Goal: Task Accomplishment & Management: Use online tool/utility

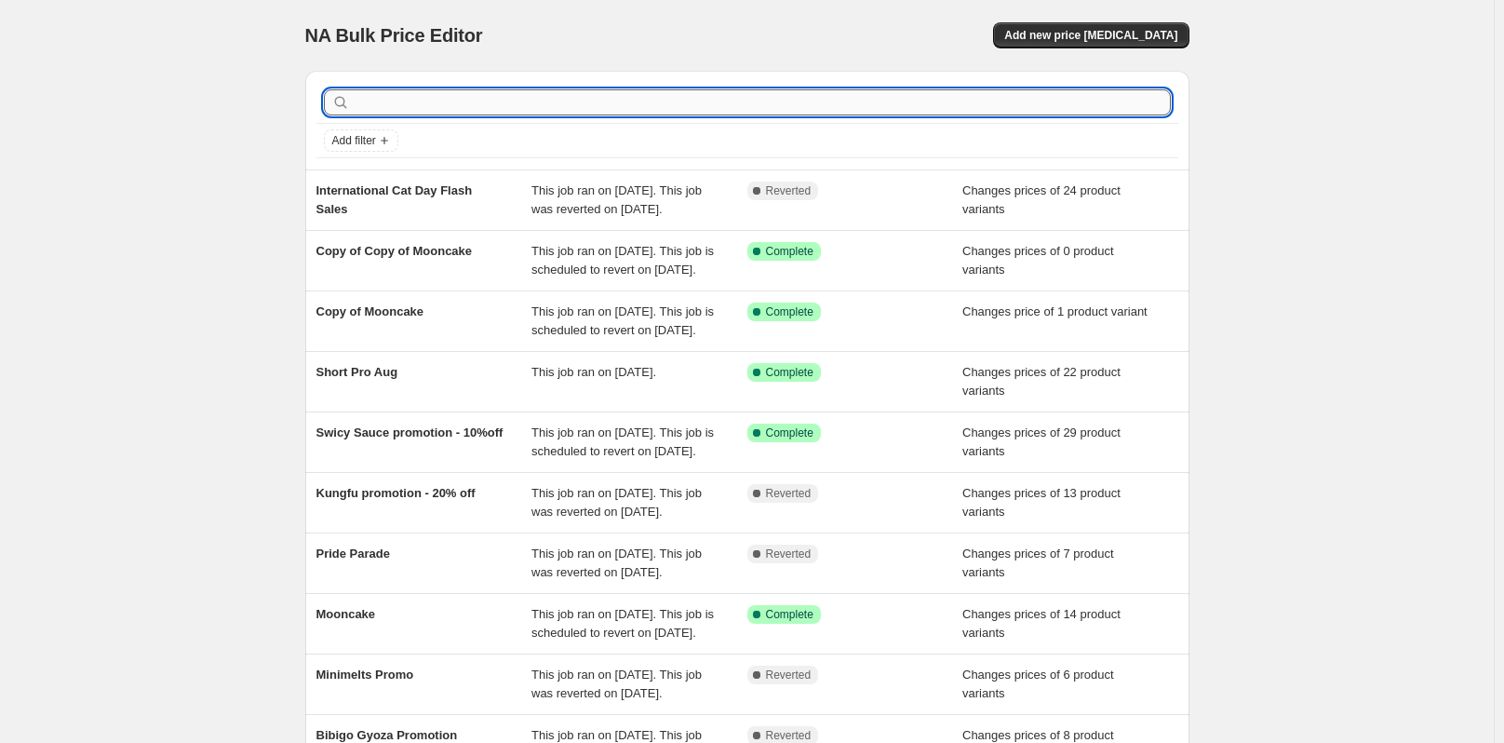
click at [436, 100] on input "text" at bounding box center [762, 102] width 817 height 26
click at [477, 105] on input "text" at bounding box center [762, 102] width 817 height 26
type input "NI"
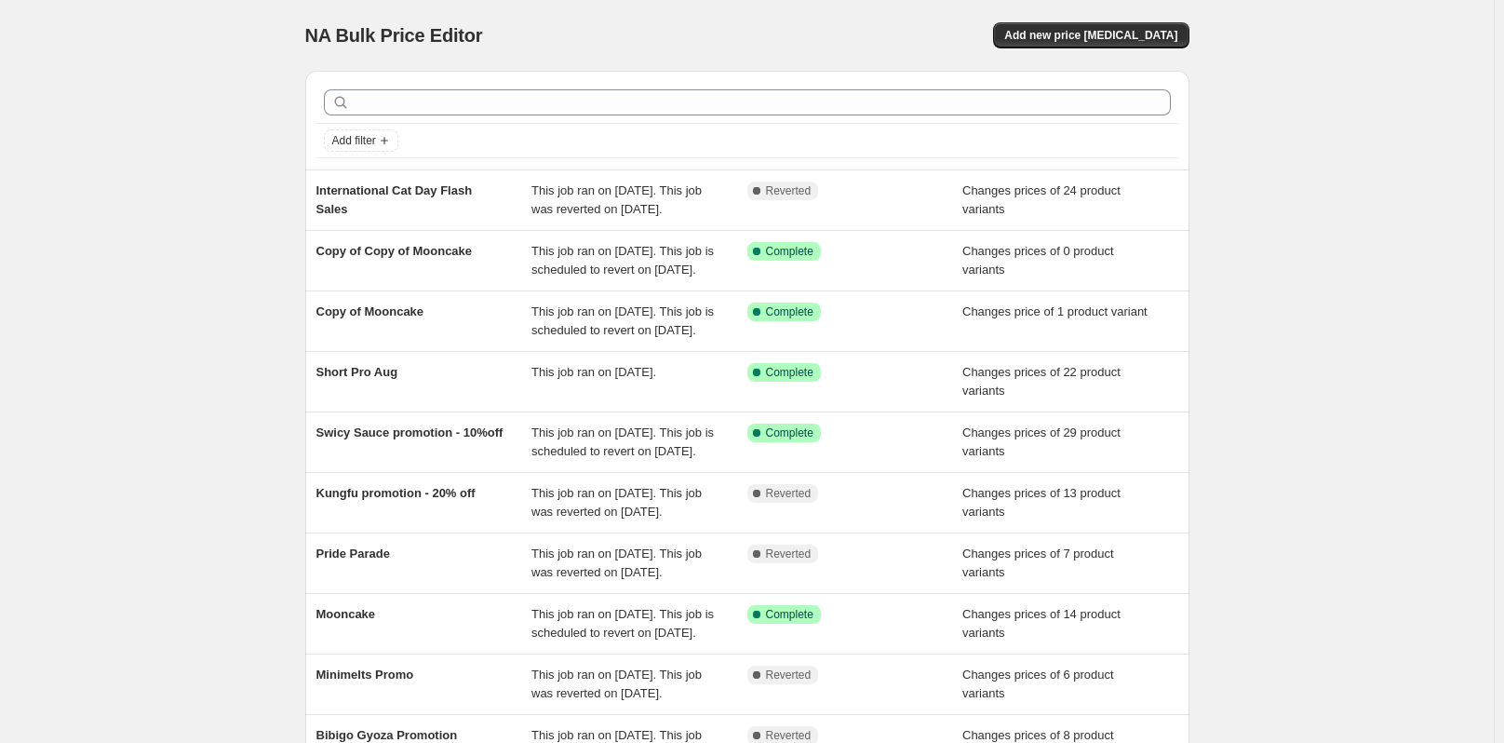
click at [446, 87] on div at bounding box center [747, 102] width 862 height 41
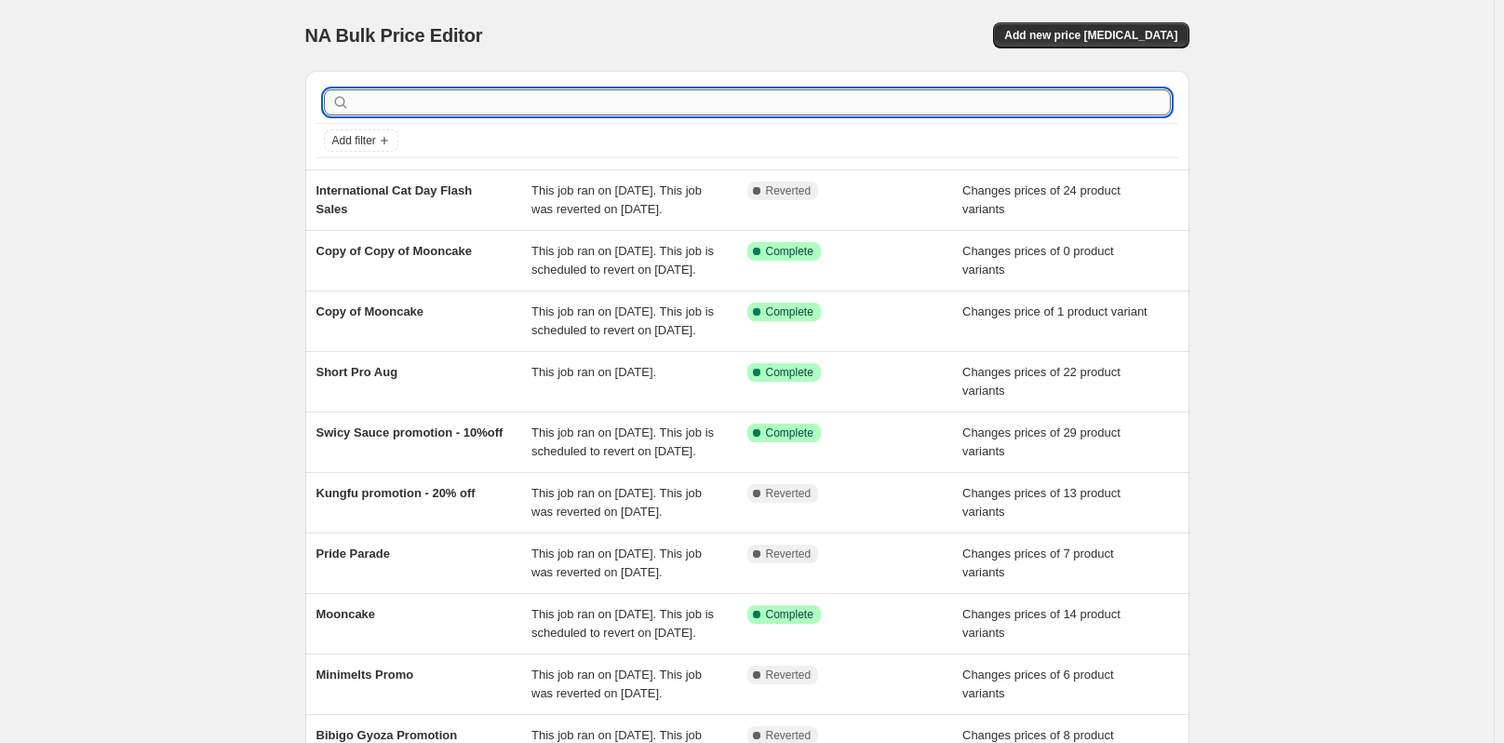
click at [456, 111] on input "text" at bounding box center [762, 102] width 817 height 26
click at [1145, 29] on span "Add new price [MEDICAL_DATA]" at bounding box center [1090, 35] width 173 height 15
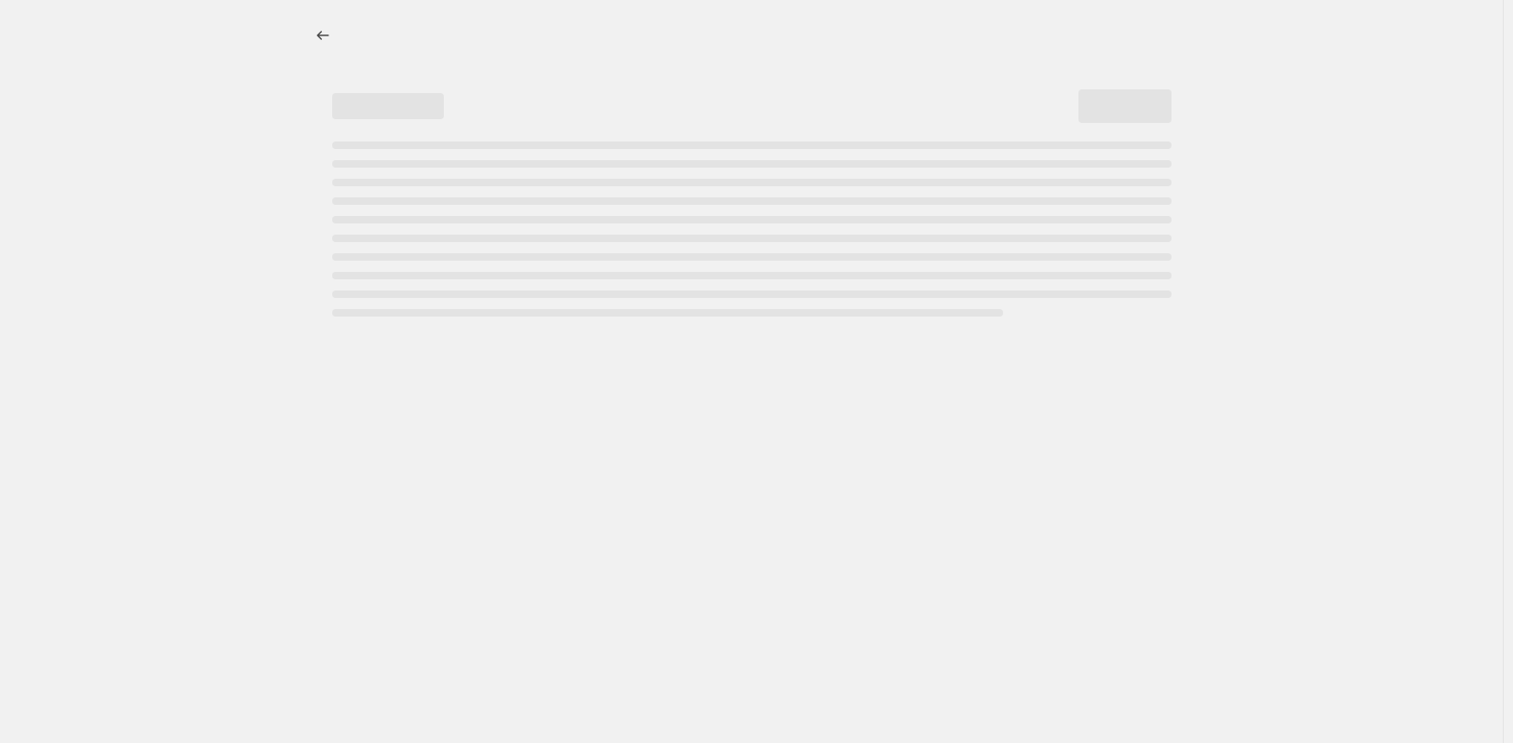
select select "percentage"
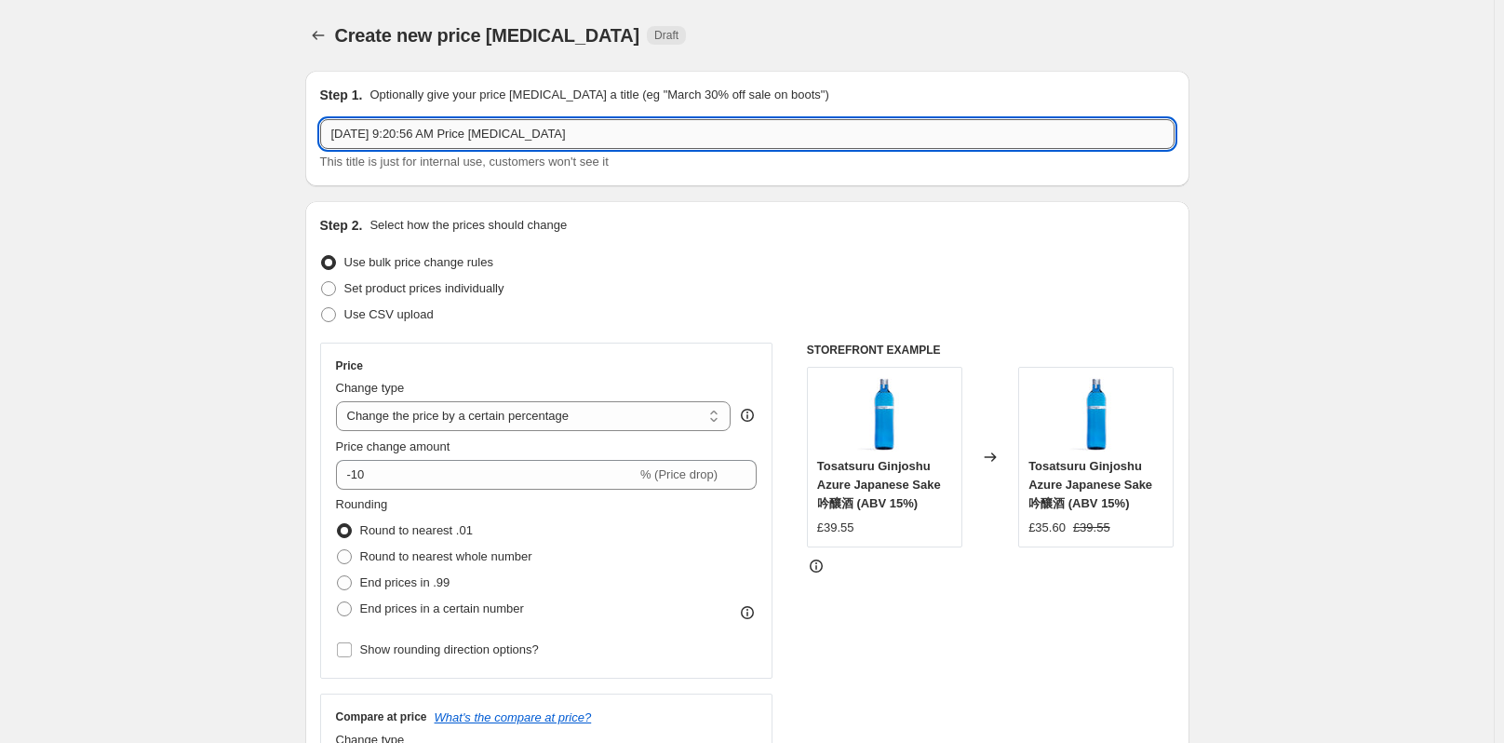
drag, startPoint x: 581, startPoint y: 131, endPoint x: 327, endPoint y: 146, distance: 254.5
click at [327, 146] on input "Aug 13, 2025, 9:20:56 AM Price change job" at bounding box center [747, 134] width 854 height 30
paste input "📂Preparation for nissin instant noodles"
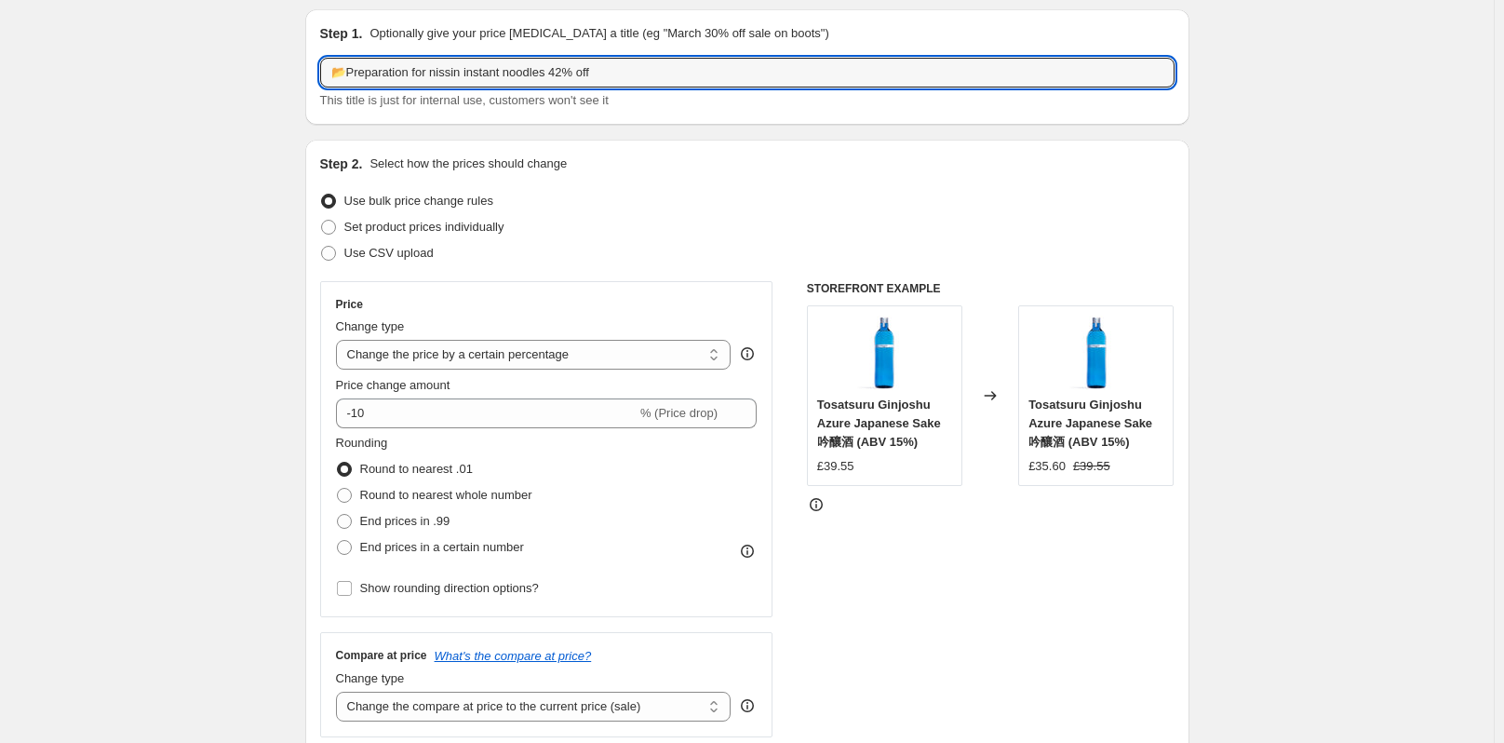
scroll to position [93, 0]
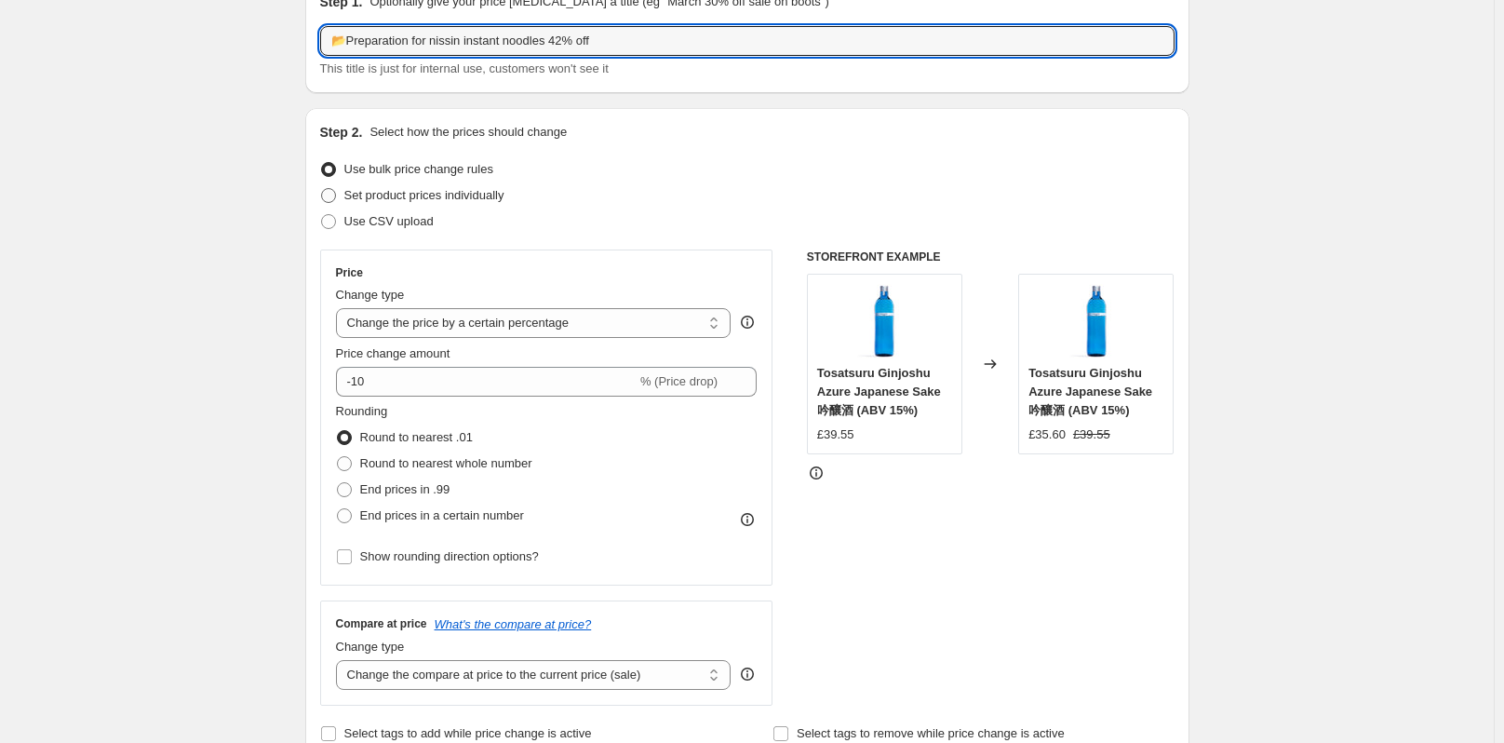
type input "📂Preparation for nissin instant noodles 42% off"
click at [335, 191] on span at bounding box center [328, 195] width 15 height 15
click at [322, 189] on input "Set product prices individually" at bounding box center [321, 188] width 1 height 1
radio input "true"
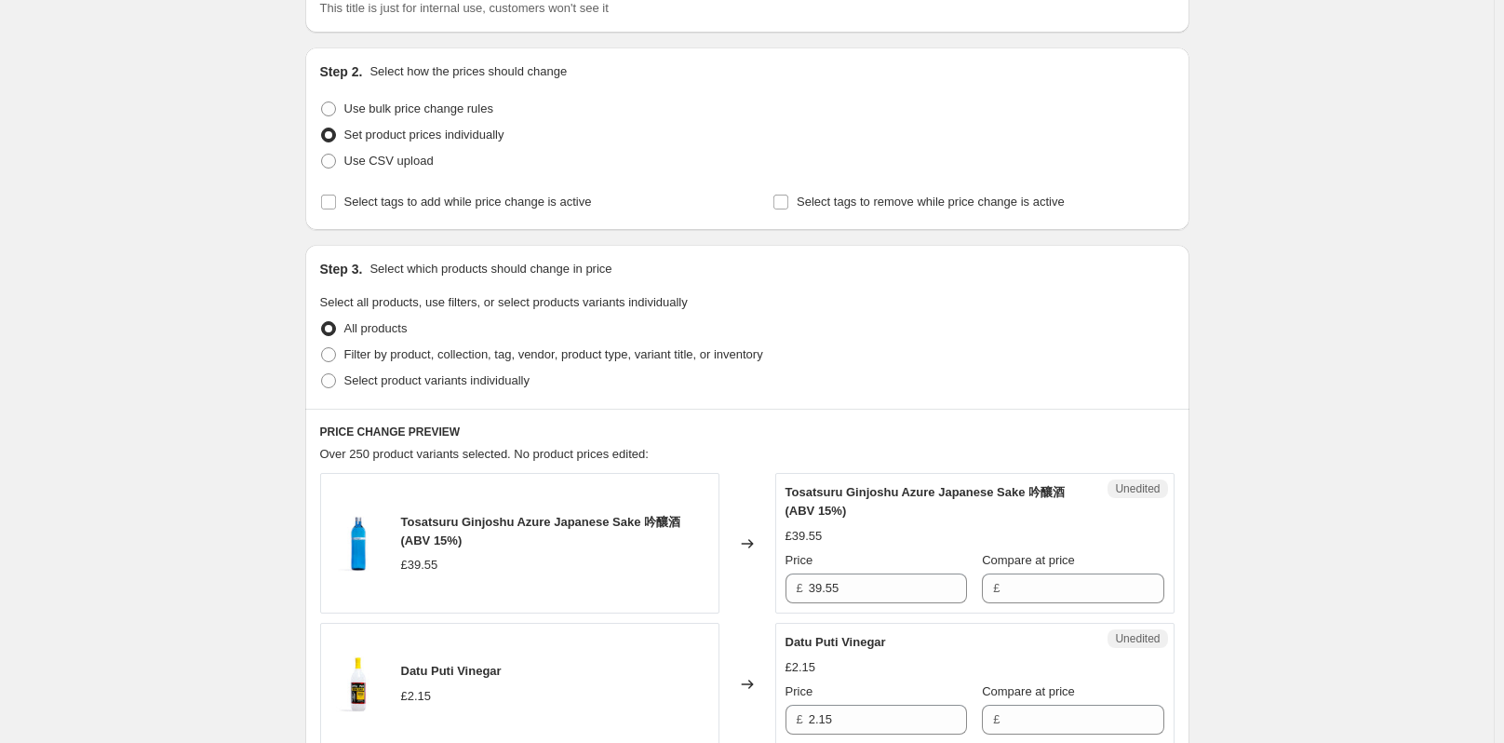
scroll to position [186, 0]
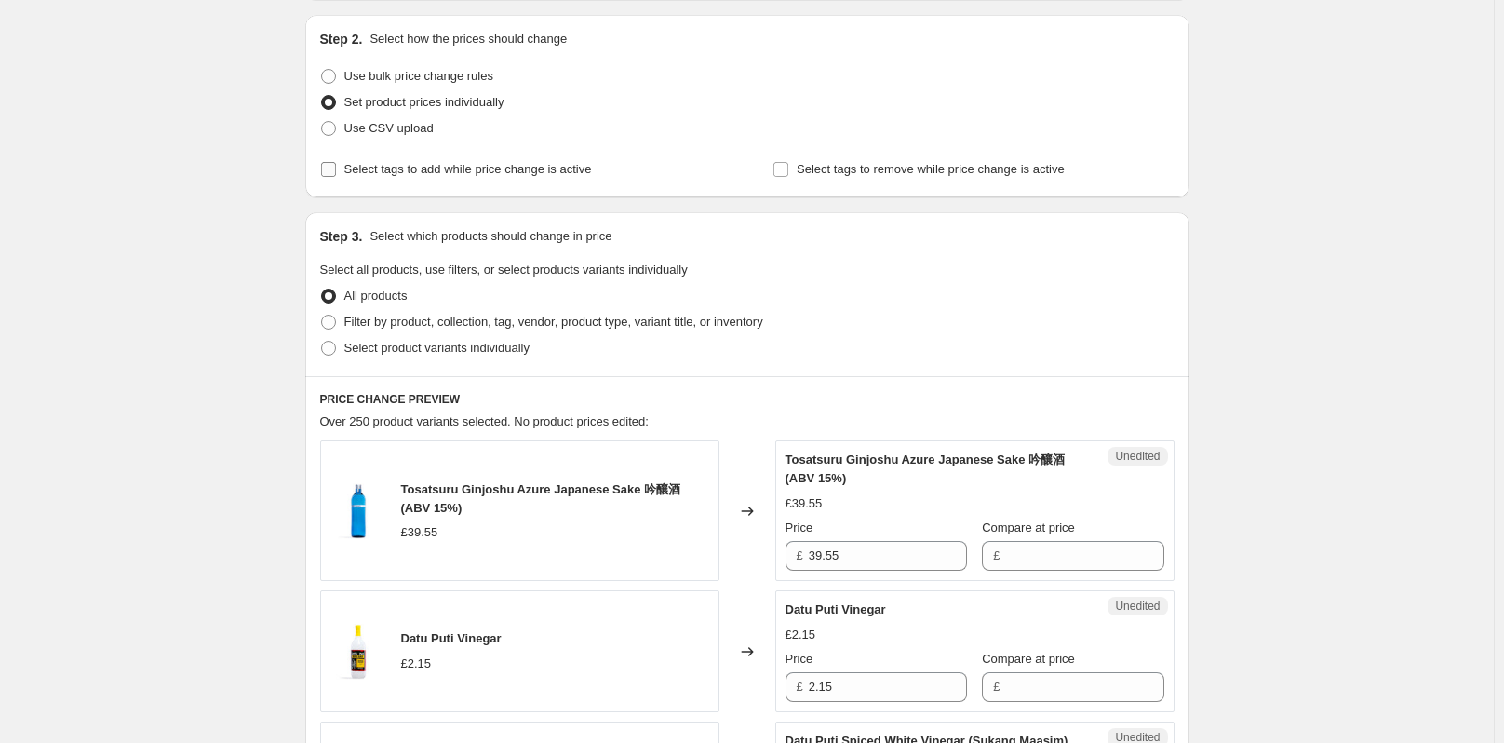
click at [336, 168] on input "Select tags to add while price change is active" at bounding box center [328, 169] width 15 height 15
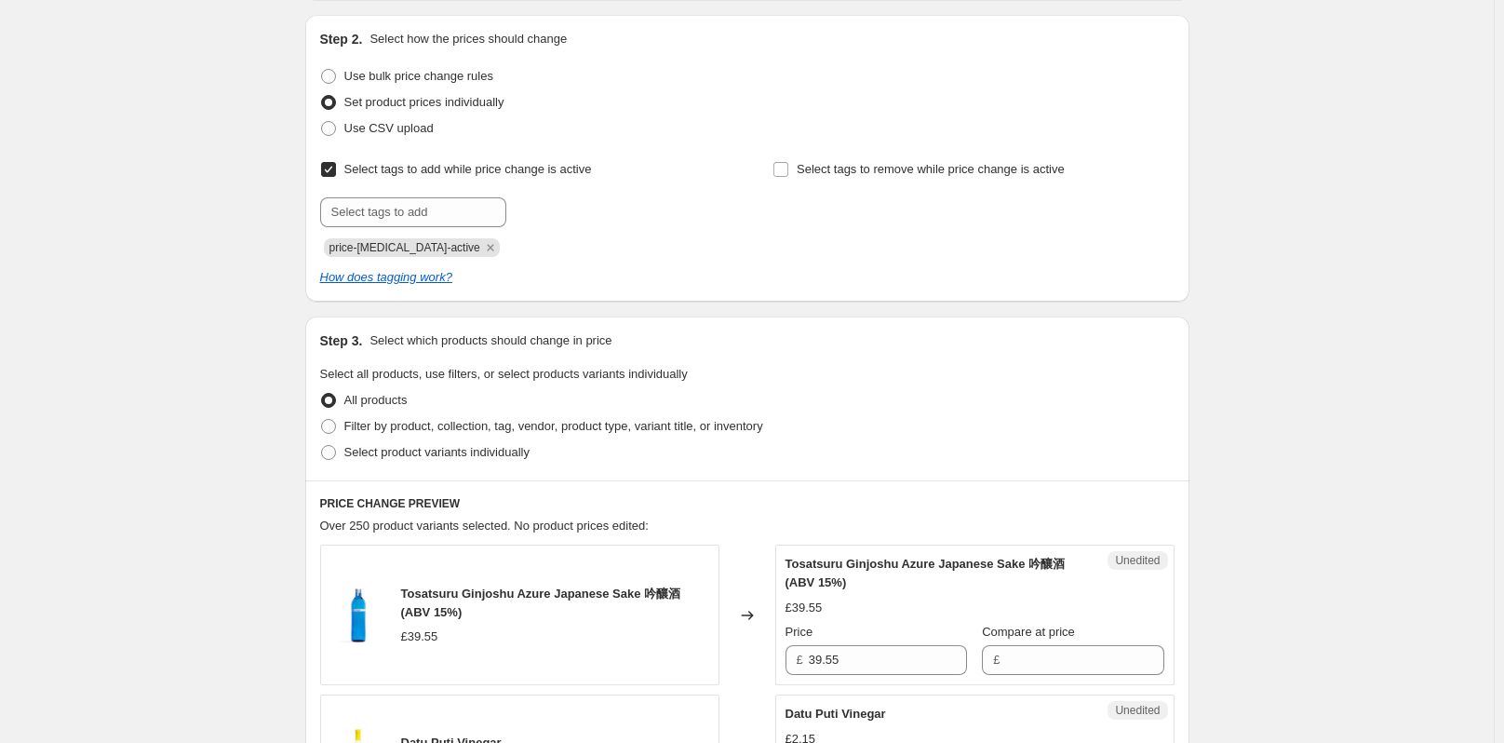
click at [336, 168] on input "Select tags to add while price change is active" at bounding box center [328, 169] width 15 height 15
checkbox input "false"
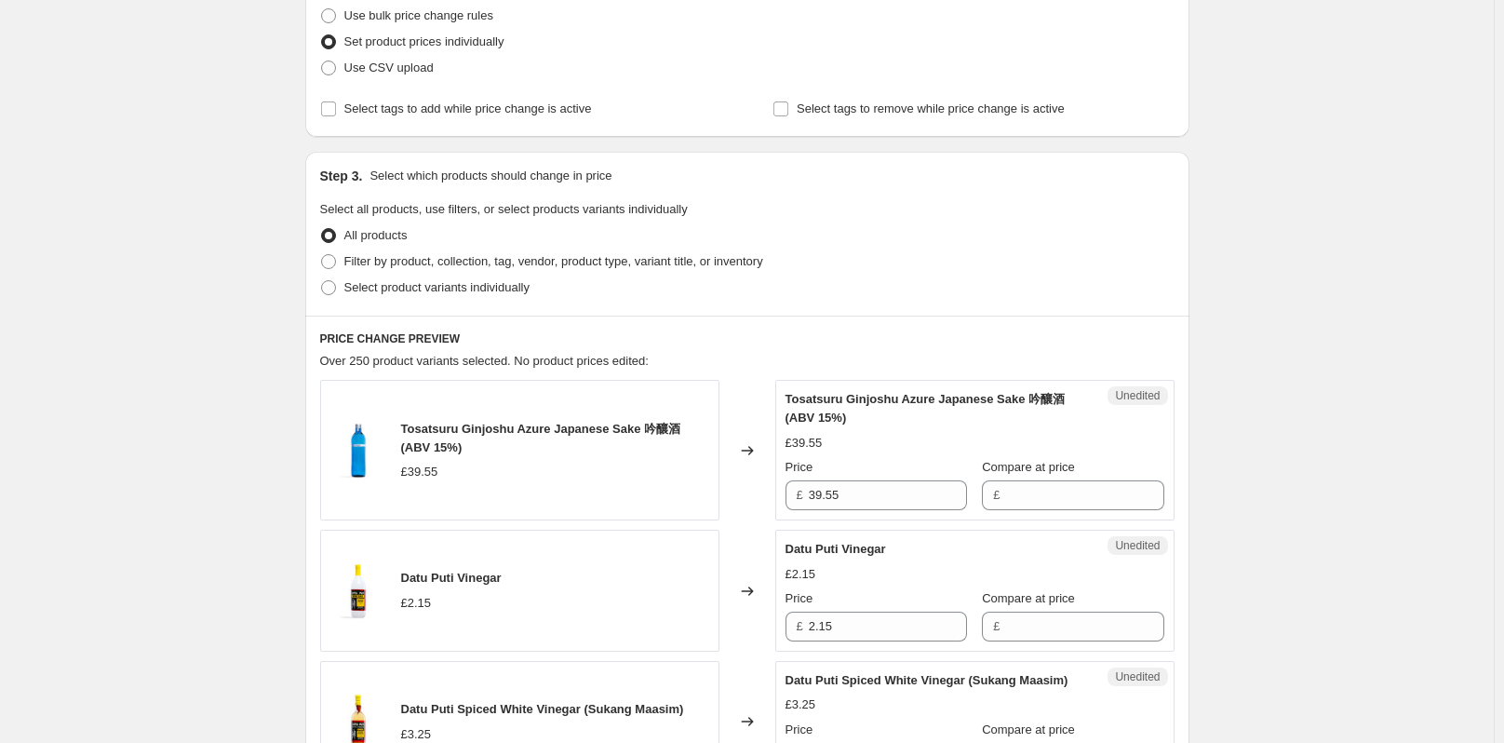
scroll to position [279, 0]
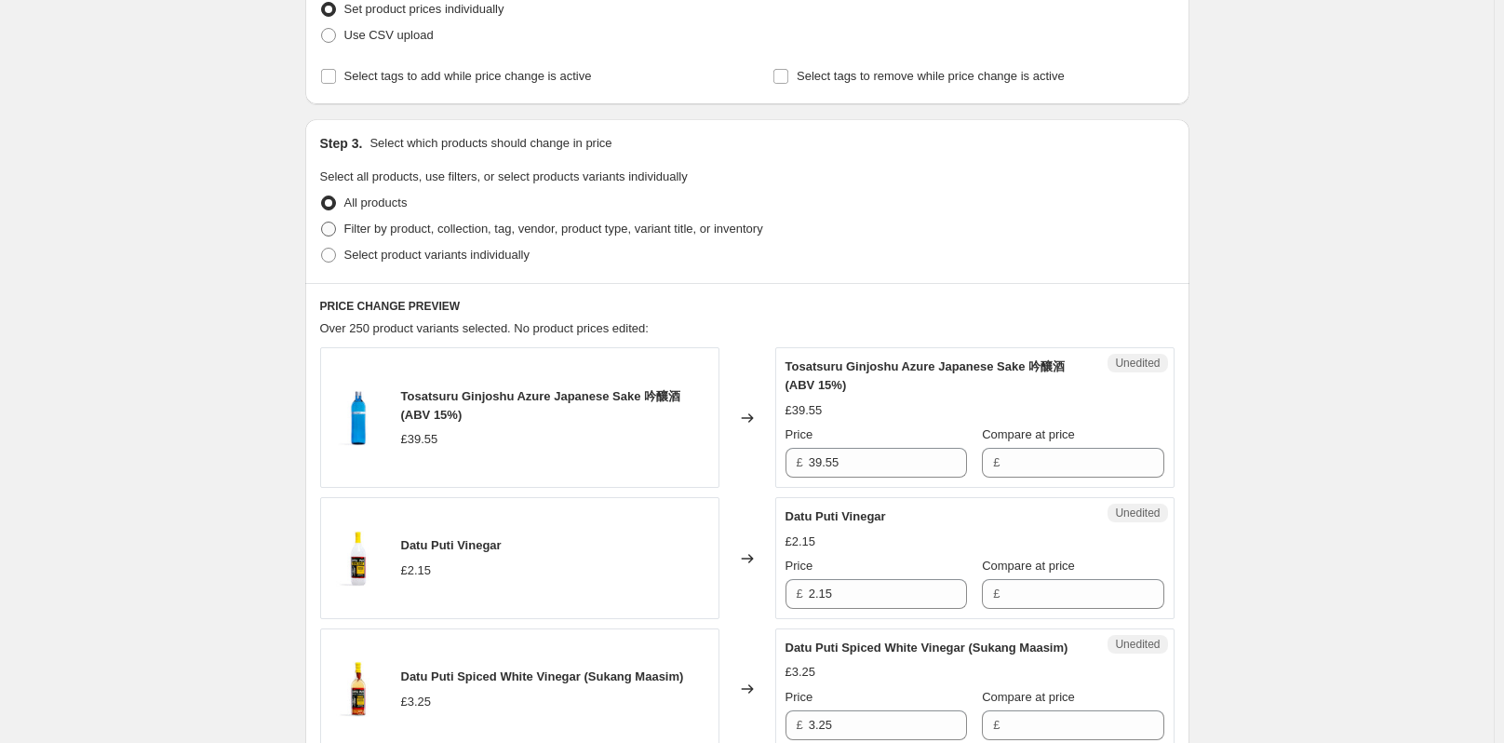
click at [333, 228] on span at bounding box center [328, 228] width 15 height 15
click at [322, 222] on input "Filter by product, collection, tag, vendor, product type, variant title, or inv…" at bounding box center [321, 221] width 1 height 1
radio input "true"
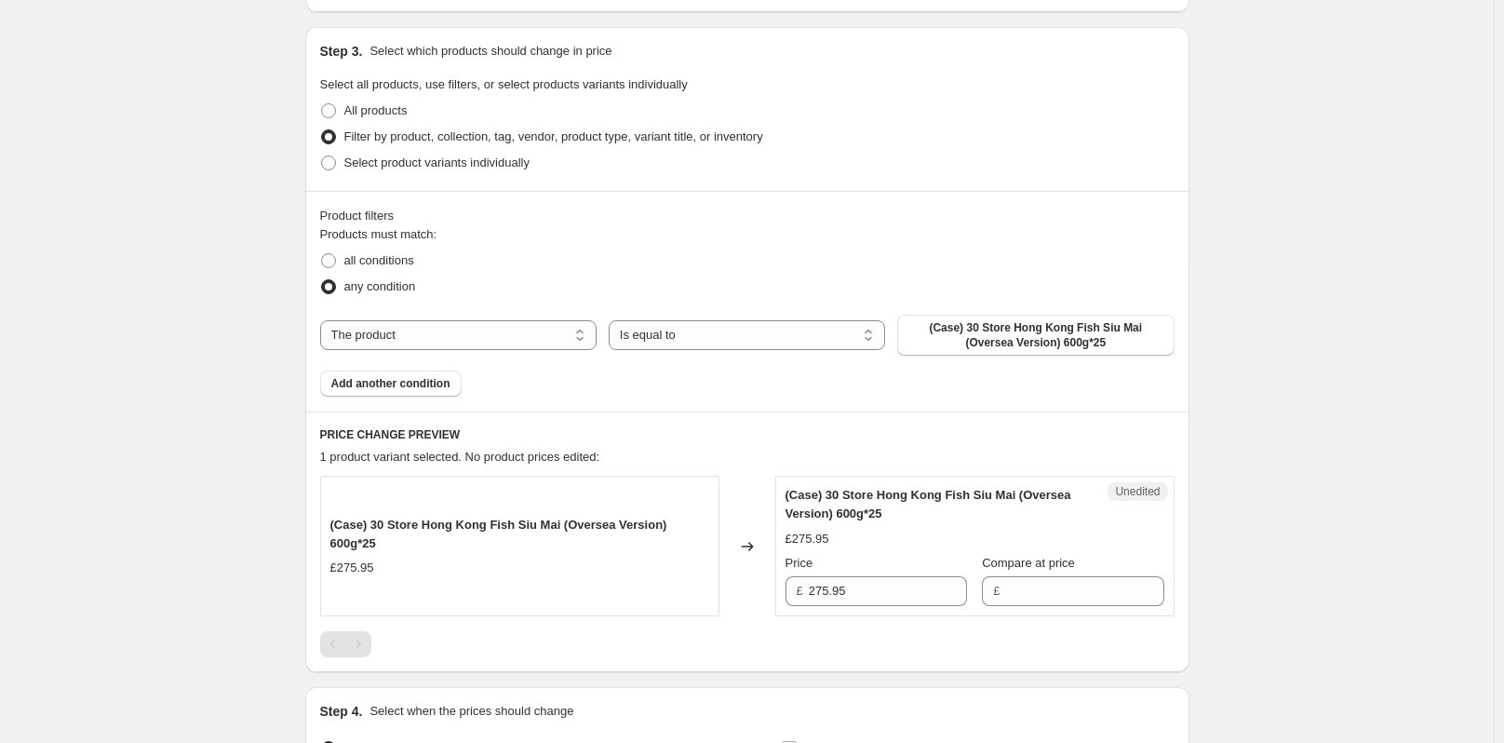
scroll to position [372, 0]
click at [453, 331] on select "The product The product's collection The product's tag The product's vendor The…" at bounding box center [458, 334] width 276 height 30
select select "collection"
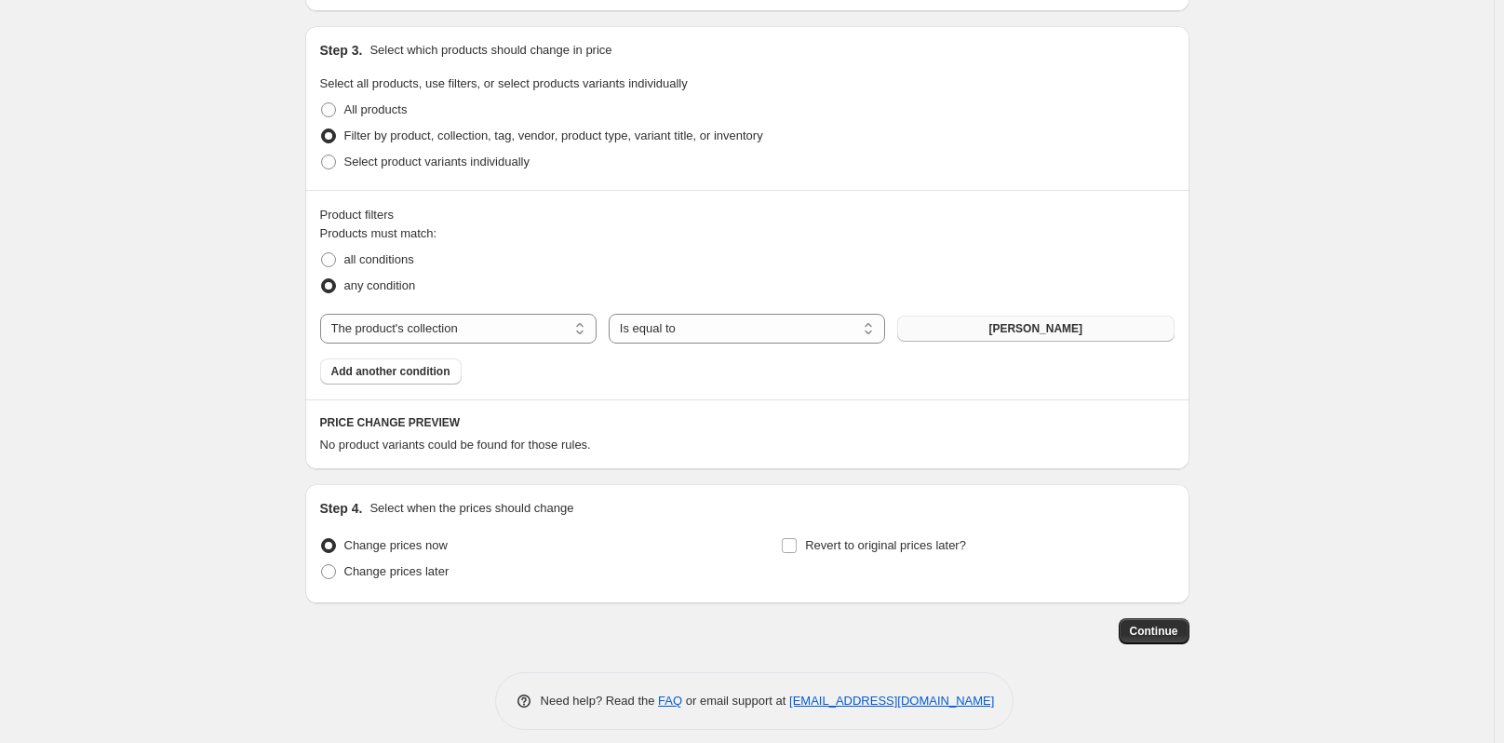
click at [1004, 325] on span "[PERSON_NAME]" at bounding box center [1035, 328] width 94 height 15
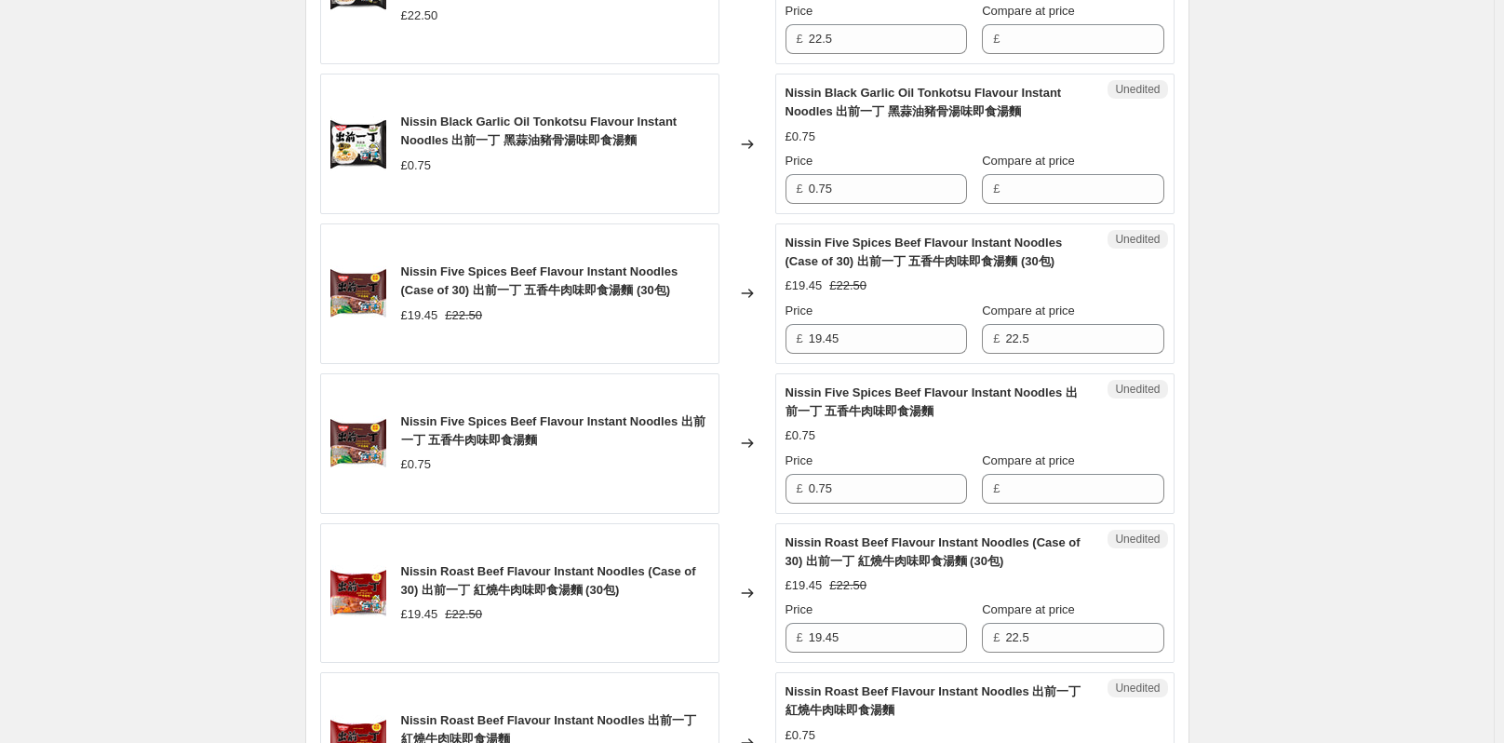
scroll to position [1210, 0]
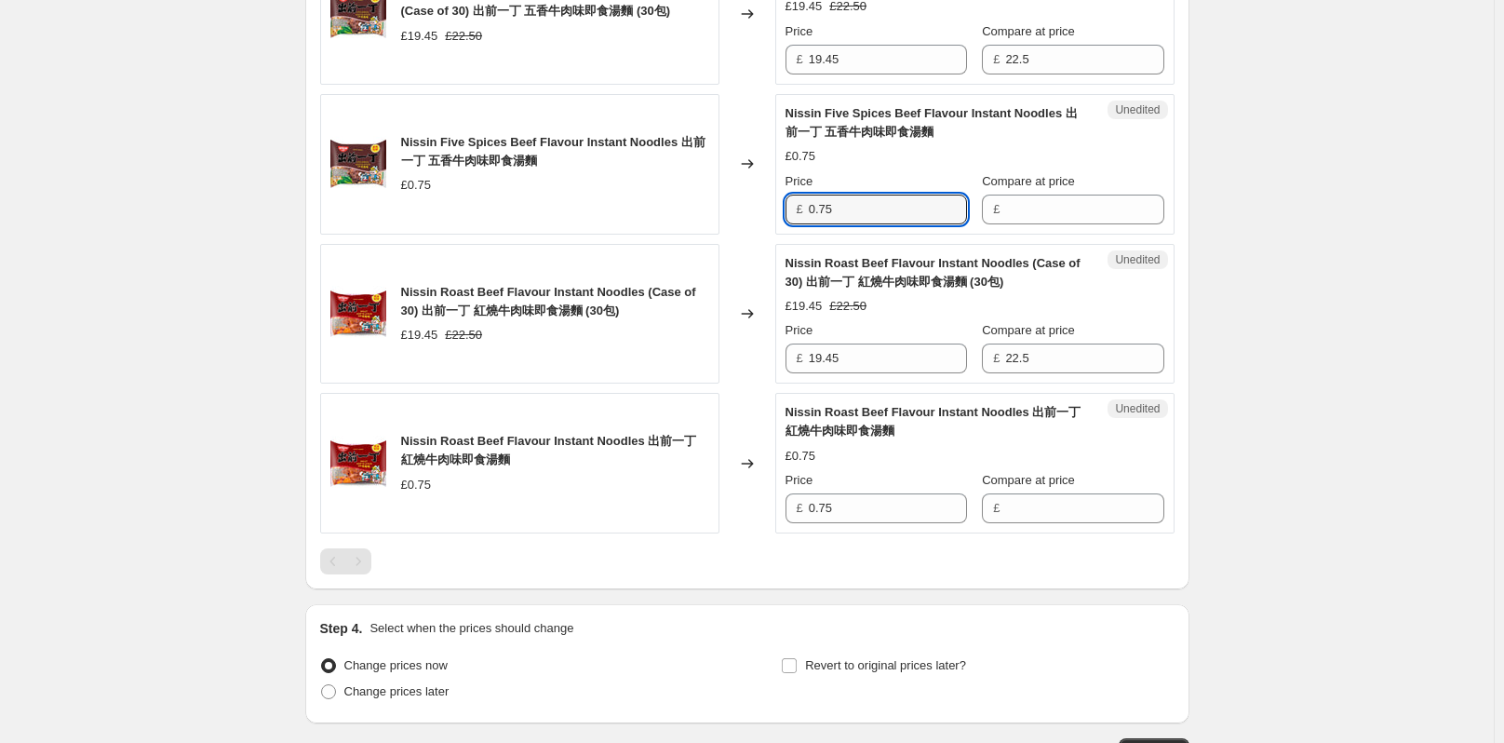
drag, startPoint x: 862, startPoint y: 207, endPoint x: 803, endPoint y: 207, distance: 58.6
click at [803, 207] on div "£ 0.75" at bounding box center [875, 209] width 181 height 30
type input "0.75"
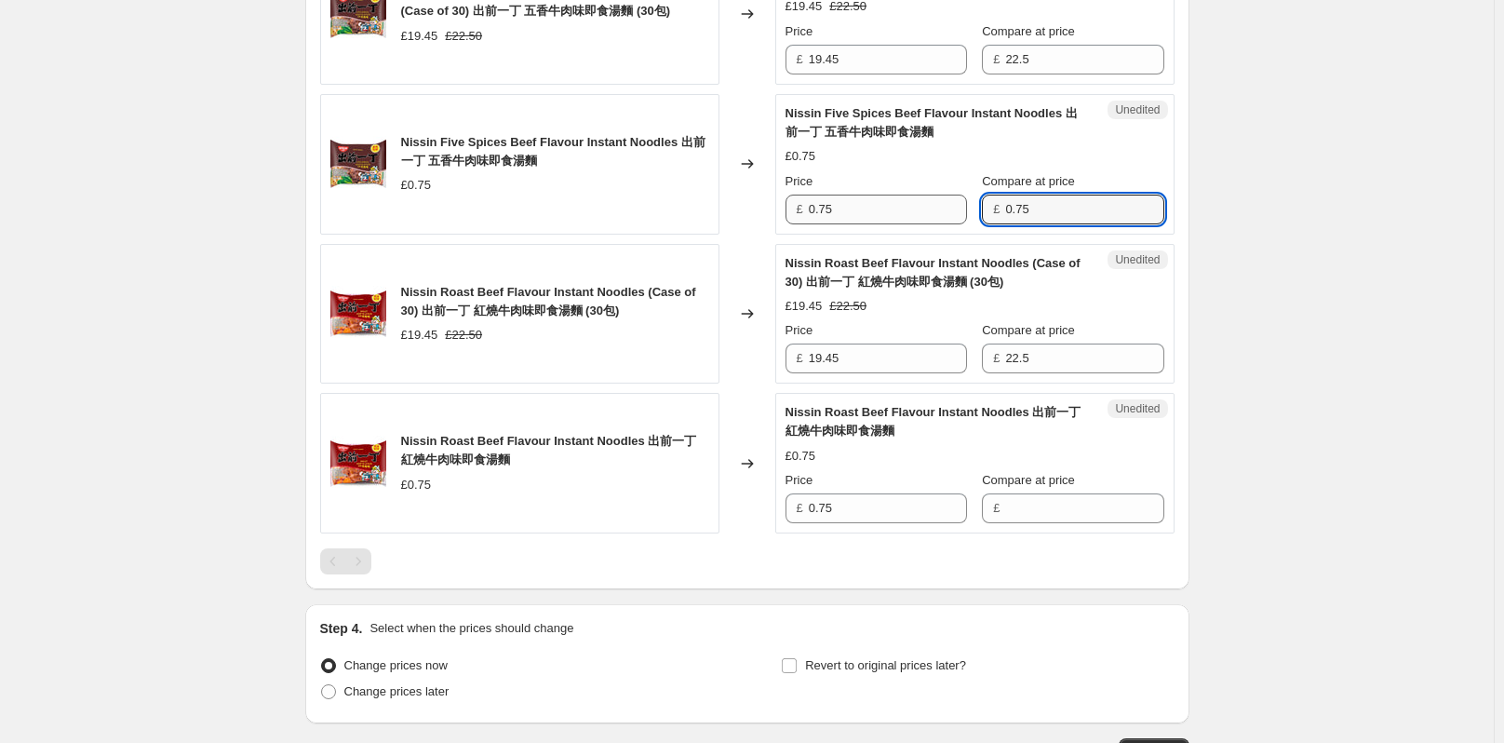
type input "0.75"
click at [925, 203] on input "0.75" at bounding box center [888, 209] width 158 height 30
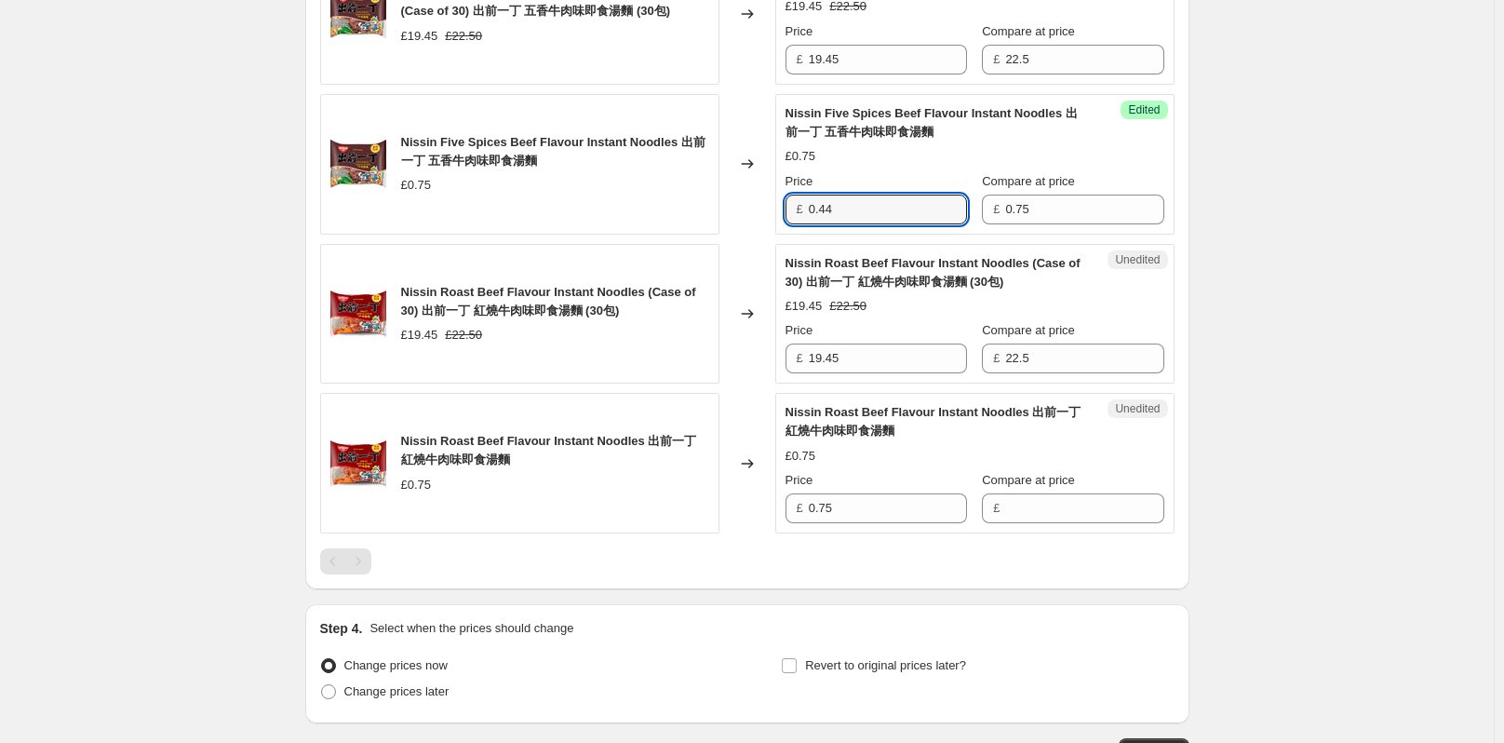
type input "0.44"
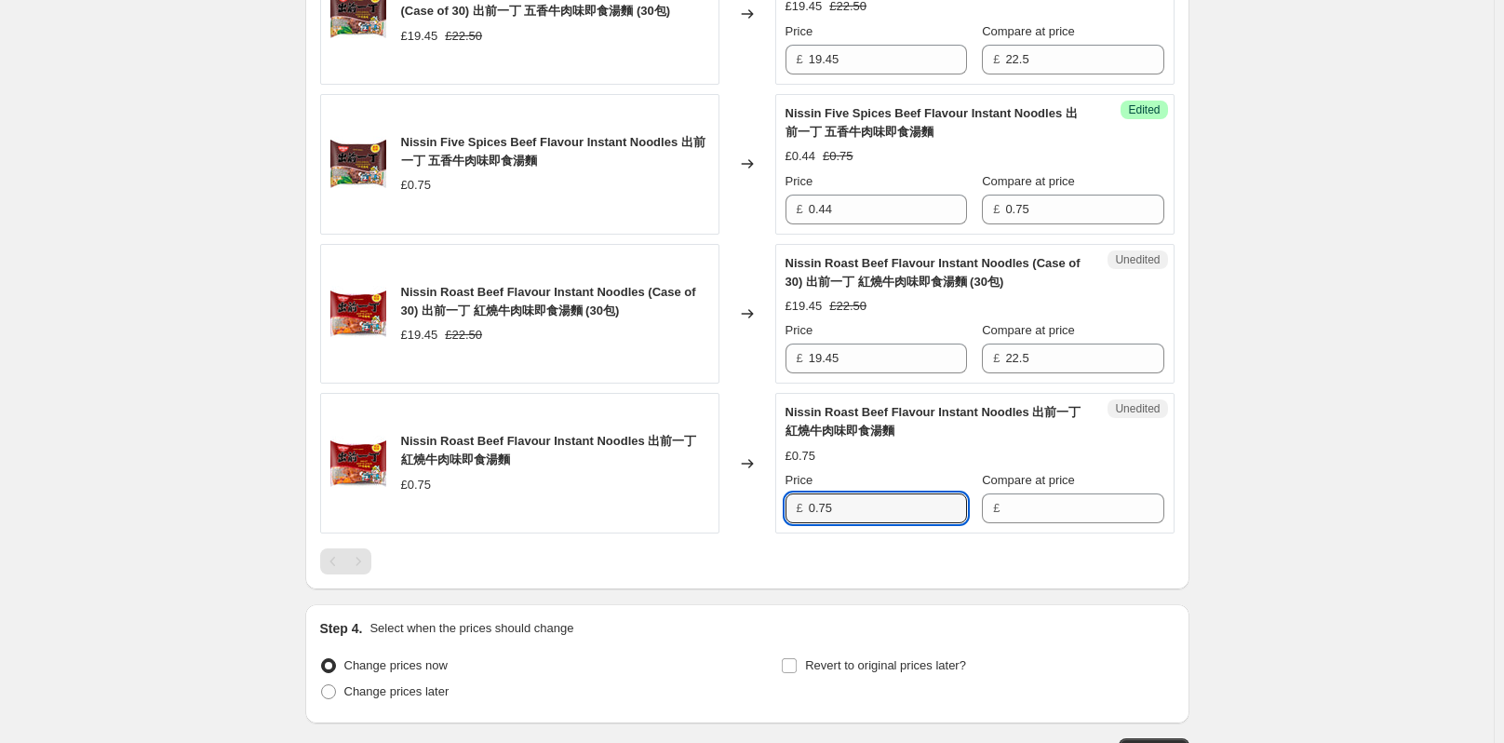
drag, startPoint x: 852, startPoint y: 507, endPoint x: 811, endPoint y: 506, distance: 41.0
click at [811, 506] on div "£ 0.75" at bounding box center [875, 508] width 181 height 30
type input "0.75"
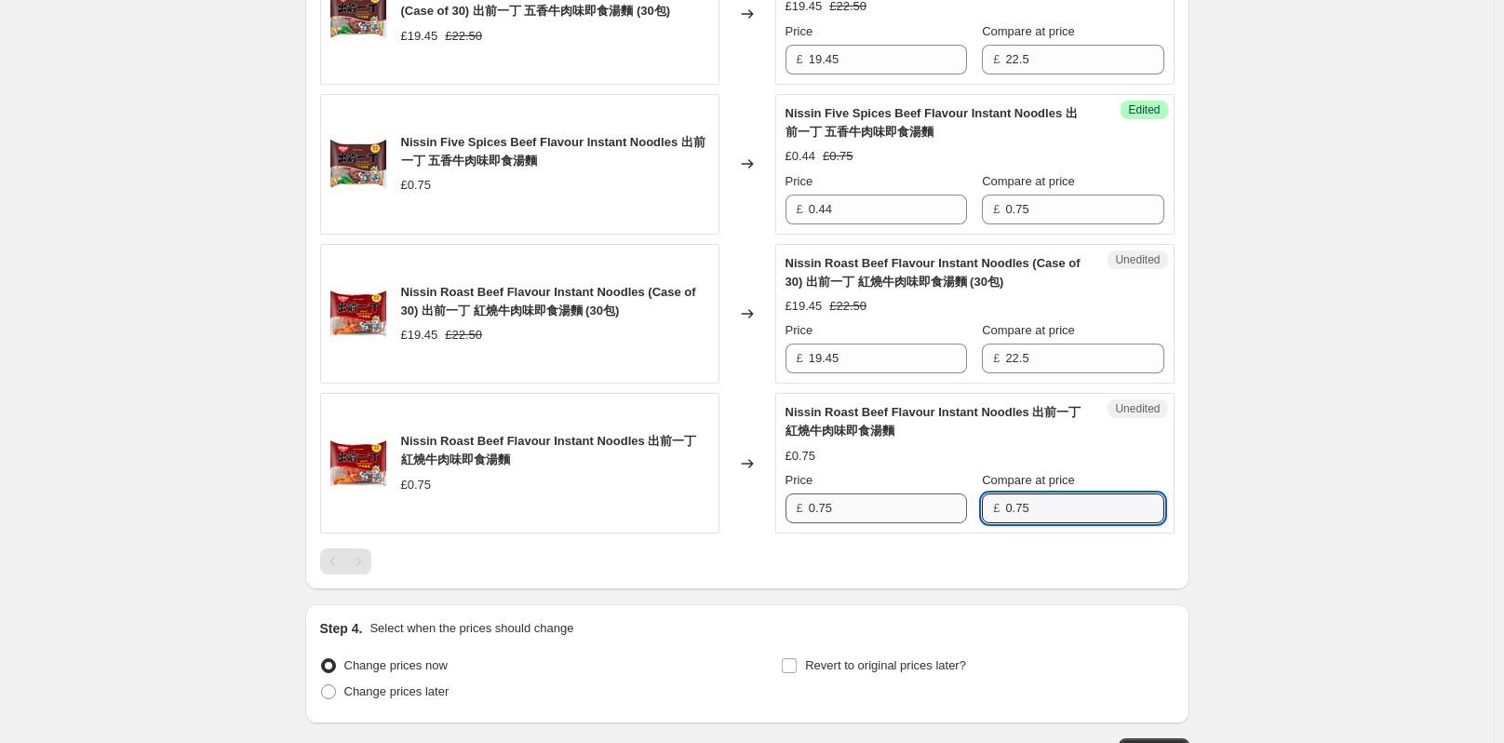
type input "0.75"
click at [897, 508] on input "0.75" at bounding box center [888, 508] width 158 height 30
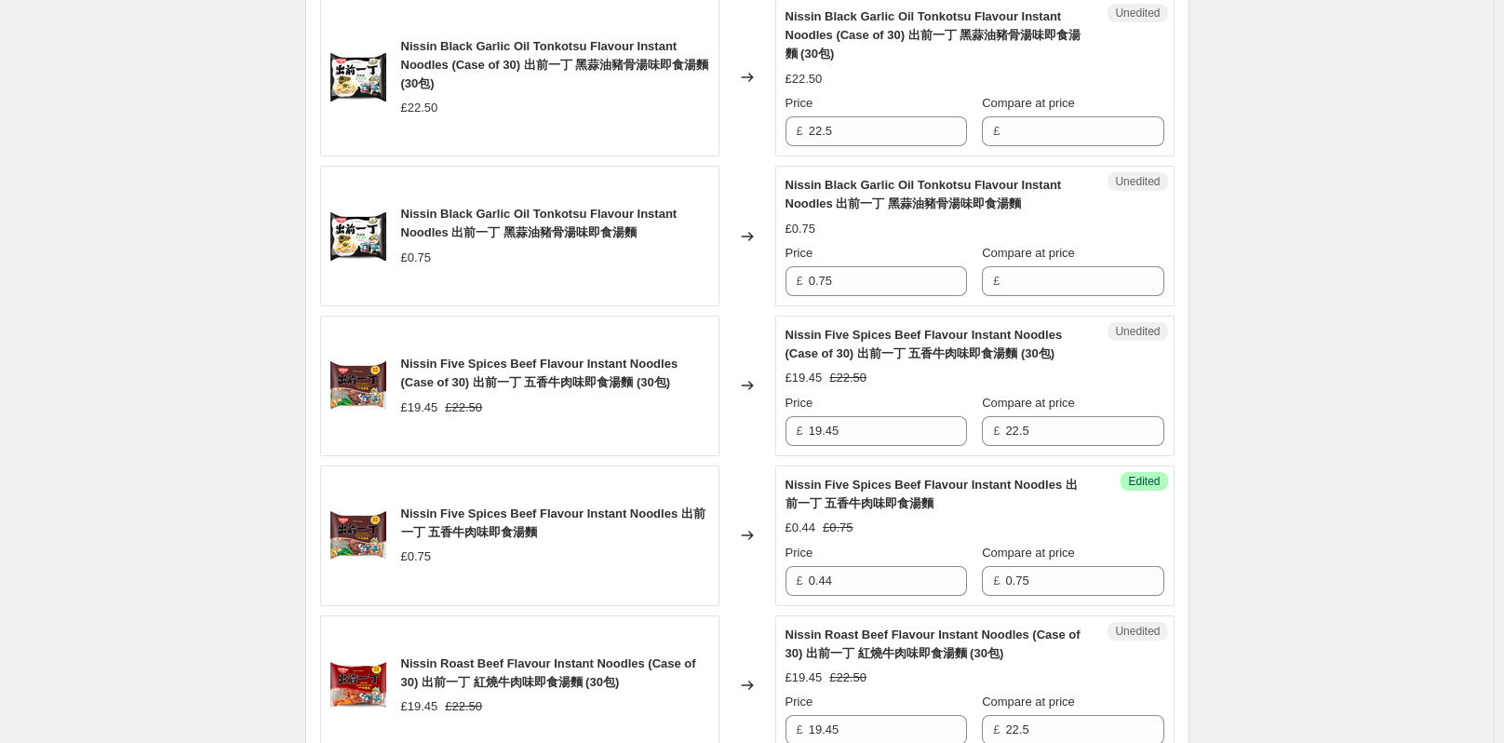
scroll to position [837, 0]
type input "0.44"
drag, startPoint x: 846, startPoint y: 284, endPoint x: 814, endPoint y: 284, distance: 31.6
click at [814, 284] on input "0.75" at bounding box center [888, 282] width 158 height 30
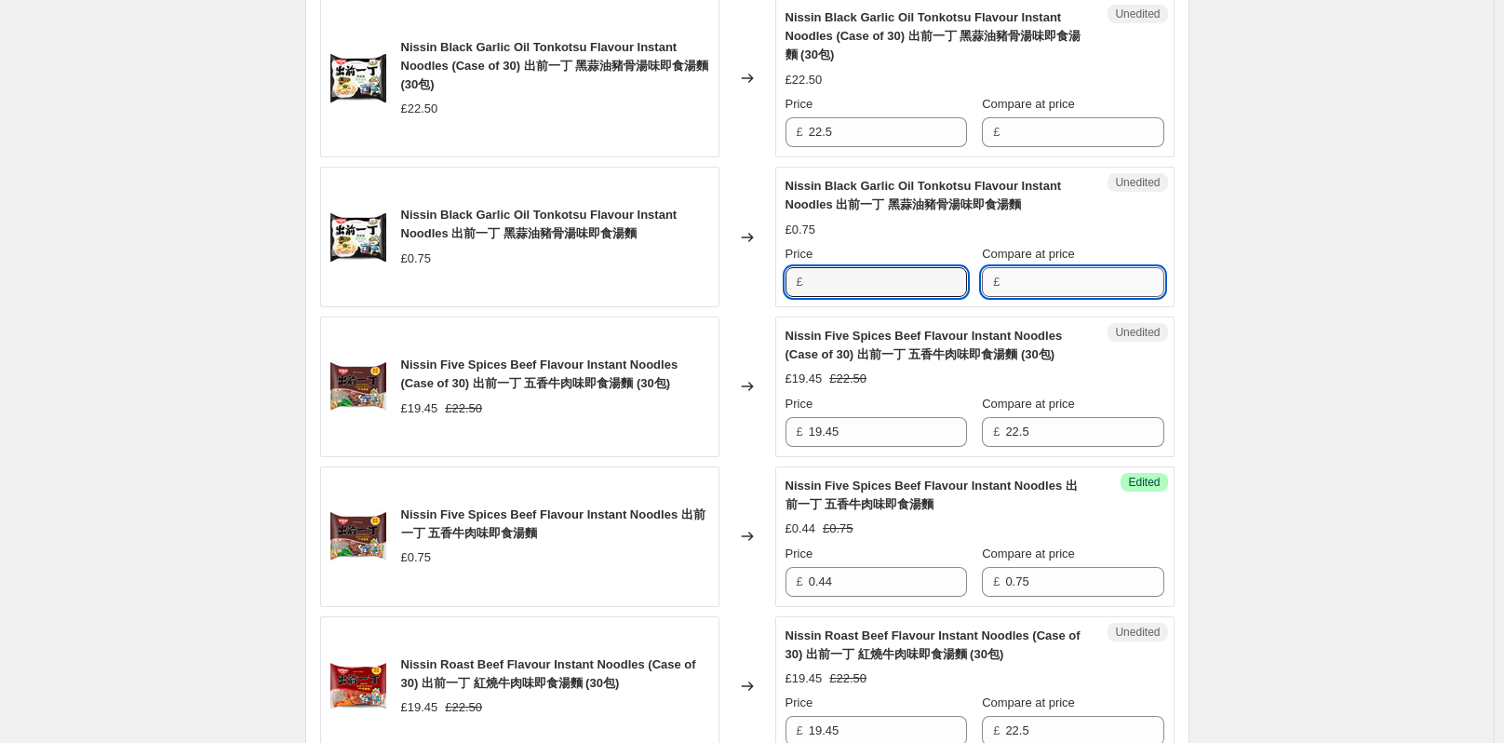
type input "0.75"
click at [881, 285] on input "0.75" at bounding box center [888, 282] width 158 height 30
type input "0.44"
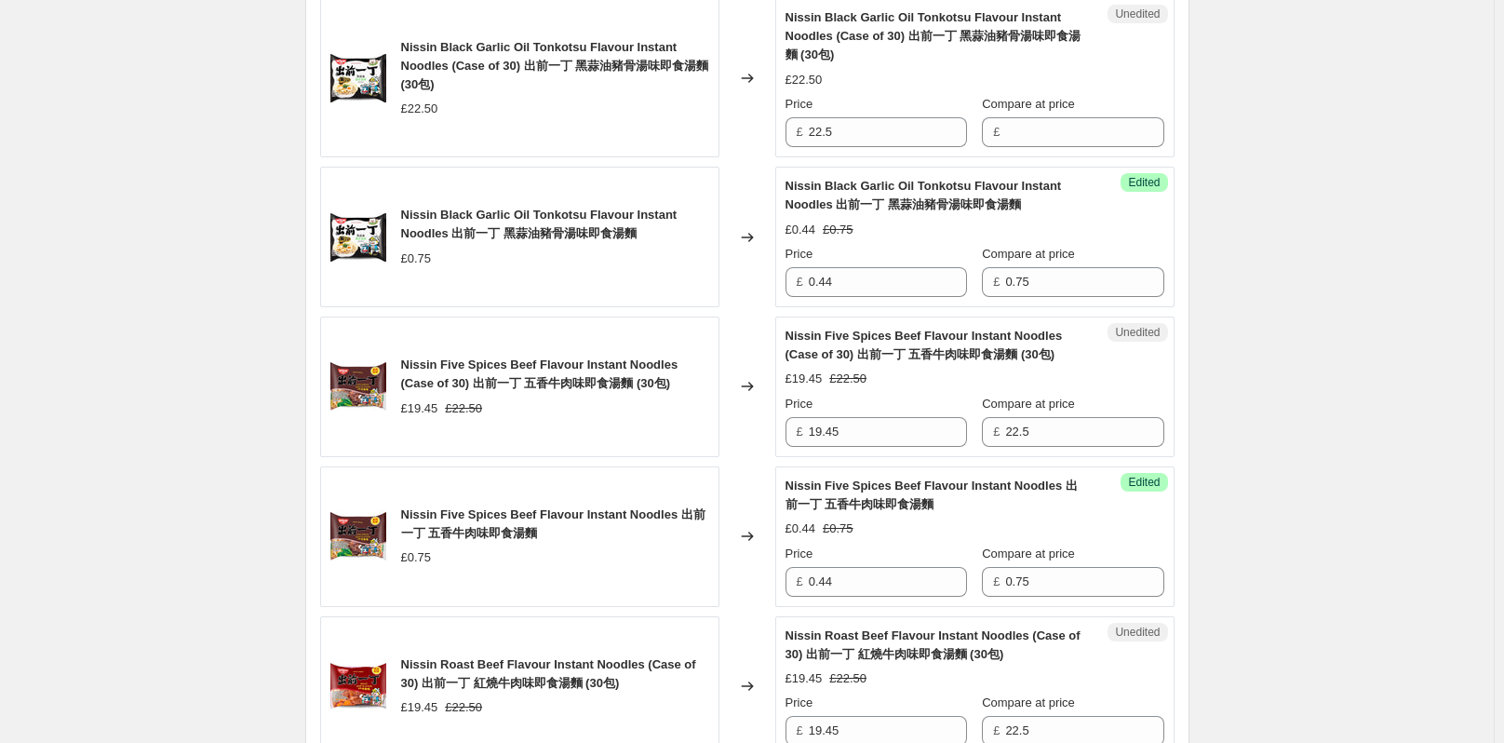
click at [1255, 306] on div "Create new price change job. This page is ready Create new price change job Dra…" at bounding box center [746, 206] width 1493 height 2087
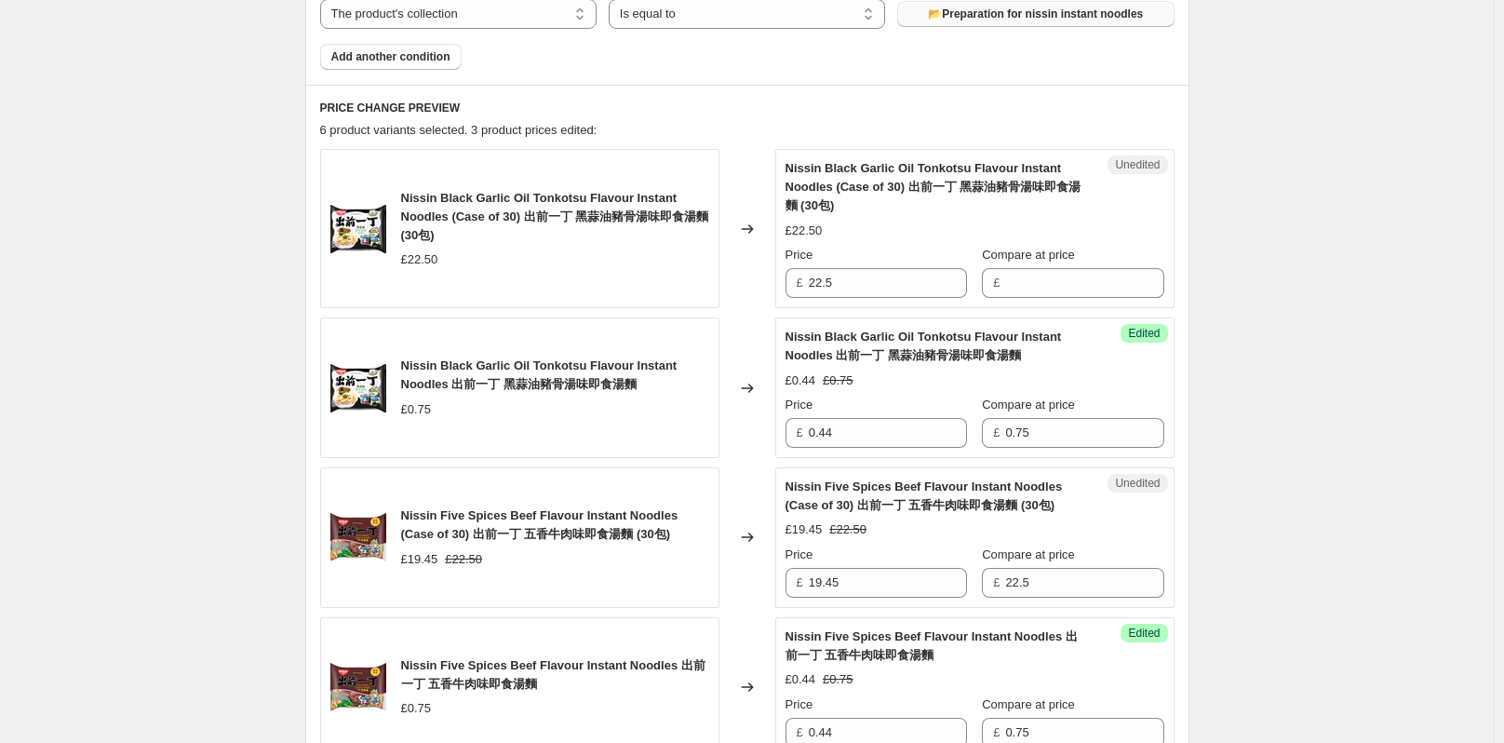
scroll to position [651, 0]
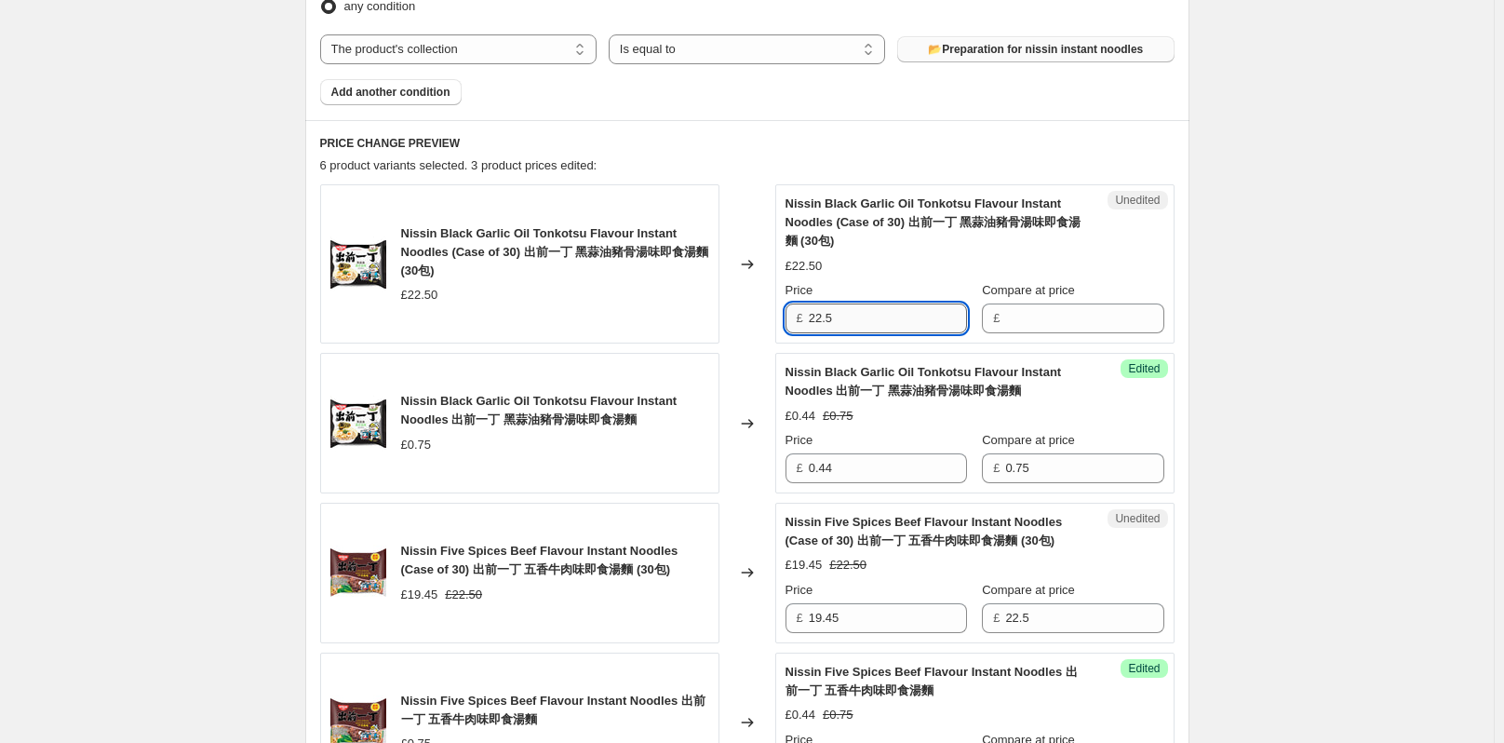
drag, startPoint x: 854, startPoint y: 314, endPoint x: 815, endPoint y: 315, distance: 39.1
click at [815, 315] on input "22.5" at bounding box center [888, 318] width 158 height 30
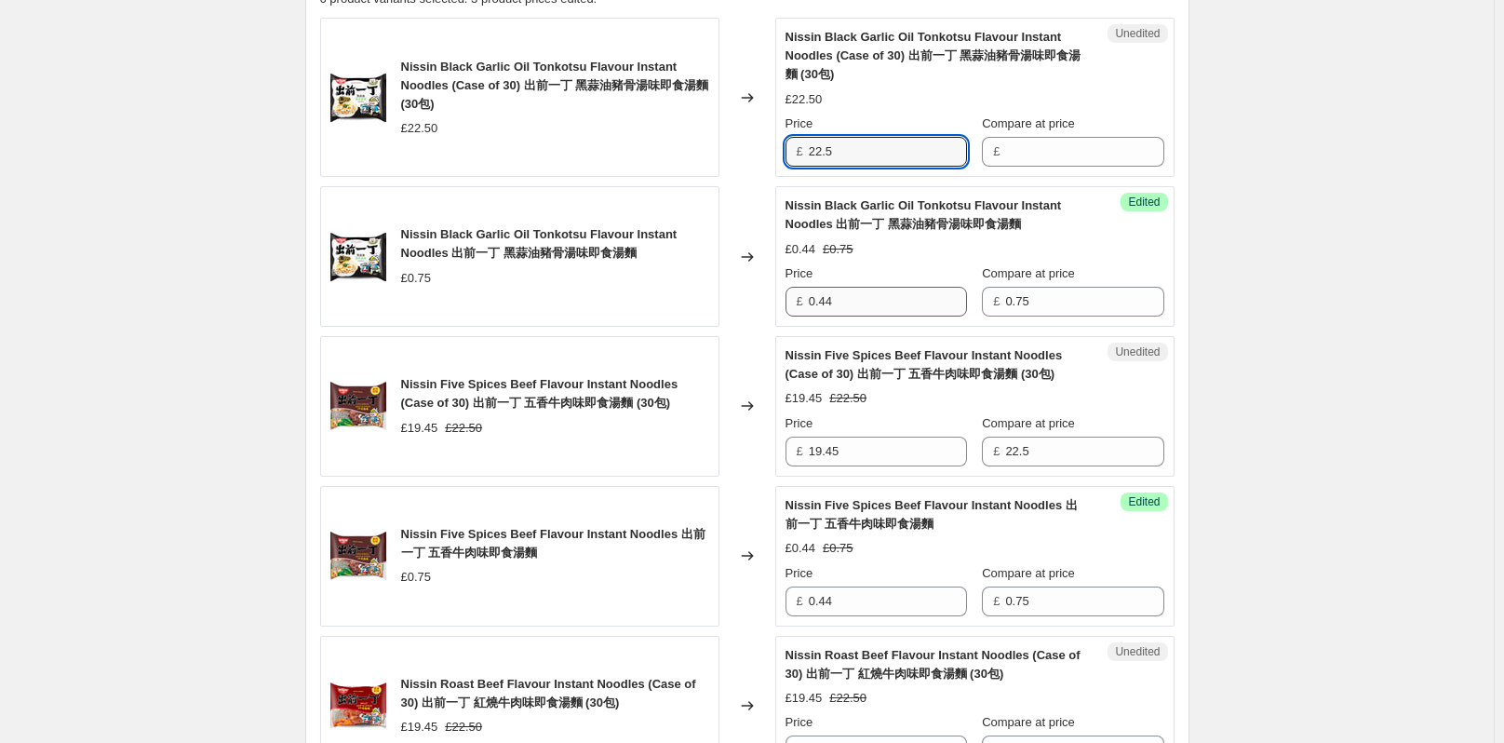
scroll to position [837, 0]
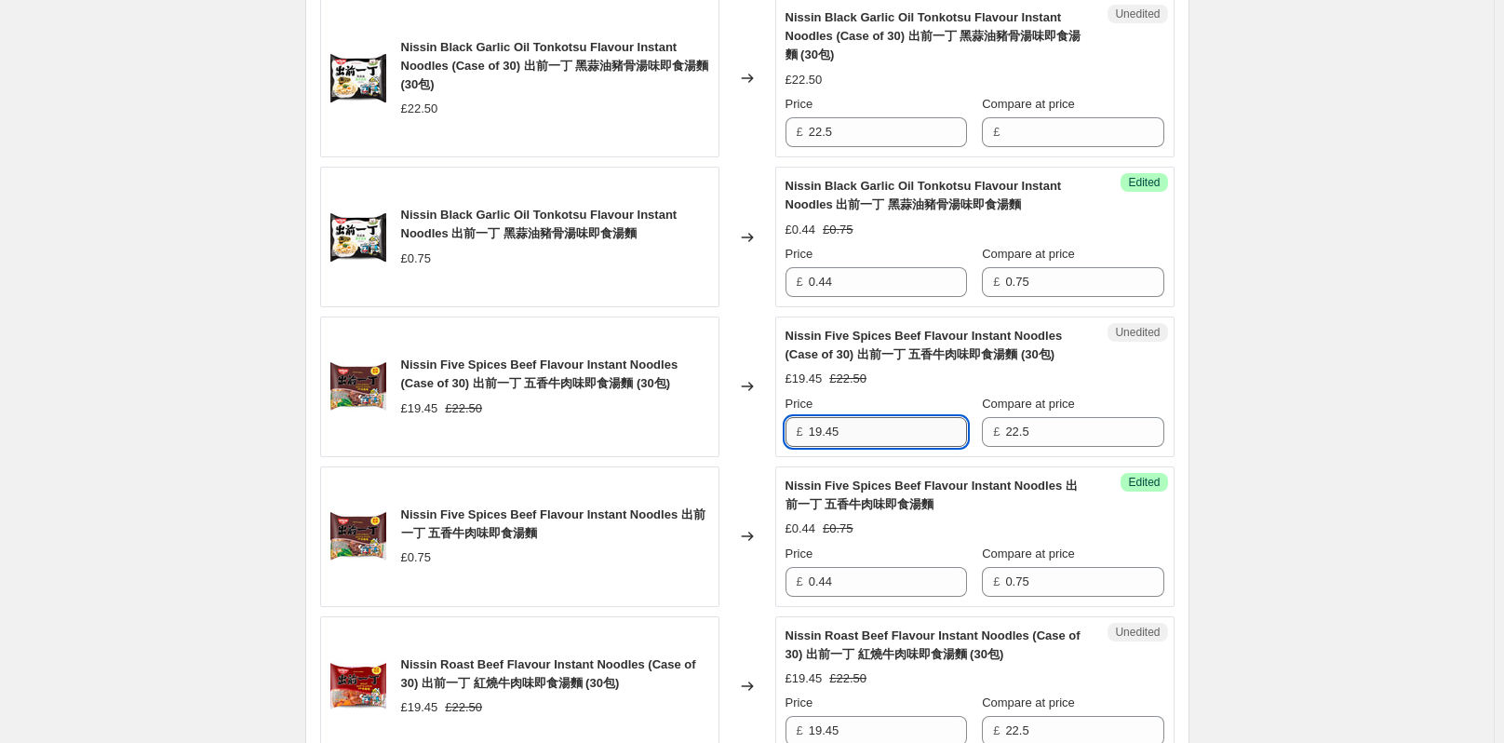
drag, startPoint x: 859, startPoint y: 431, endPoint x: 813, endPoint y: 431, distance: 45.6
click at [813, 431] on input "19.45" at bounding box center [888, 432] width 158 height 30
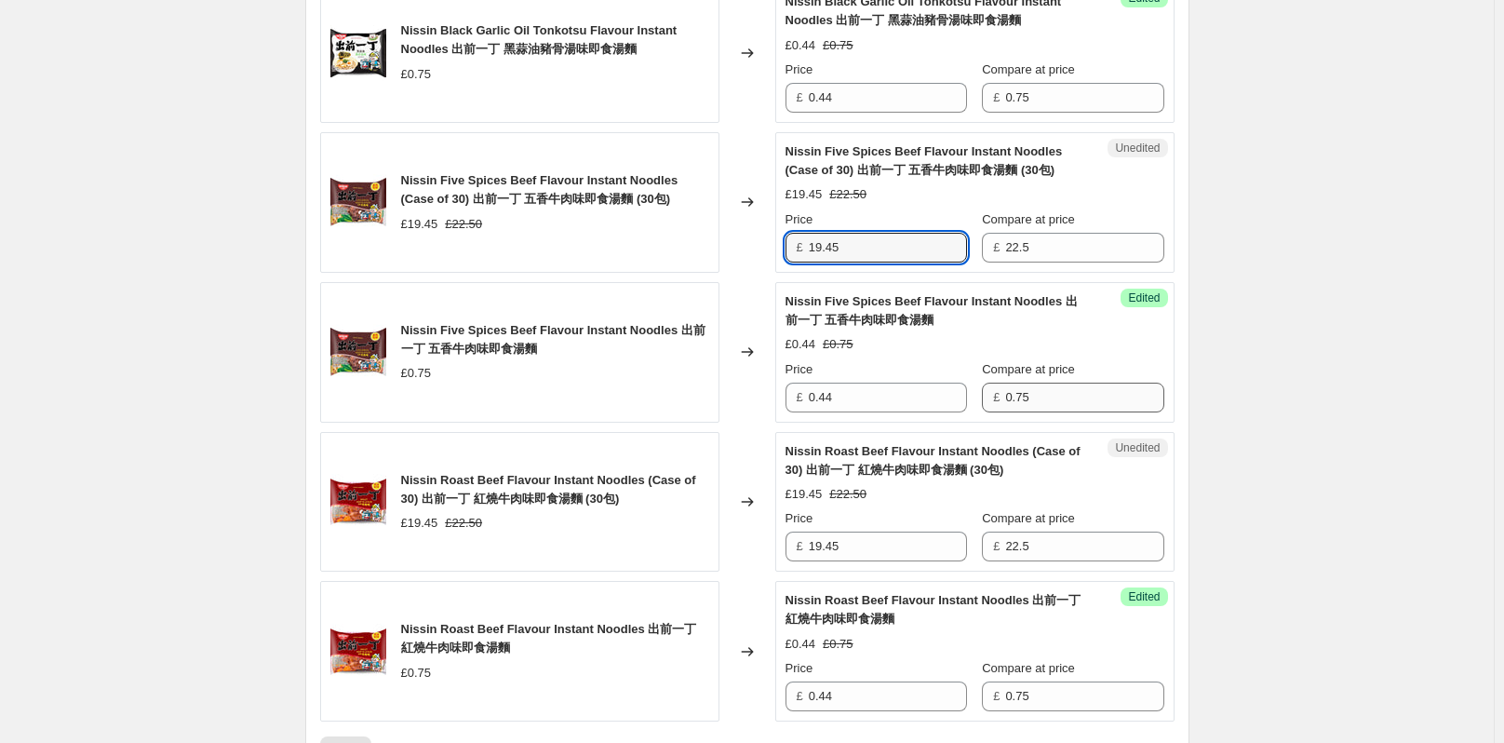
scroll to position [1024, 0]
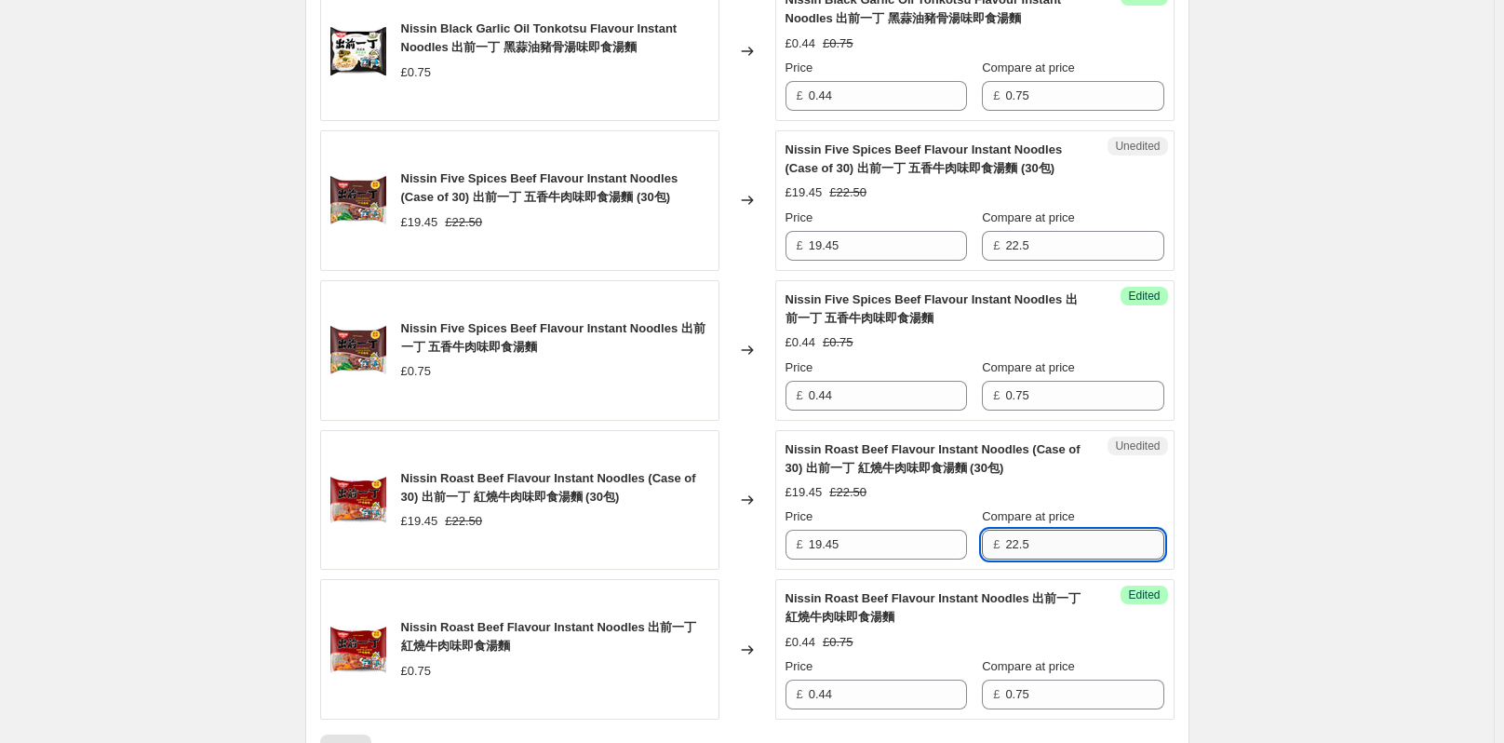
drag, startPoint x: 1037, startPoint y: 542, endPoint x: 1011, endPoint y: 542, distance: 25.1
click at [1011, 542] on input "22.5" at bounding box center [1084, 544] width 158 height 30
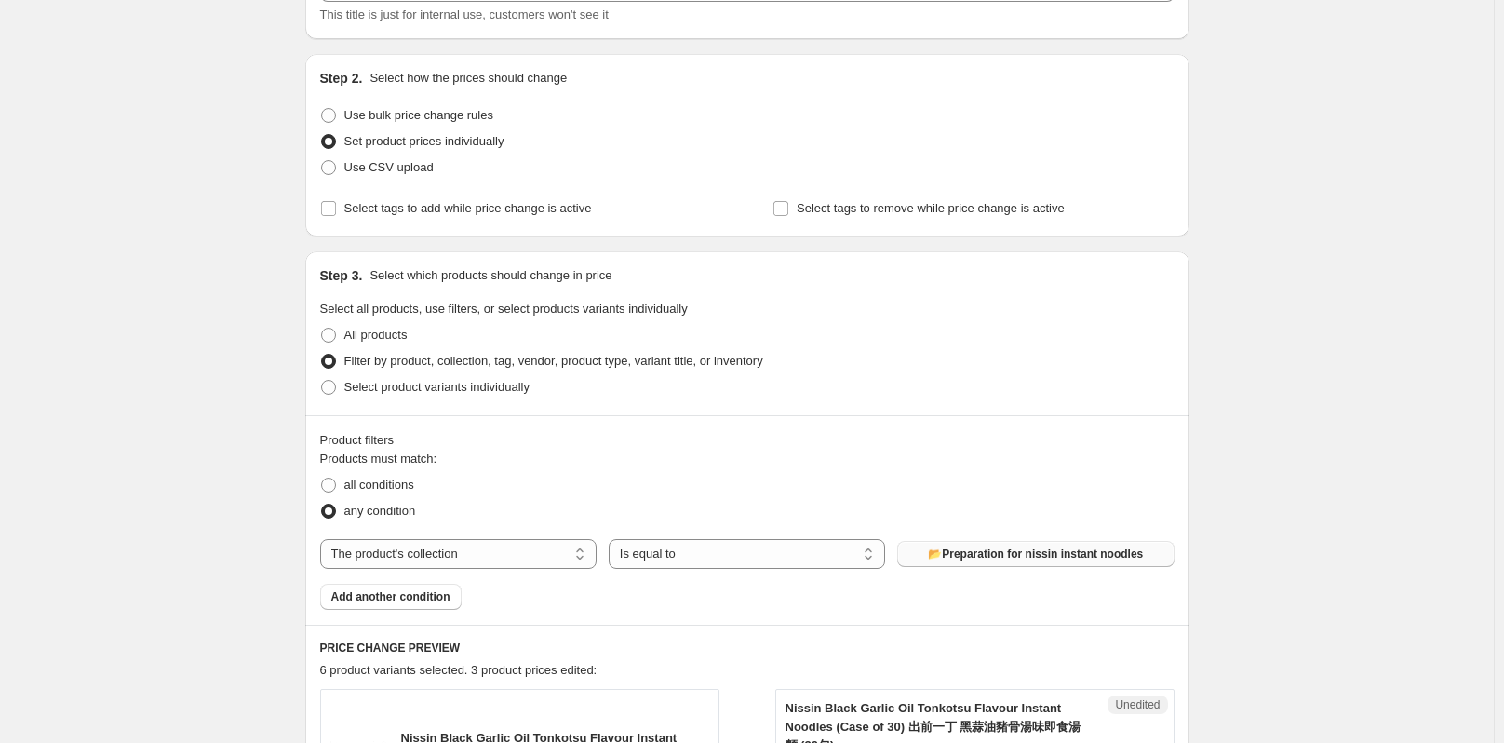
scroll to position [0, 0]
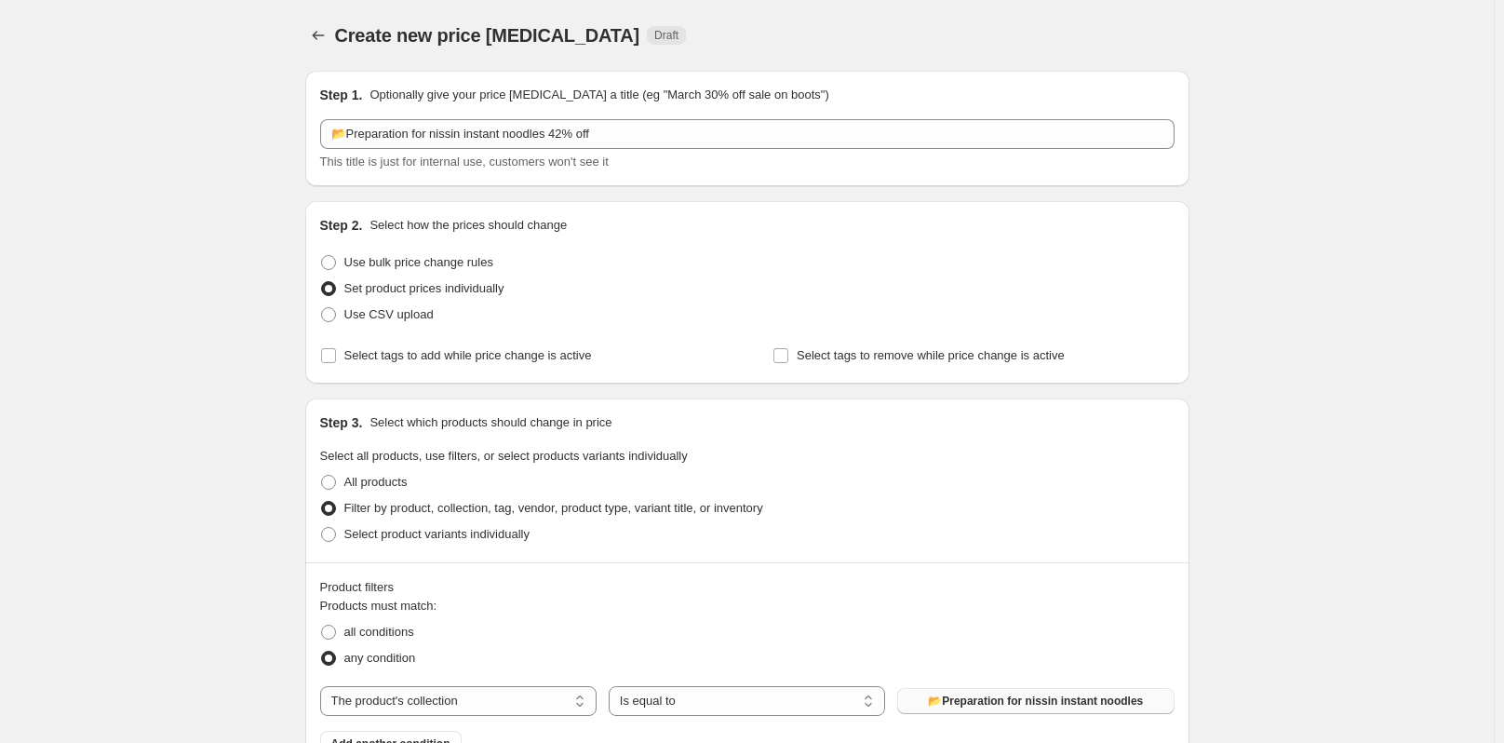
click at [326, 31] on icon "Price change jobs" at bounding box center [318, 35] width 19 height 19
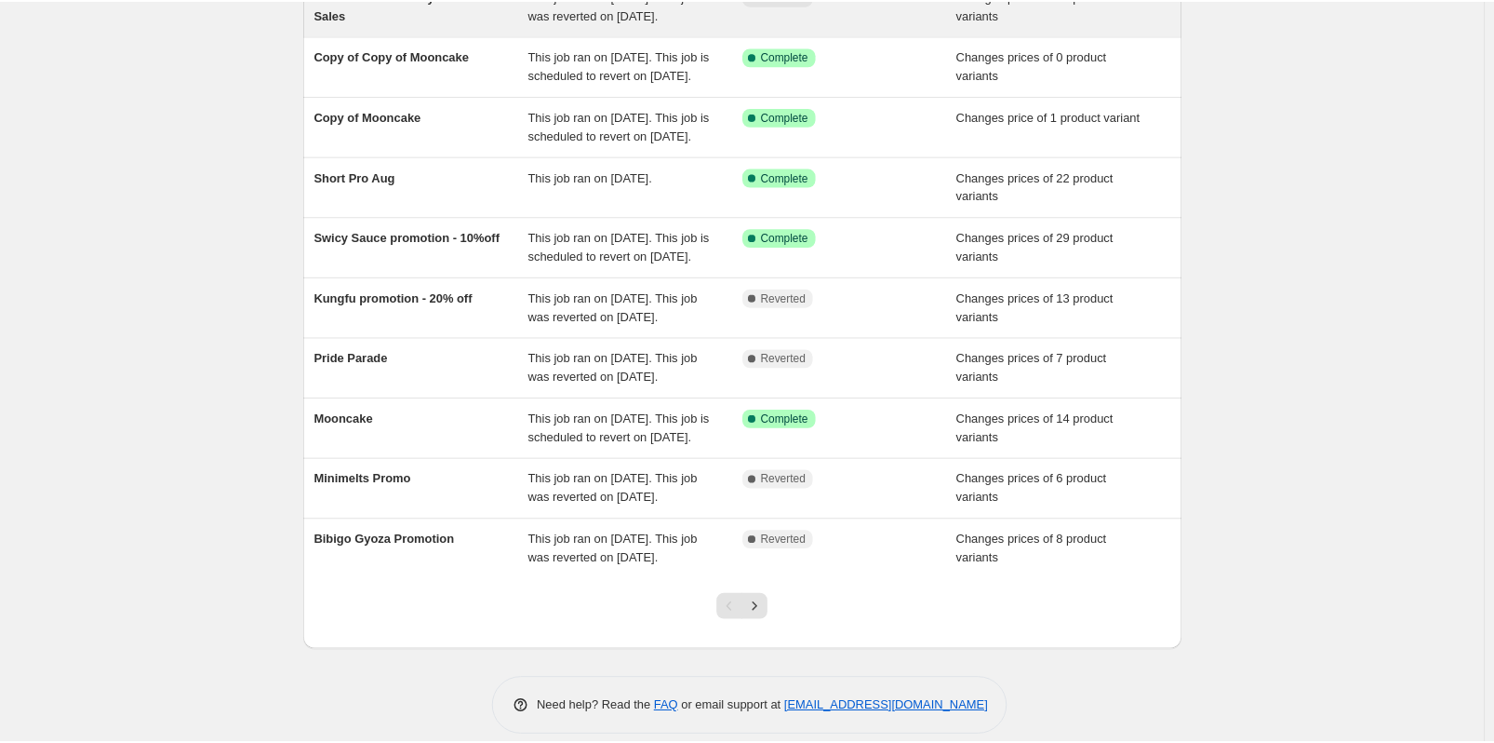
scroll to position [279, 0]
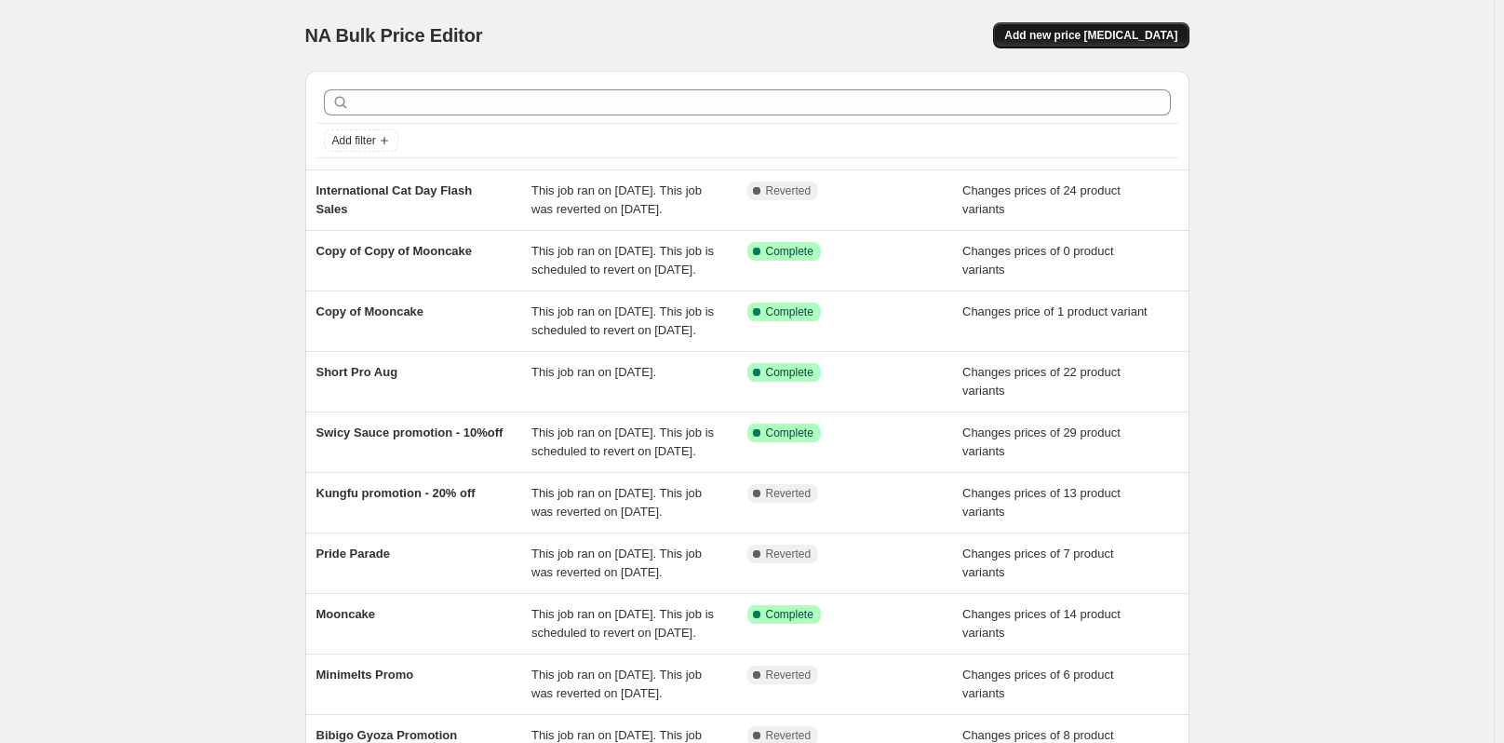
click at [1108, 36] on span "Add new price [MEDICAL_DATA]" at bounding box center [1090, 35] width 173 height 15
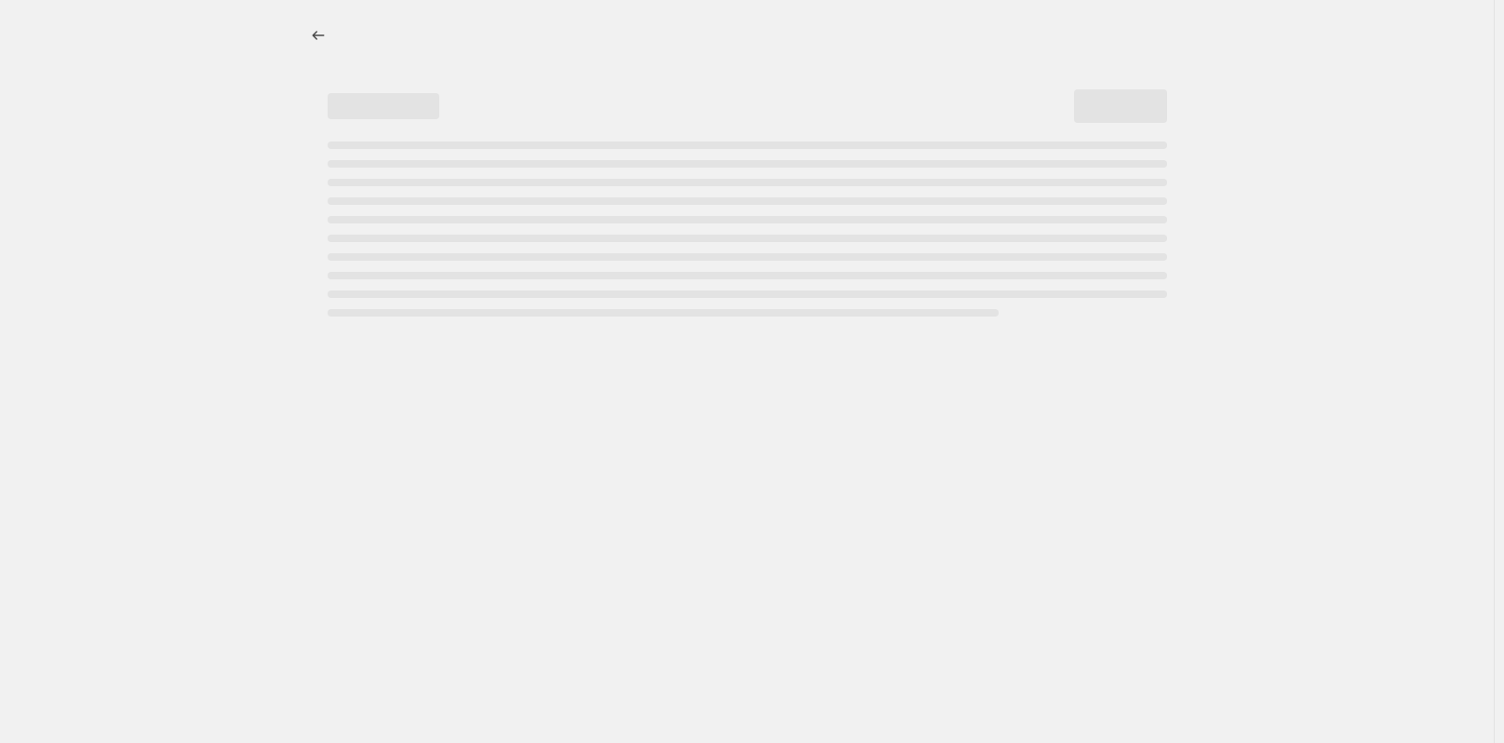
select select "percentage"
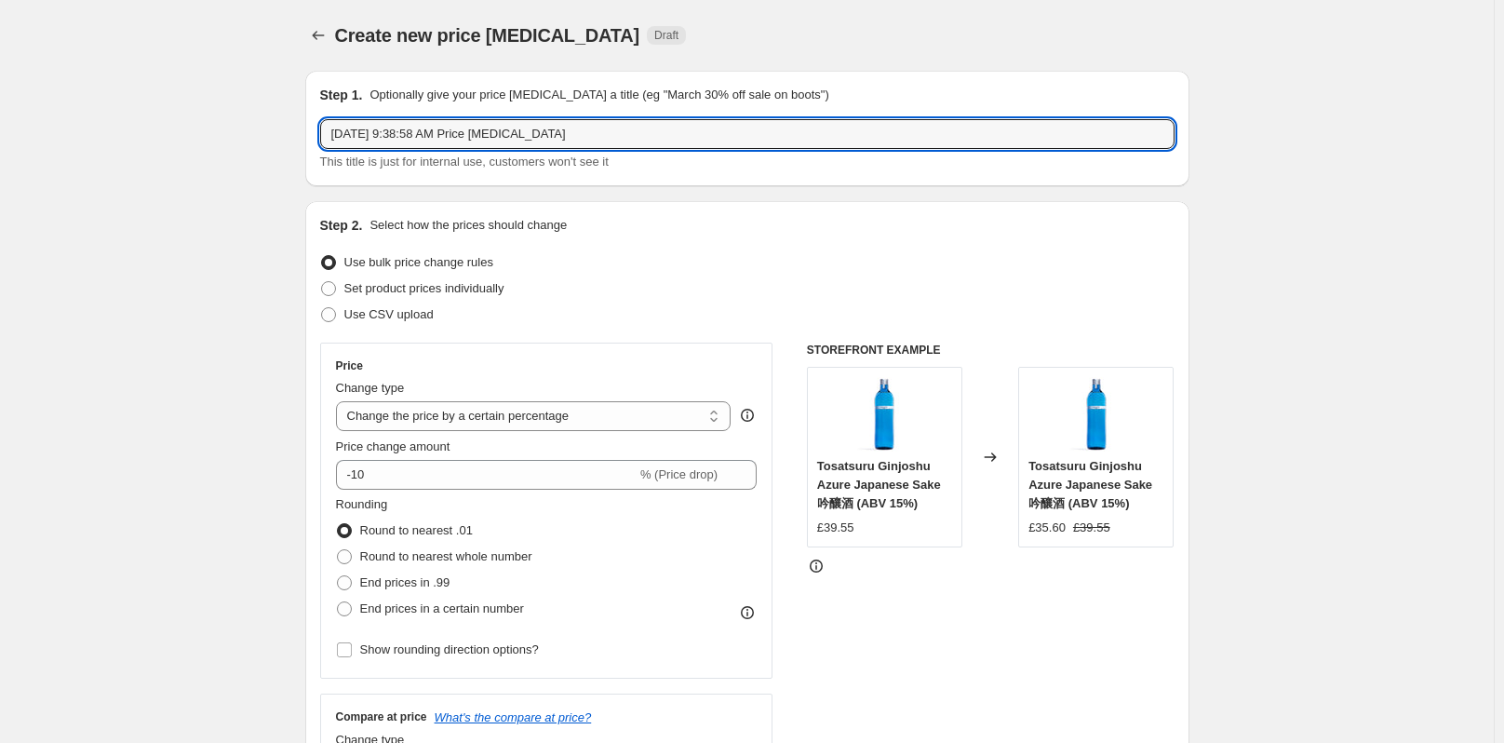
drag, startPoint x: 603, startPoint y: 131, endPoint x: 154, endPoint y: 153, distance: 449.9
paste input "📂Preparation for nissin instant noodles"
click at [575, 133] on input "📂Preparation for nissin instant noodles 27%off" at bounding box center [747, 134] width 854 height 30
type input "📂Preparation for nissin instant noodles 27% off"
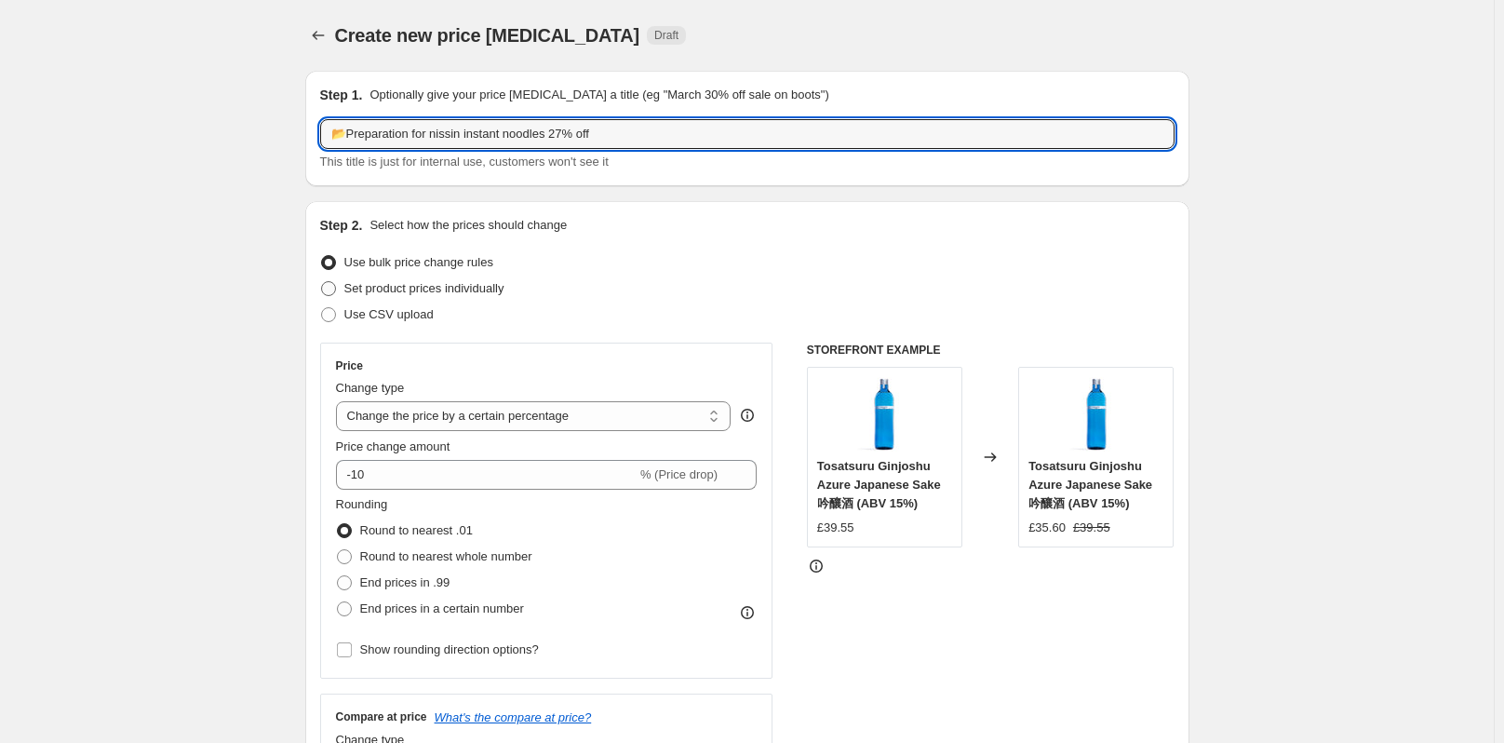
click at [335, 288] on span at bounding box center [328, 288] width 15 height 15
click at [322, 282] on input "Set product prices individually" at bounding box center [321, 281] width 1 height 1
radio input "true"
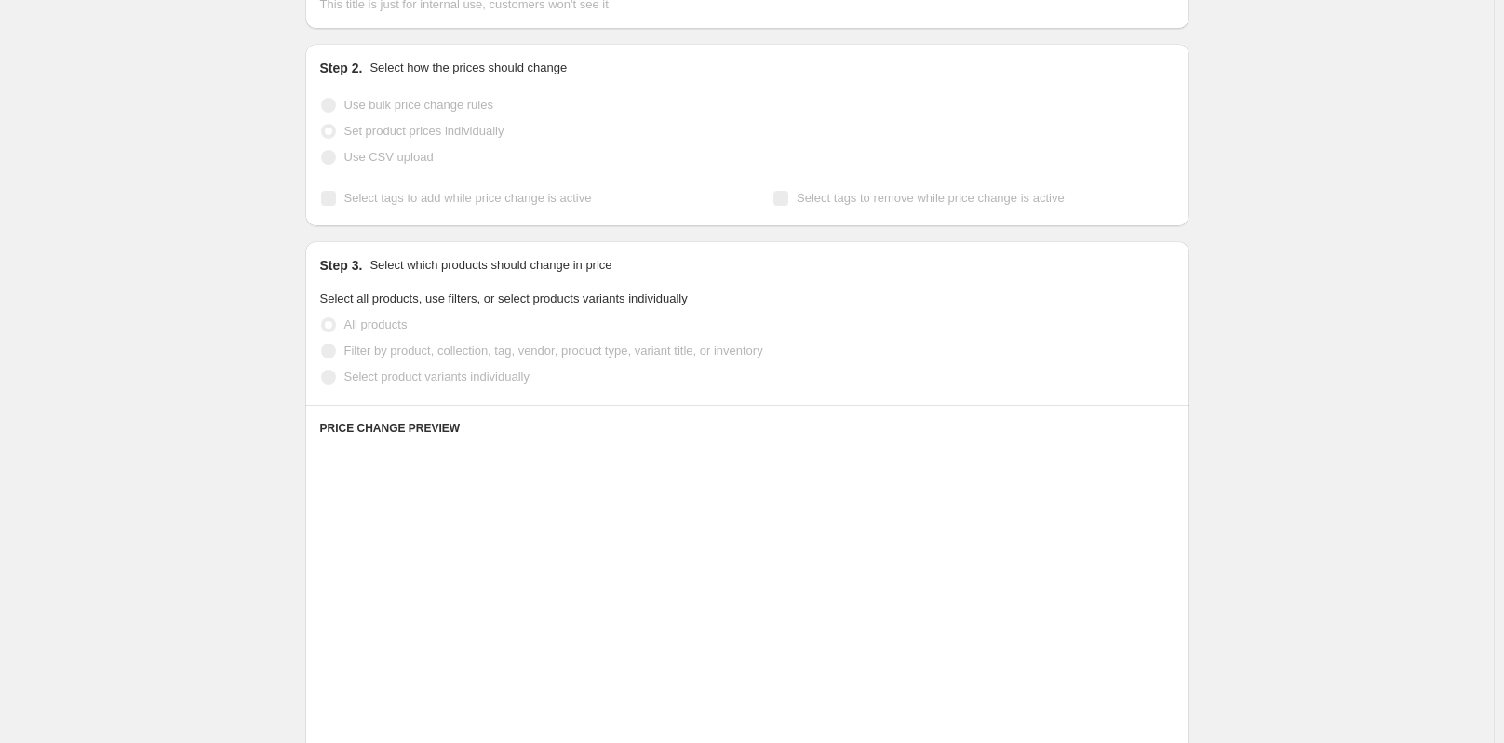
scroll to position [279, 0]
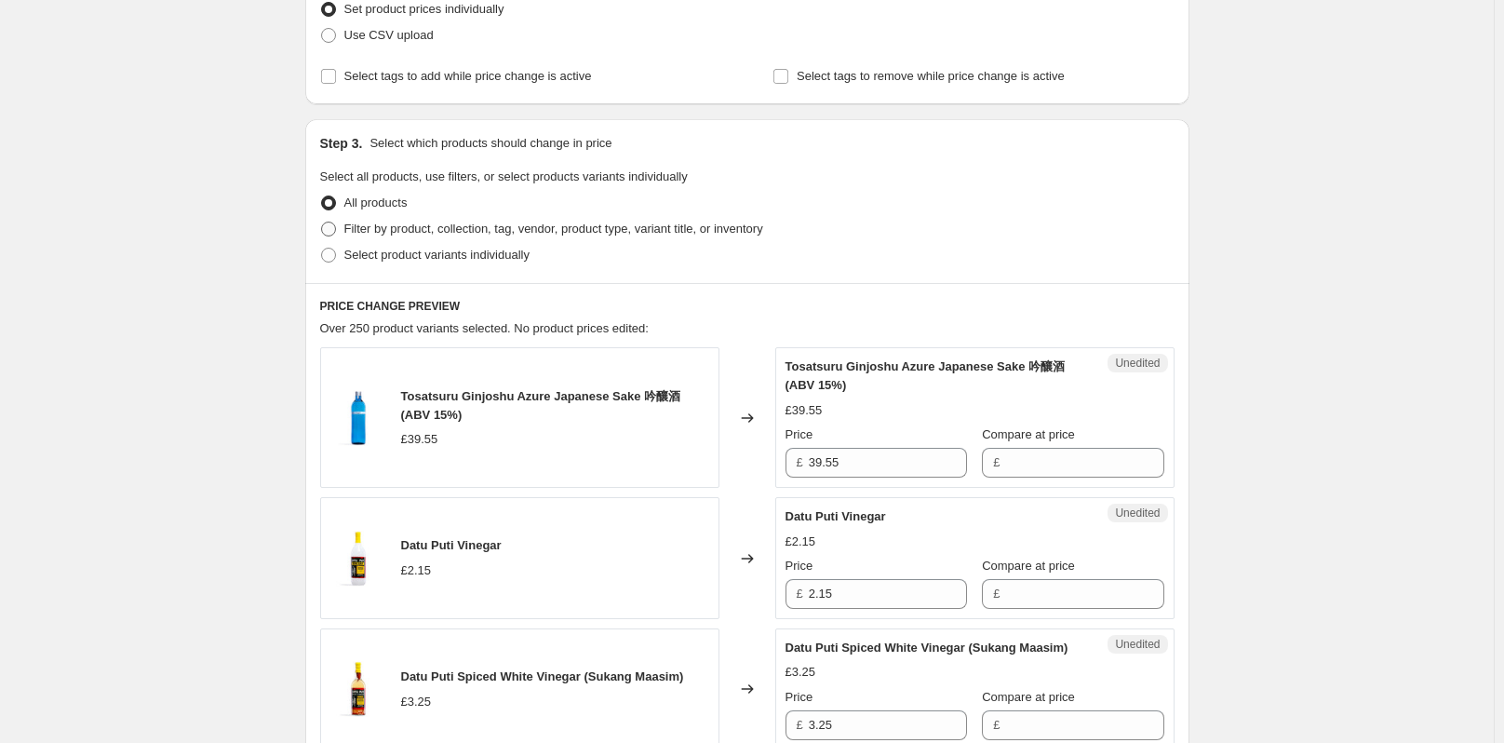
click at [336, 226] on span at bounding box center [328, 228] width 15 height 15
click at [322, 222] on input "Filter by product, collection, tag, vendor, product type, variant title, or inv…" at bounding box center [321, 221] width 1 height 1
radio input "true"
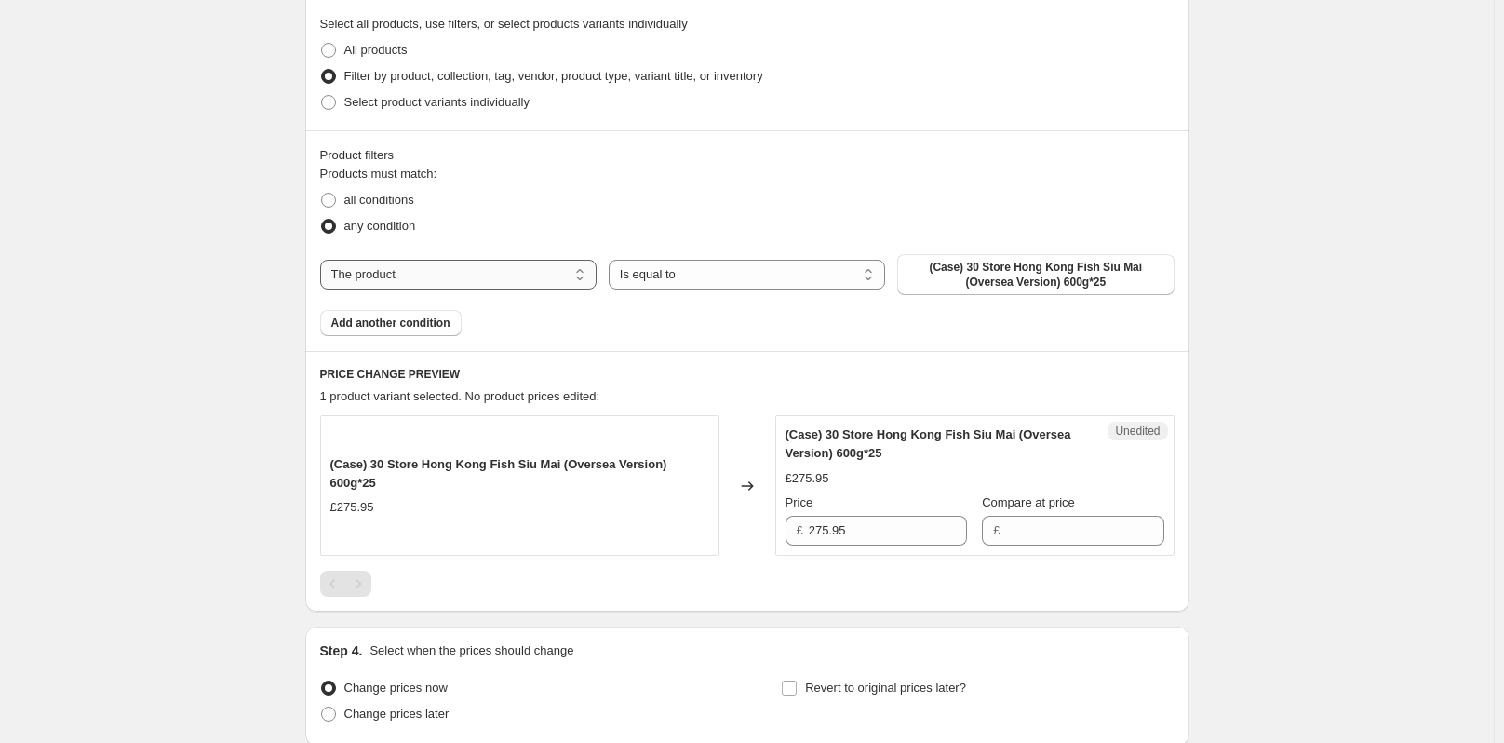
scroll to position [558, 0]
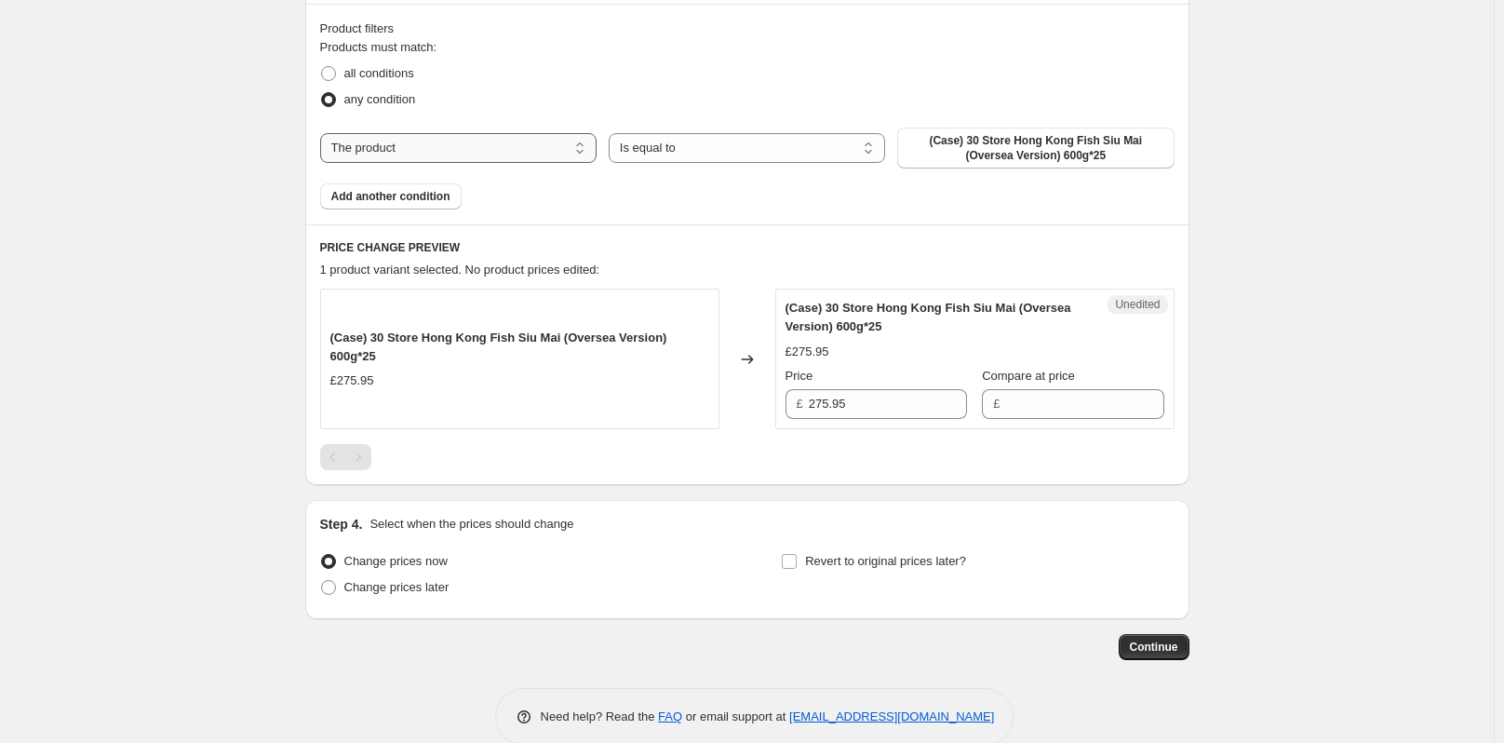
click at [515, 149] on select "The product The product's collection The product's tag The product's vendor The…" at bounding box center [458, 148] width 276 height 30
select select "collection"
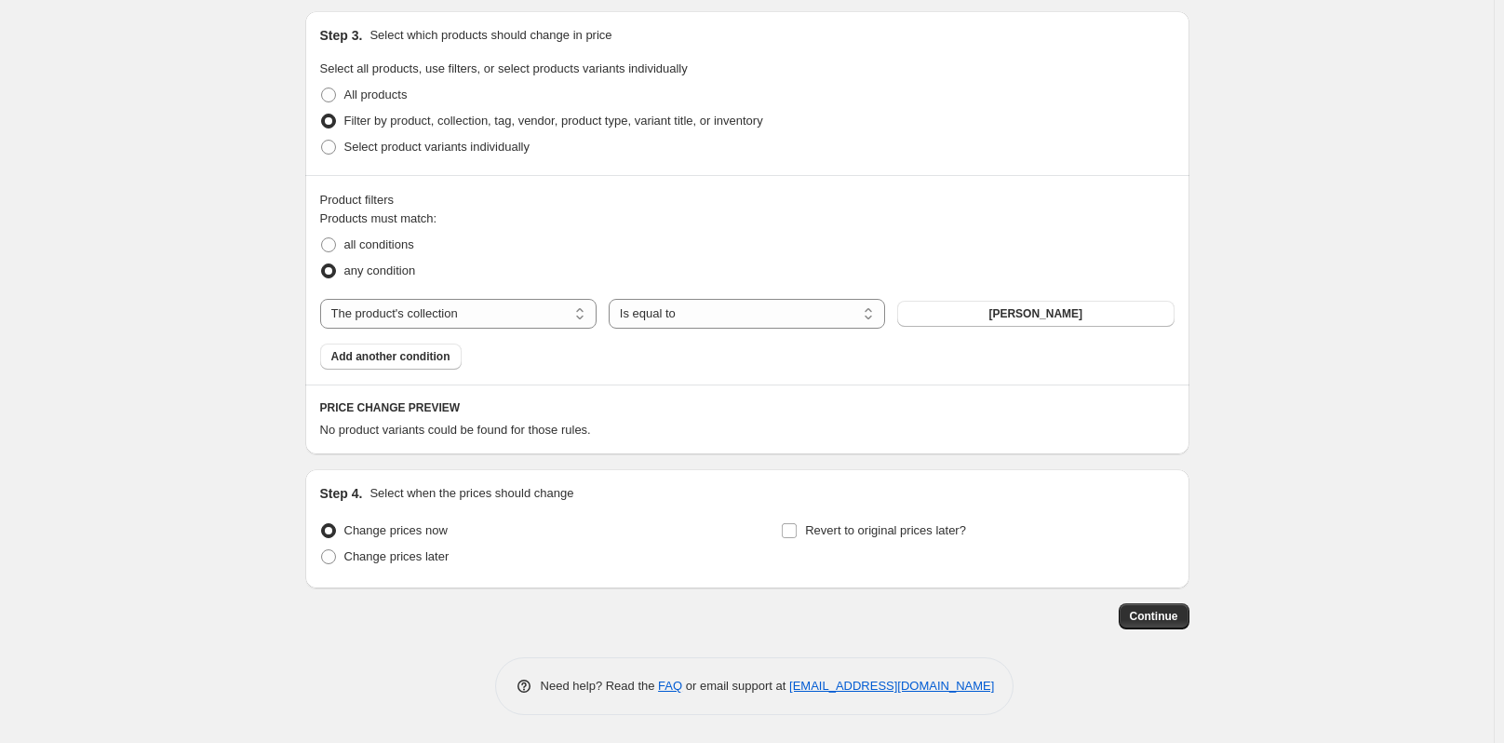
scroll to position [387, 0]
click at [1064, 320] on span "[PERSON_NAME]" at bounding box center [1035, 313] width 94 height 15
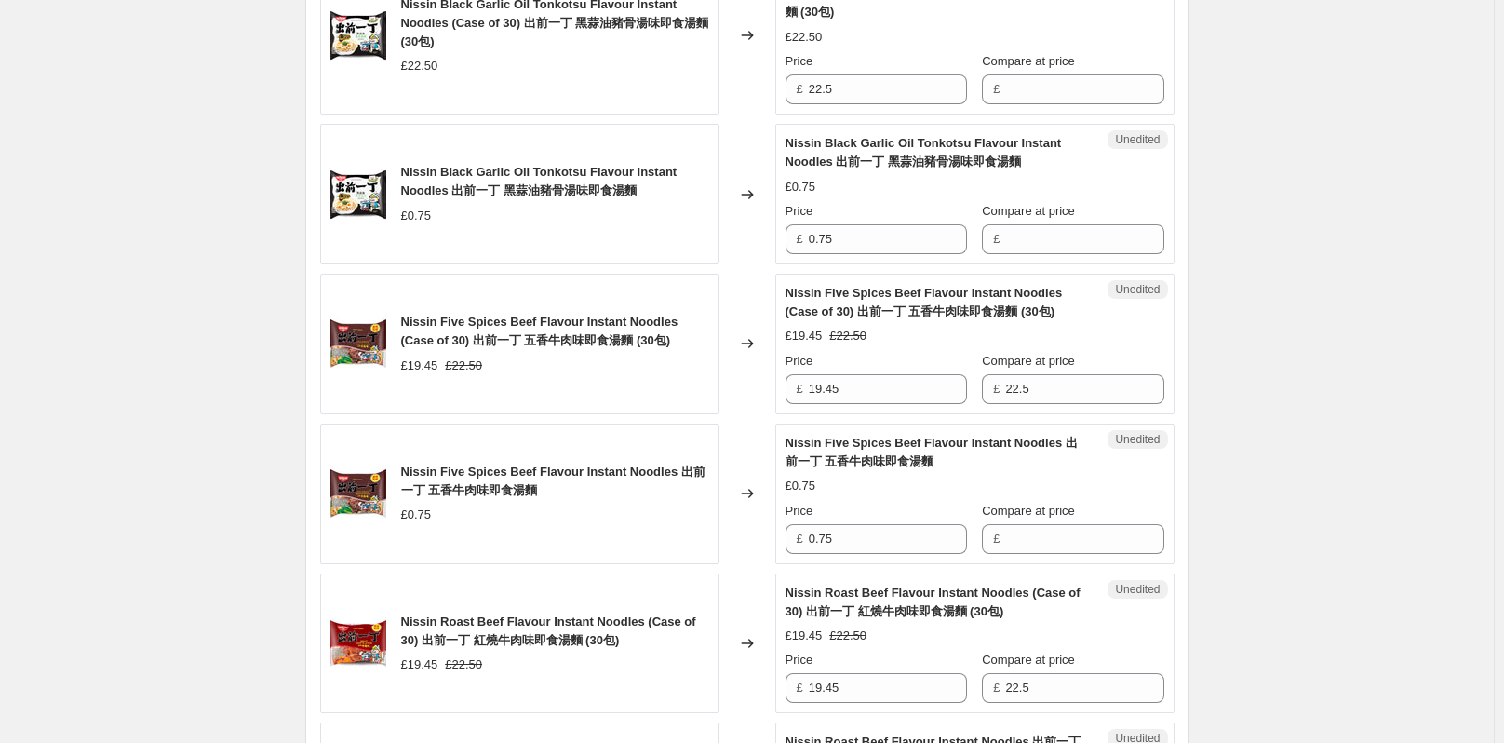
scroll to position [879, 0]
click at [853, 386] on input "19.45" at bounding box center [888, 390] width 158 height 30
type input "1"
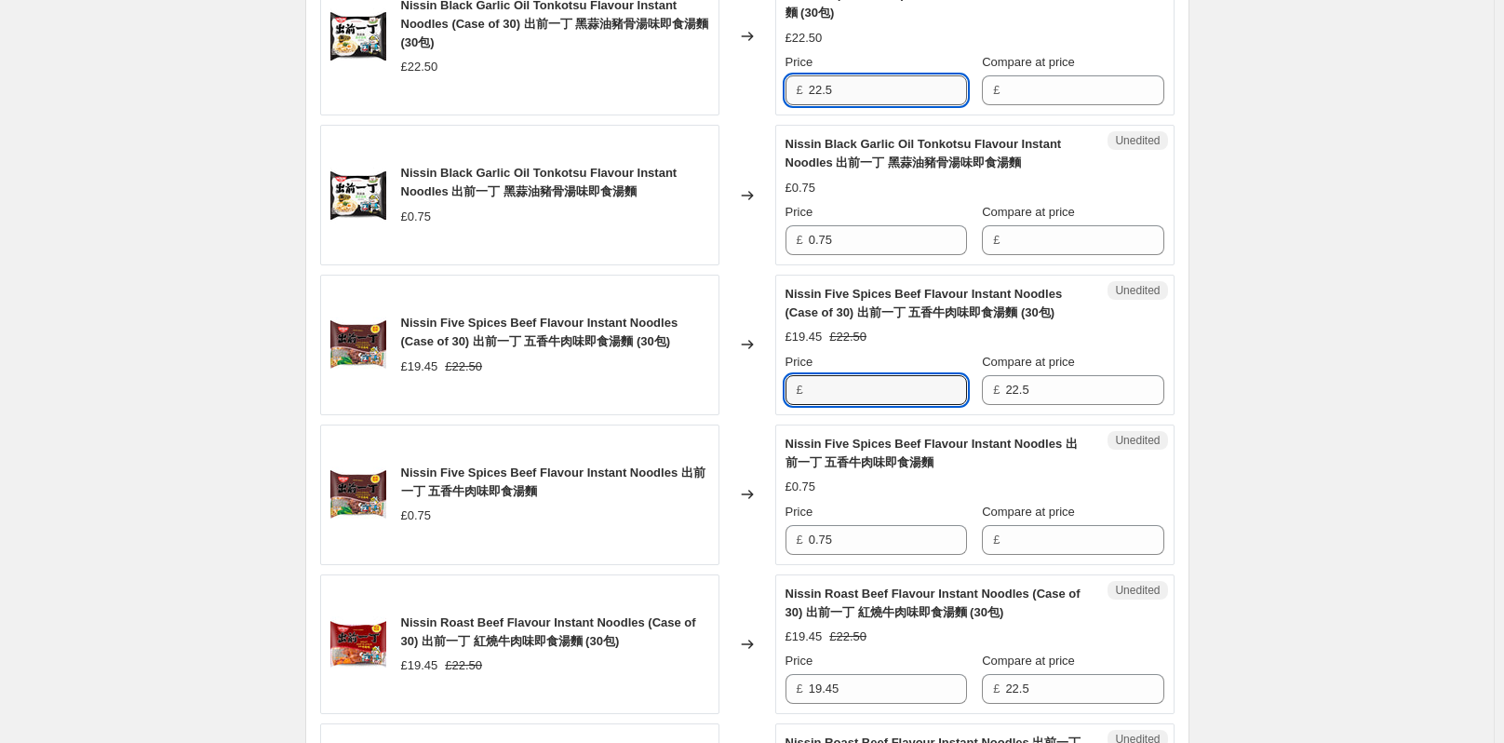
type input "19.45"
drag, startPoint x: 844, startPoint y: 89, endPoint x: 797, endPoint y: 89, distance: 47.5
click at [797, 89] on div "£ 22.5" at bounding box center [875, 90] width 181 height 30
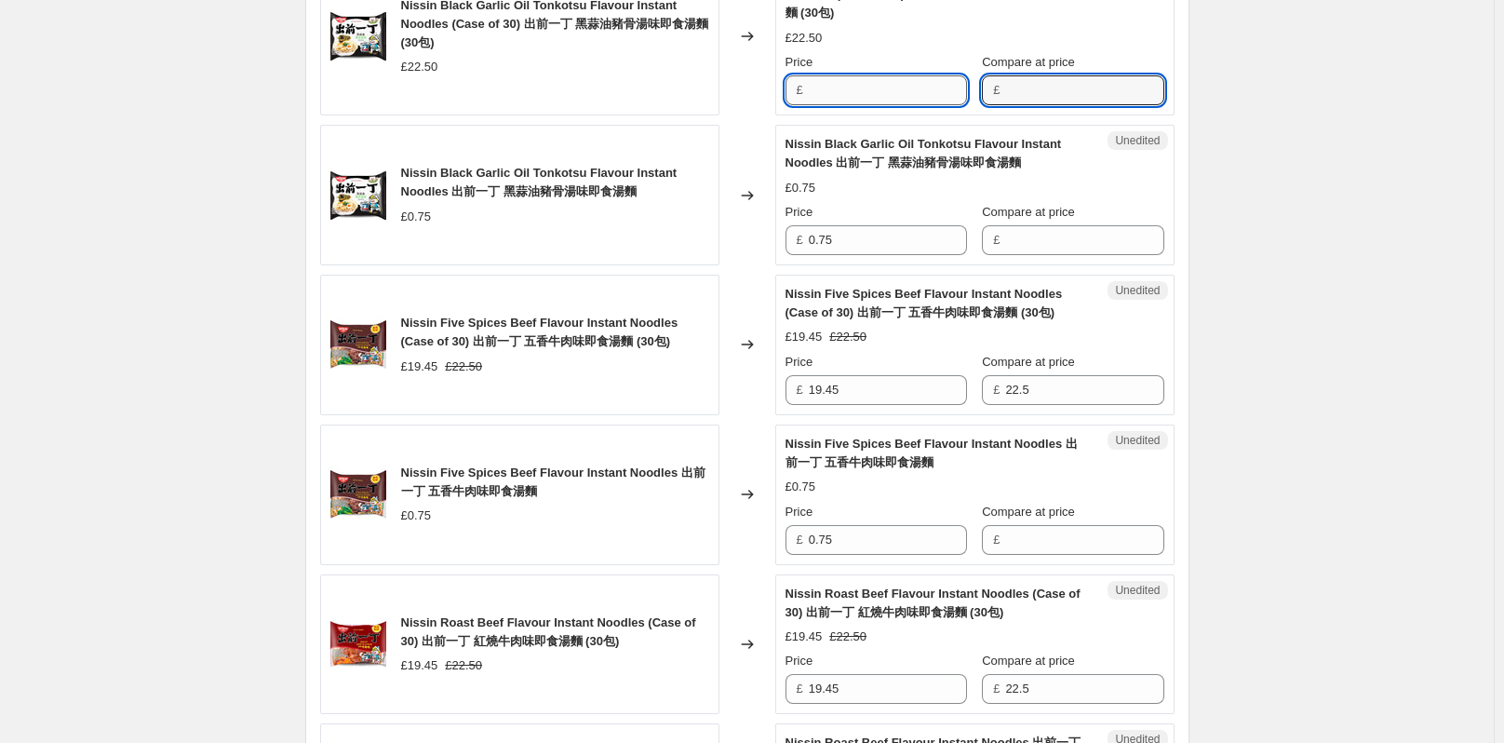
type input "22.5"
click at [877, 84] on input "22.5" at bounding box center [888, 90] width 158 height 30
type input "2"
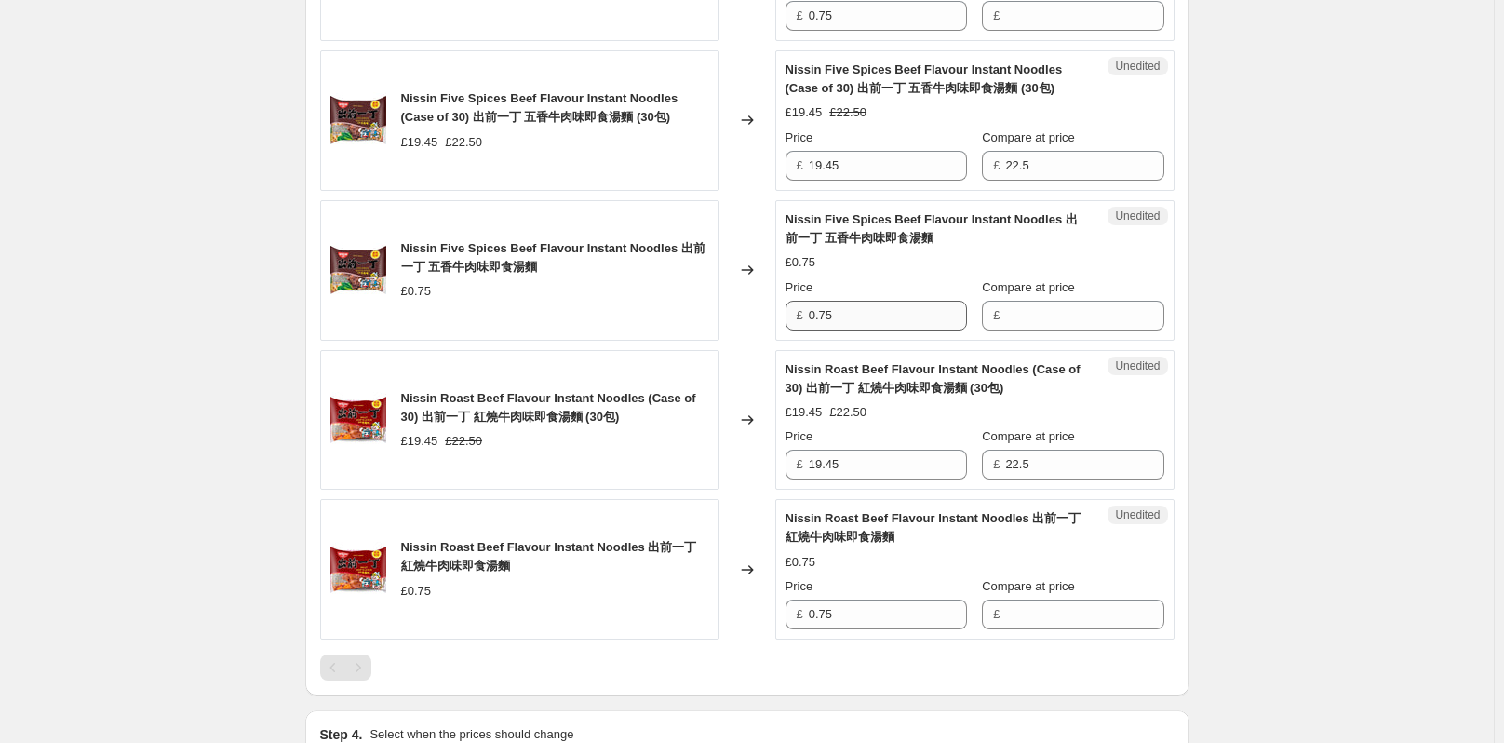
scroll to position [972, 0]
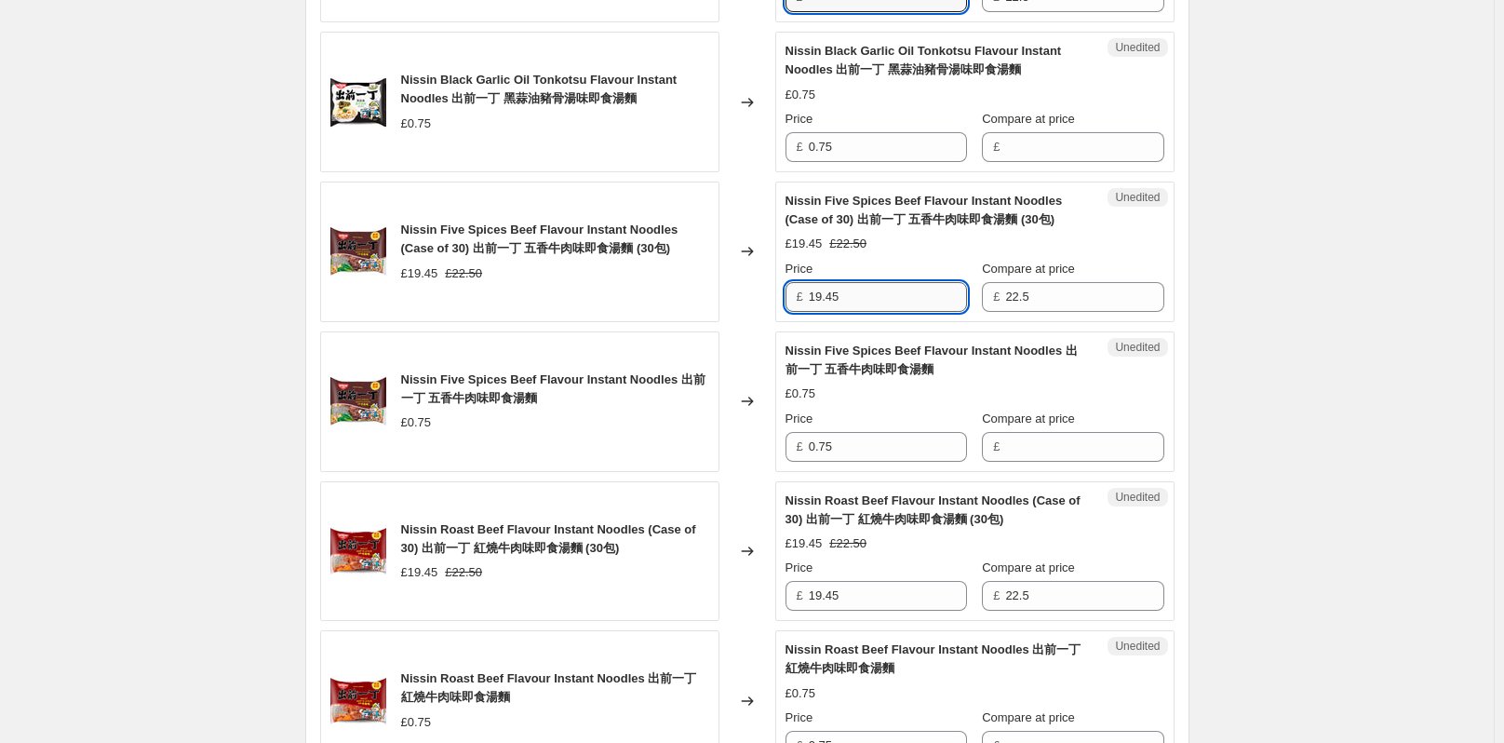
type input "22.5"
drag, startPoint x: 854, startPoint y: 298, endPoint x: 809, endPoint y: 295, distance: 45.7
click at [809, 295] on div "£ 19.45" at bounding box center [875, 297] width 181 height 30
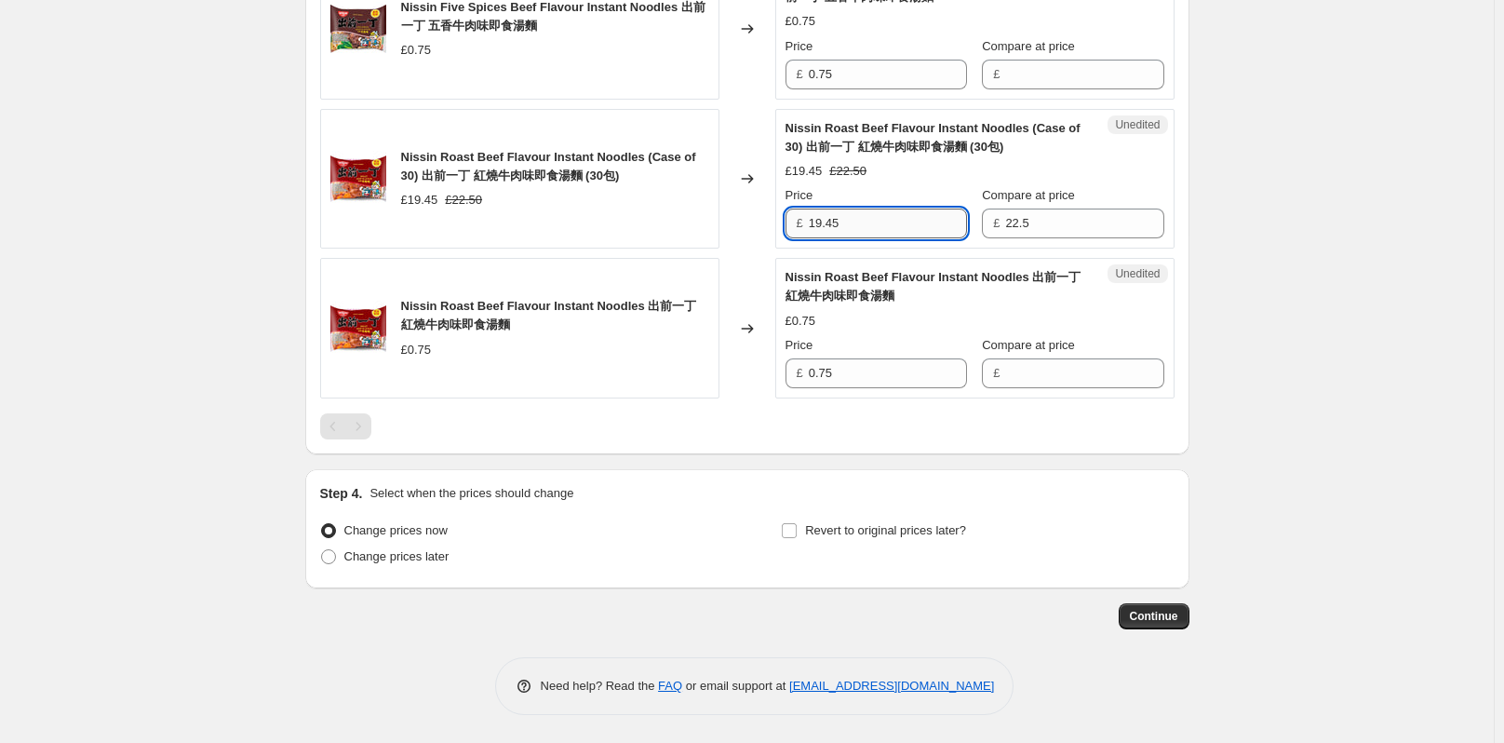
type input "19.45"
drag, startPoint x: 855, startPoint y: 222, endPoint x: 807, endPoint y: 221, distance: 48.4
click at [807, 221] on div "£ 19.45" at bounding box center [875, 223] width 181 height 30
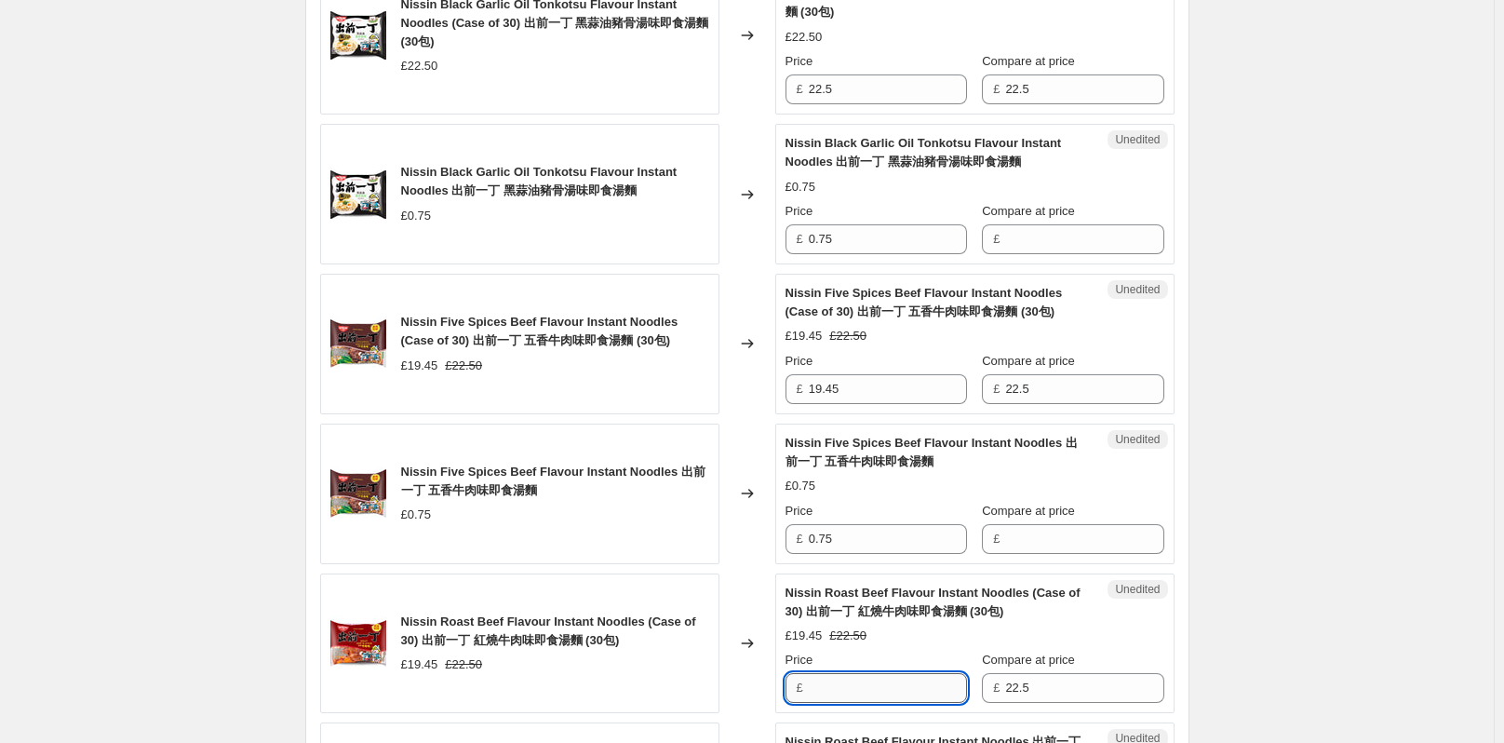
scroll to position [879, 0]
type input "19.45"
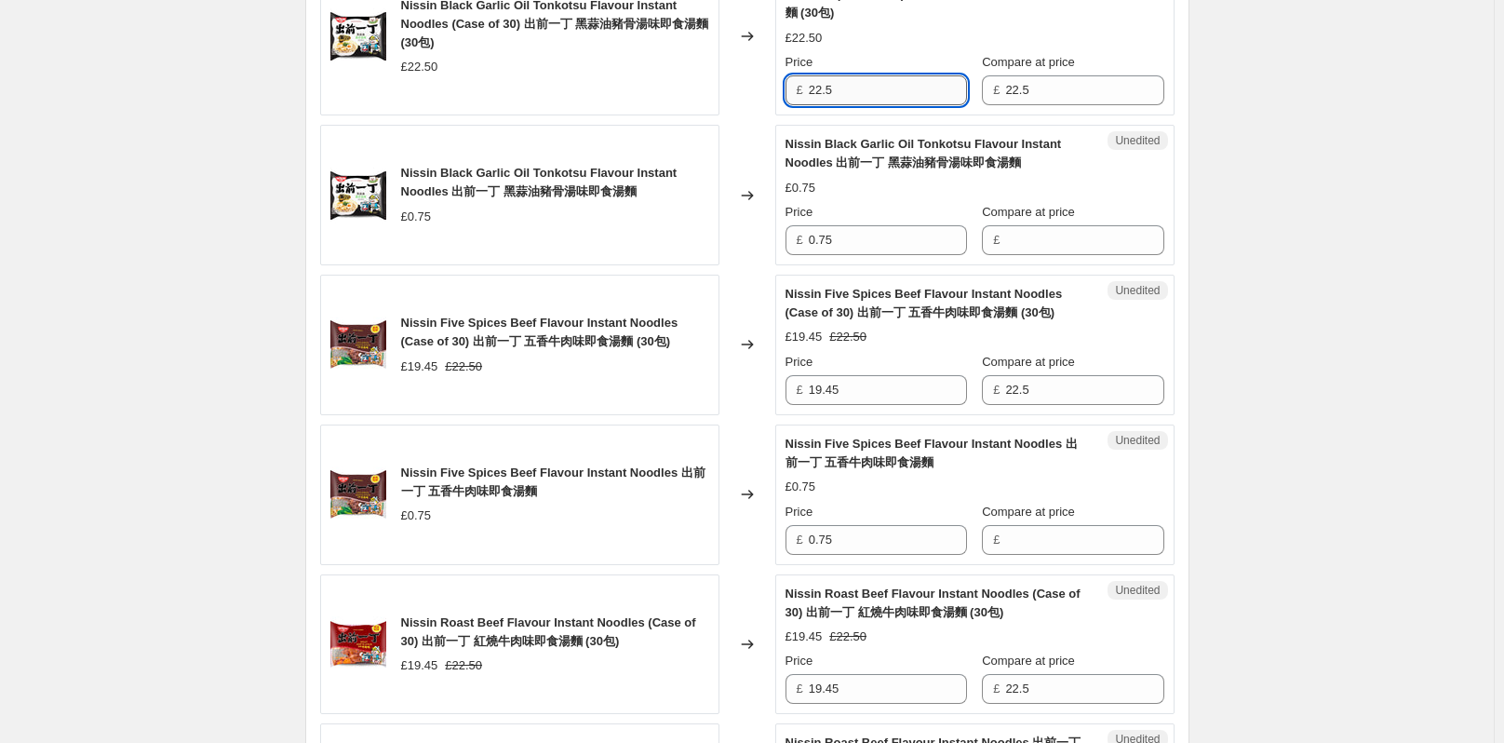
click at [856, 86] on input "22.5" at bounding box center [888, 90] width 158 height 30
type input "2"
type input "16.43"
click at [860, 391] on input "19.45" at bounding box center [888, 390] width 158 height 30
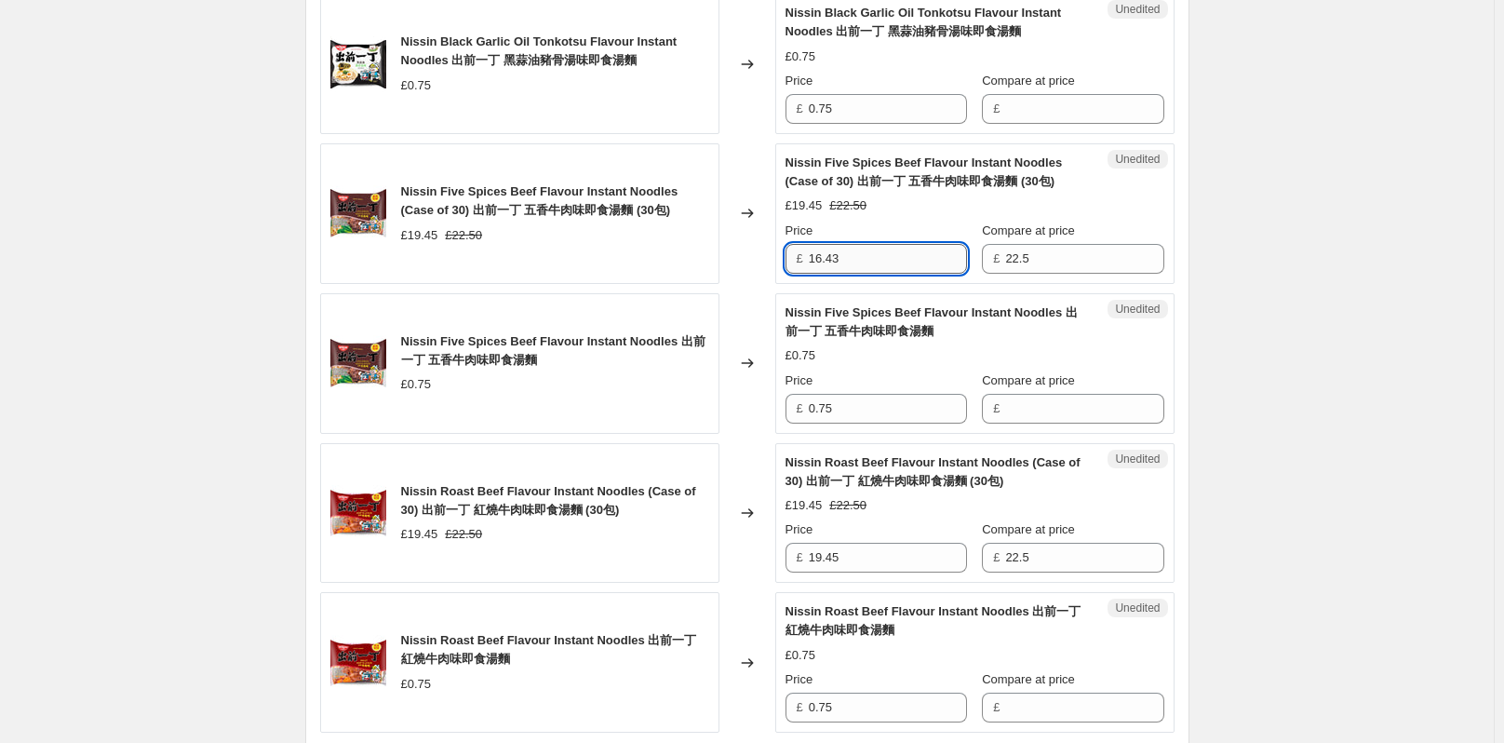
scroll to position [1065, 0]
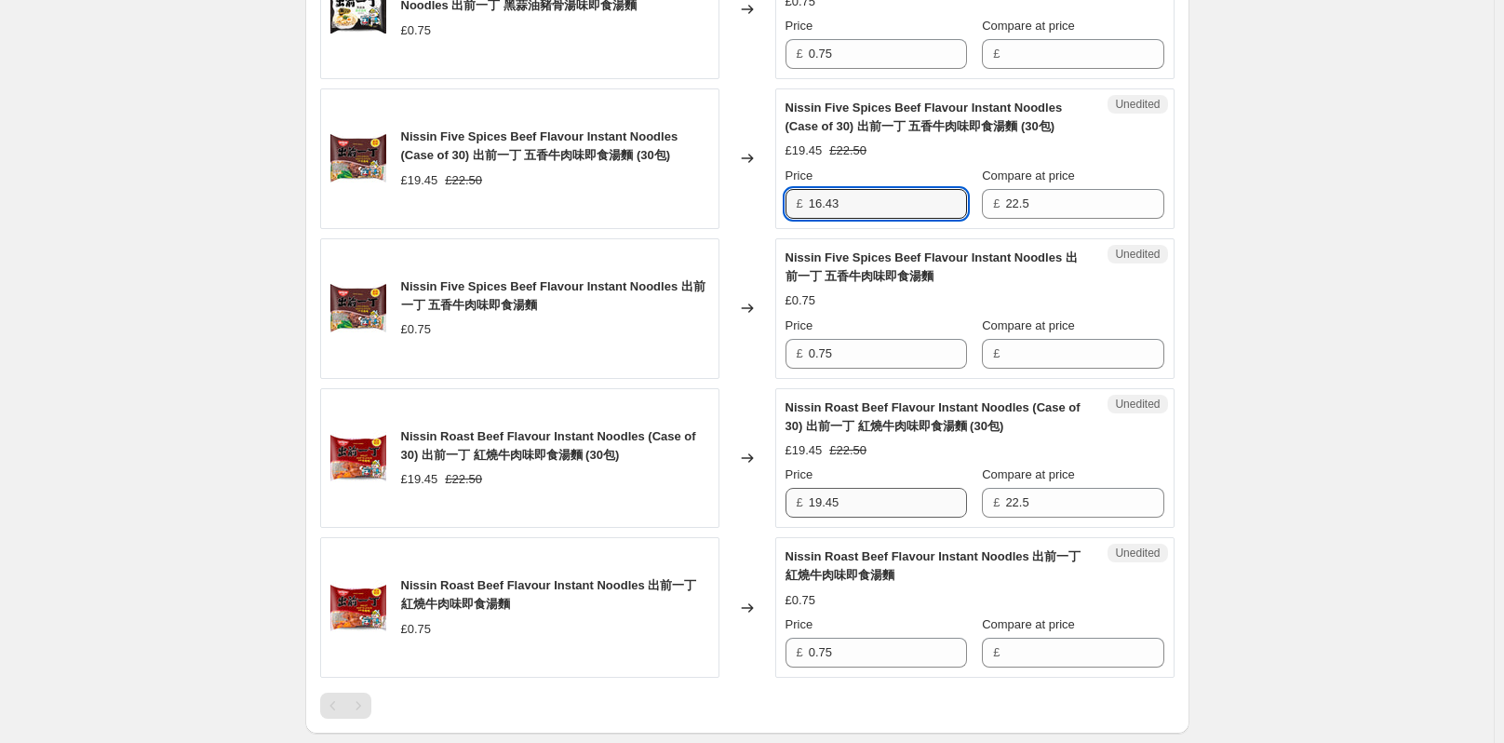
type input "16.43"
click at [872, 508] on input "19.45" at bounding box center [888, 503] width 158 height 30
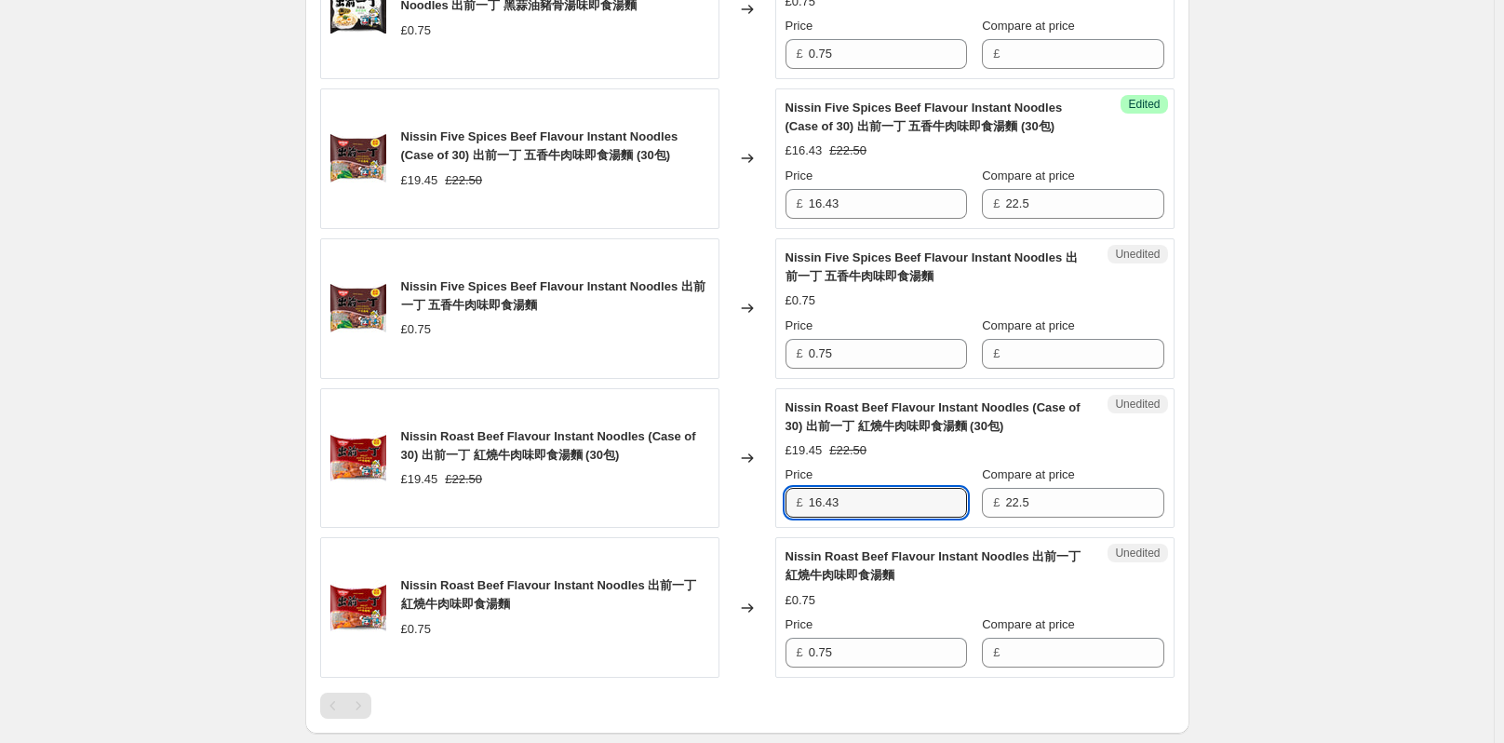
type input "16.43"
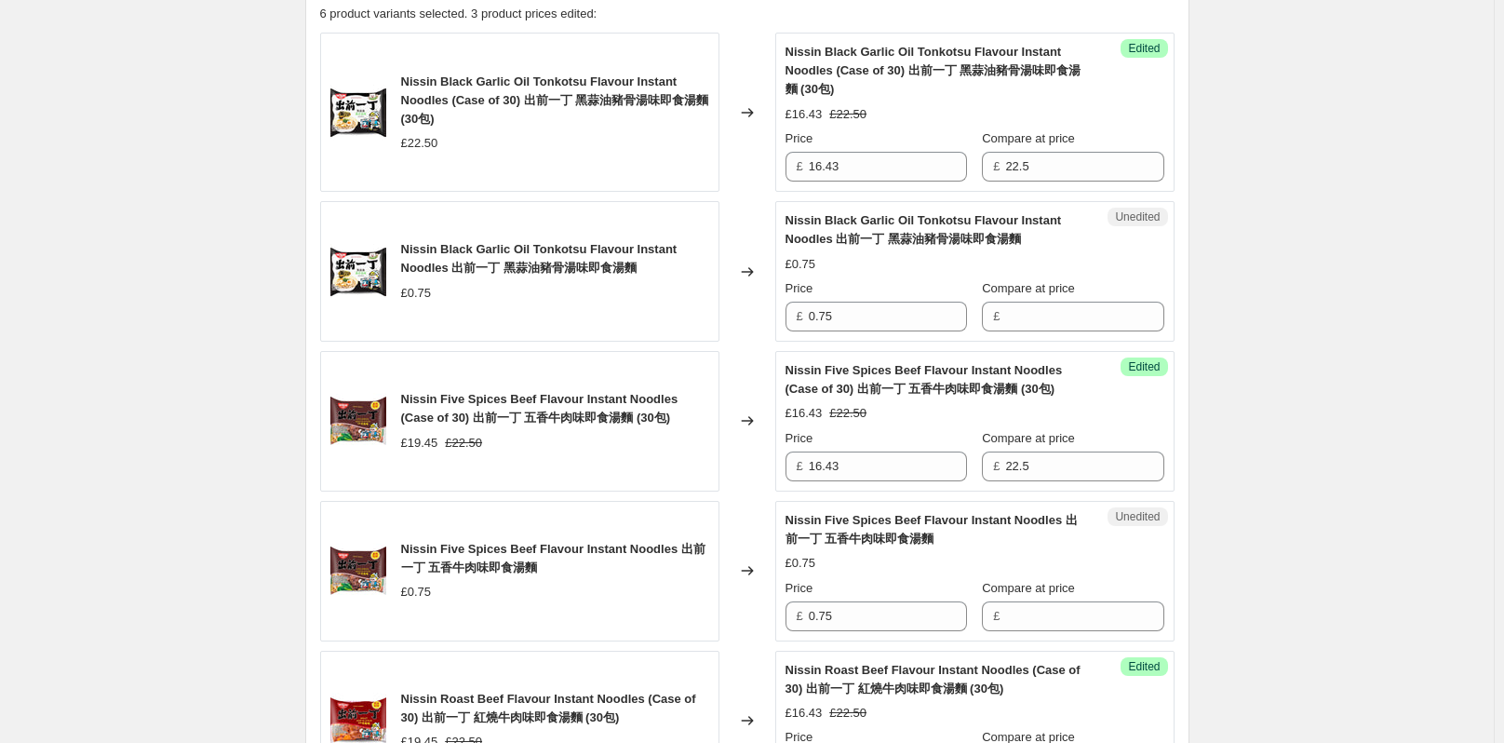
scroll to position [786, 0]
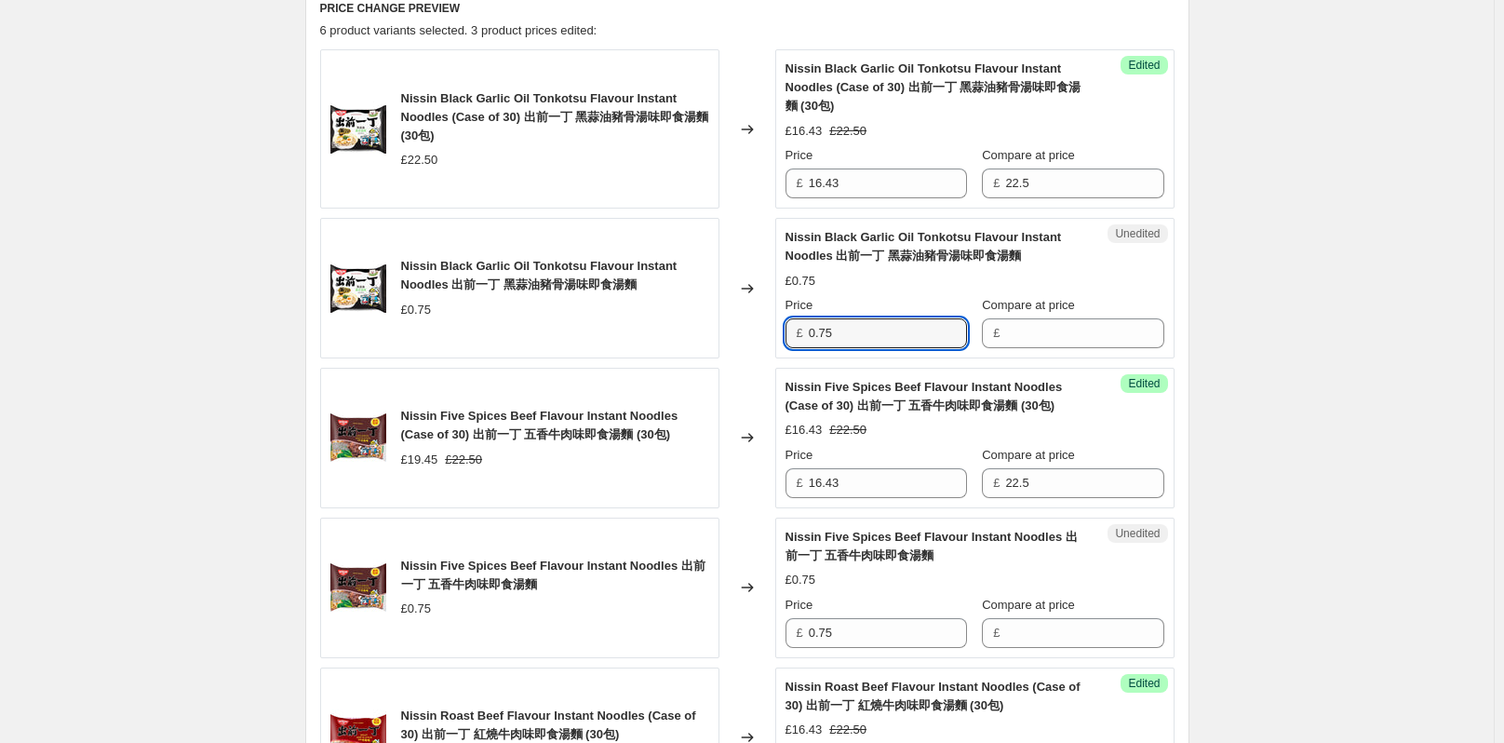
drag, startPoint x: 838, startPoint y: 328, endPoint x: 809, endPoint y: 328, distance: 29.8
click at [809, 328] on div "£ 0.75" at bounding box center [875, 333] width 181 height 30
type input "0.75"
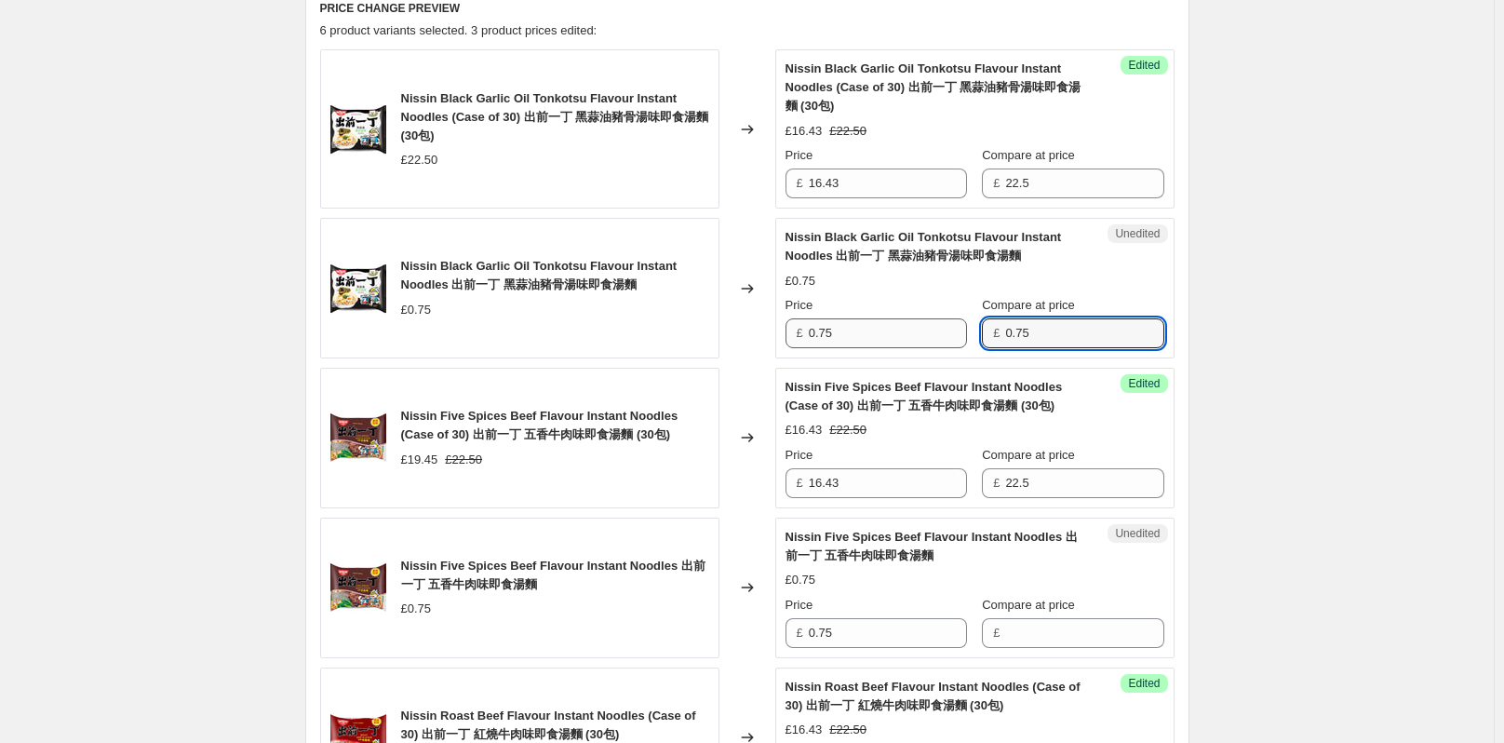
type input "0.75"
click at [891, 340] on input "0.75" at bounding box center [888, 333] width 158 height 30
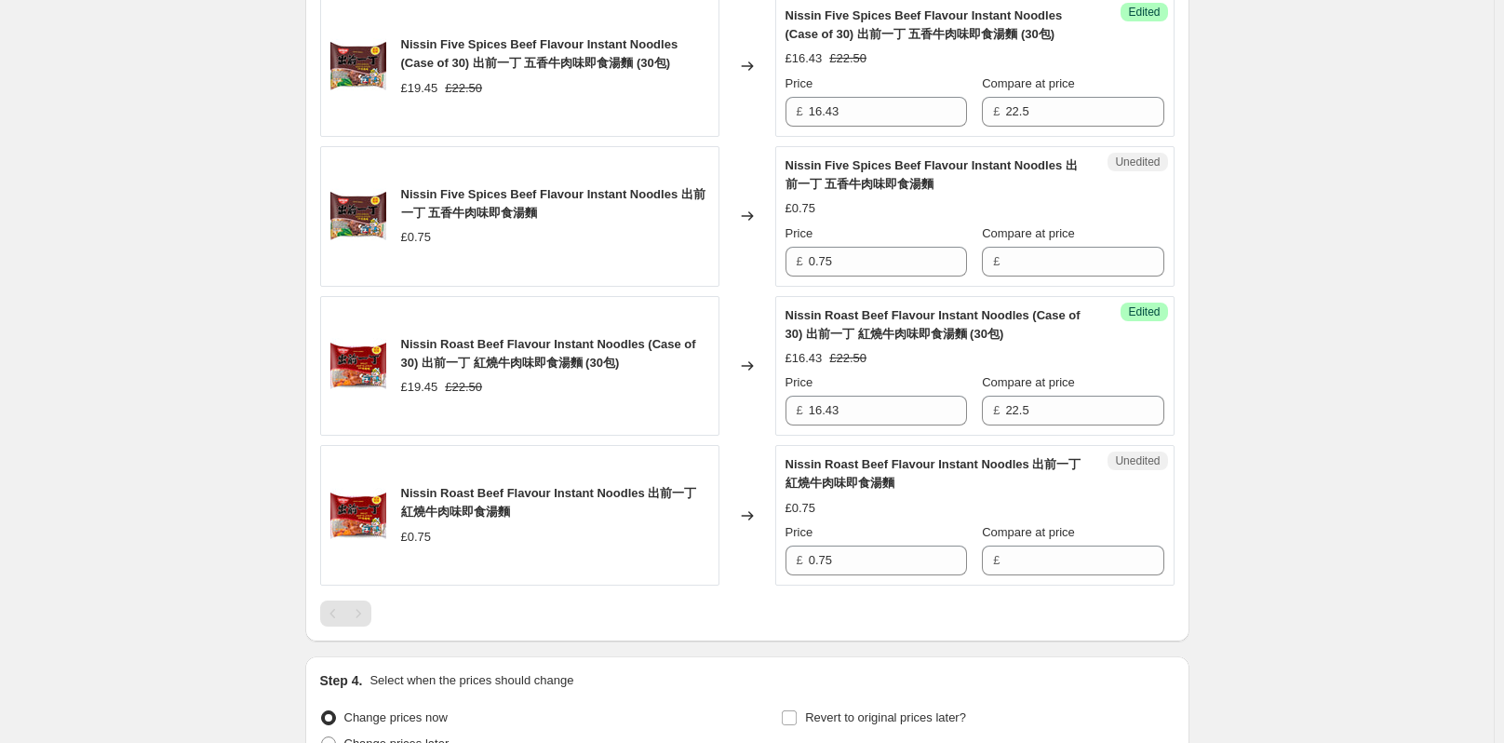
scroll to position [1158, 0]
type input "0.55"
drag, startPoint x: 862, startPoint y: 260, endPoint x: 801, endPoint y: 261, distance: 60.5
click at [801, 261] on div "£ 0.75" at bounding box center [875, 261] width 181 height 30
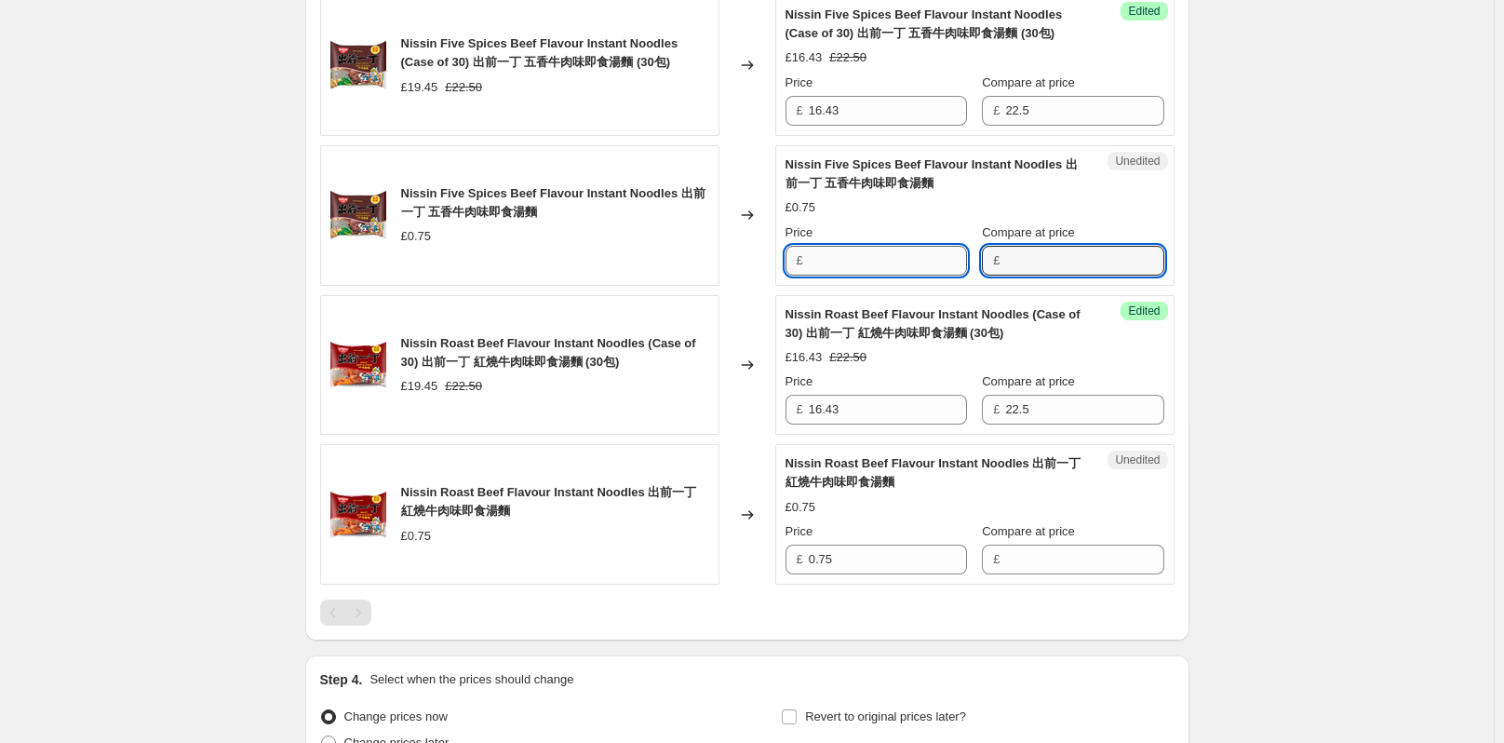
type input "0.75"
click at [898, 261] on input "0.75" at bounding box center [888, 261] width 158 height 30
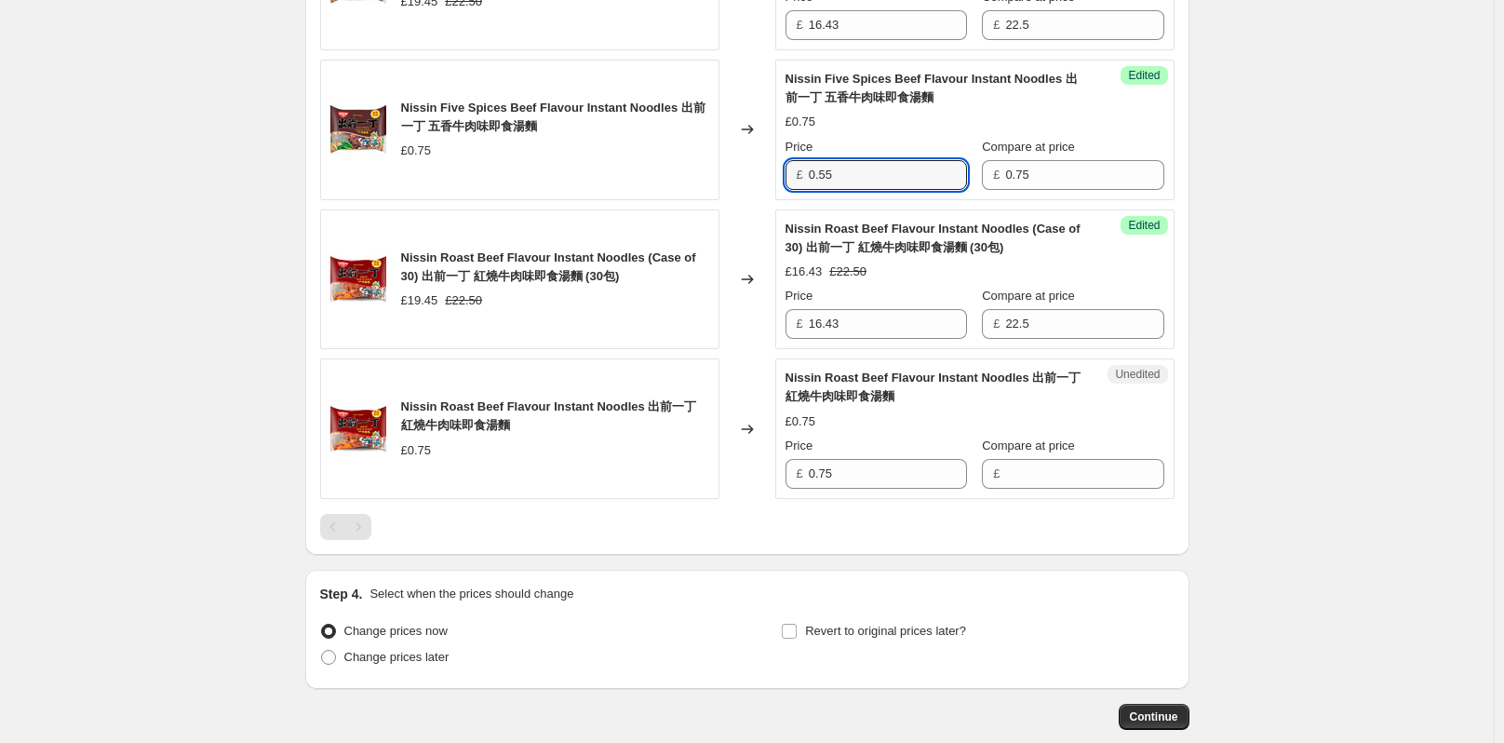
scroll to position [1345, 0]
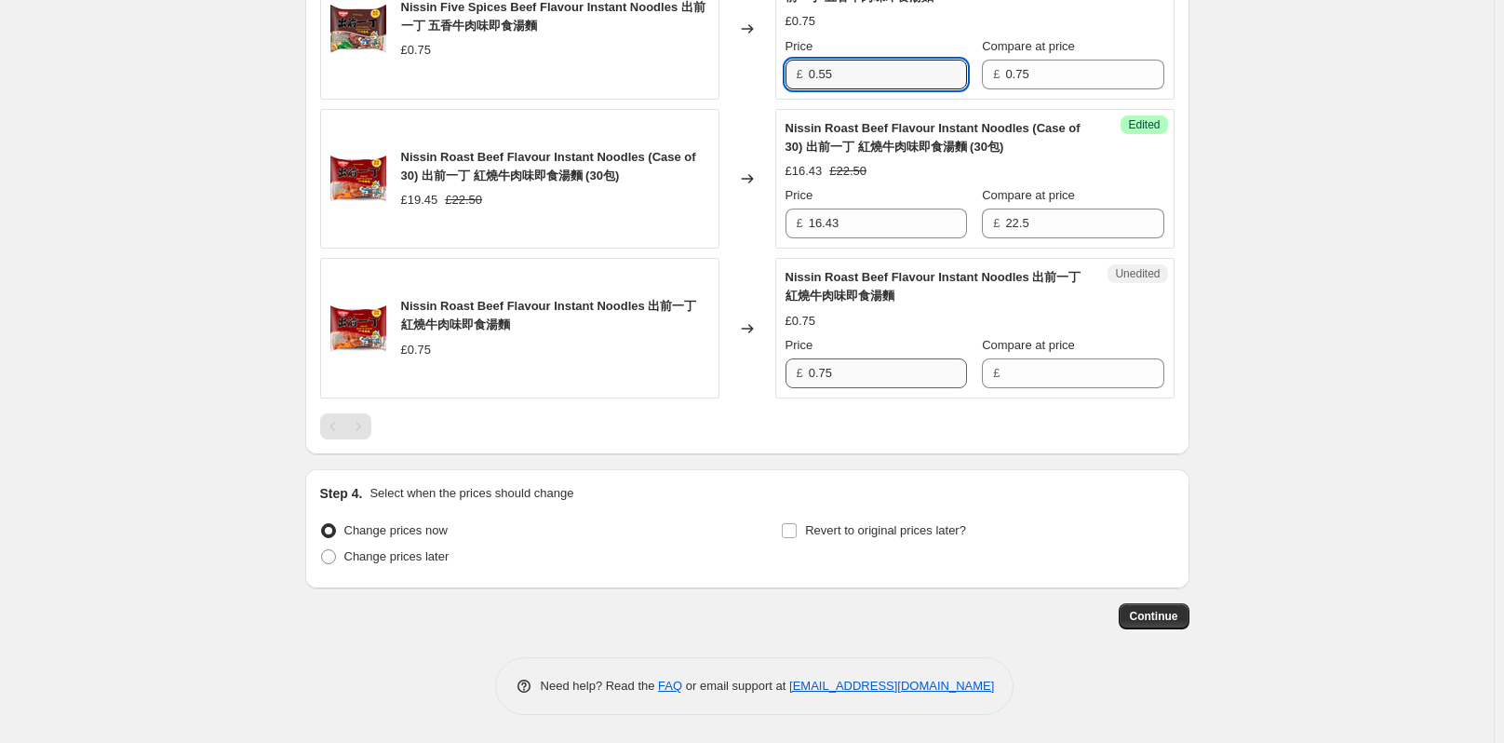
type input "0.55"
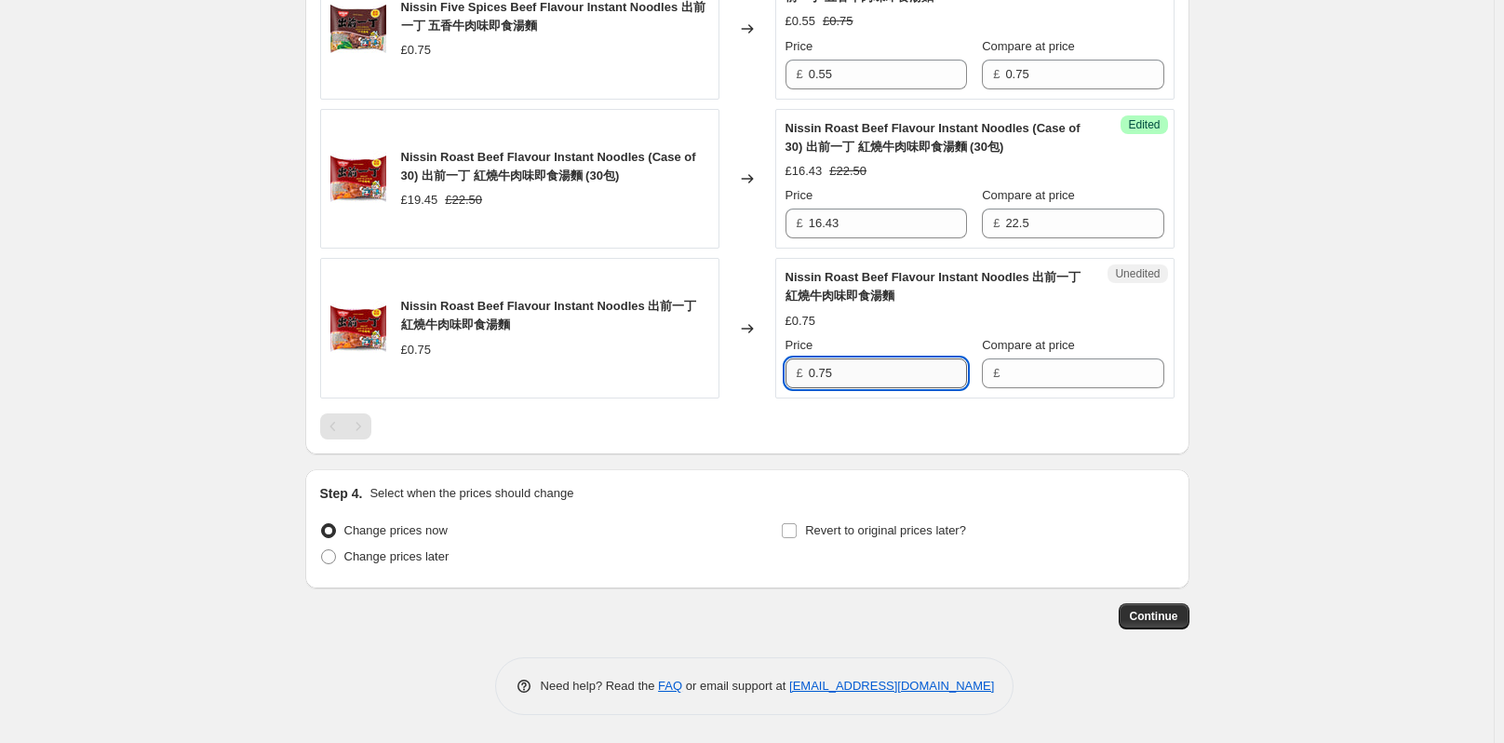
drag, startPoint x: 852, startPoint y: 369, endPoint x: 815, endPoint y: 374, distance: 37.5
click at [815, 374] on input "0.75" at bounding box center [888, 373] width 158 height 30
type input "0.75"
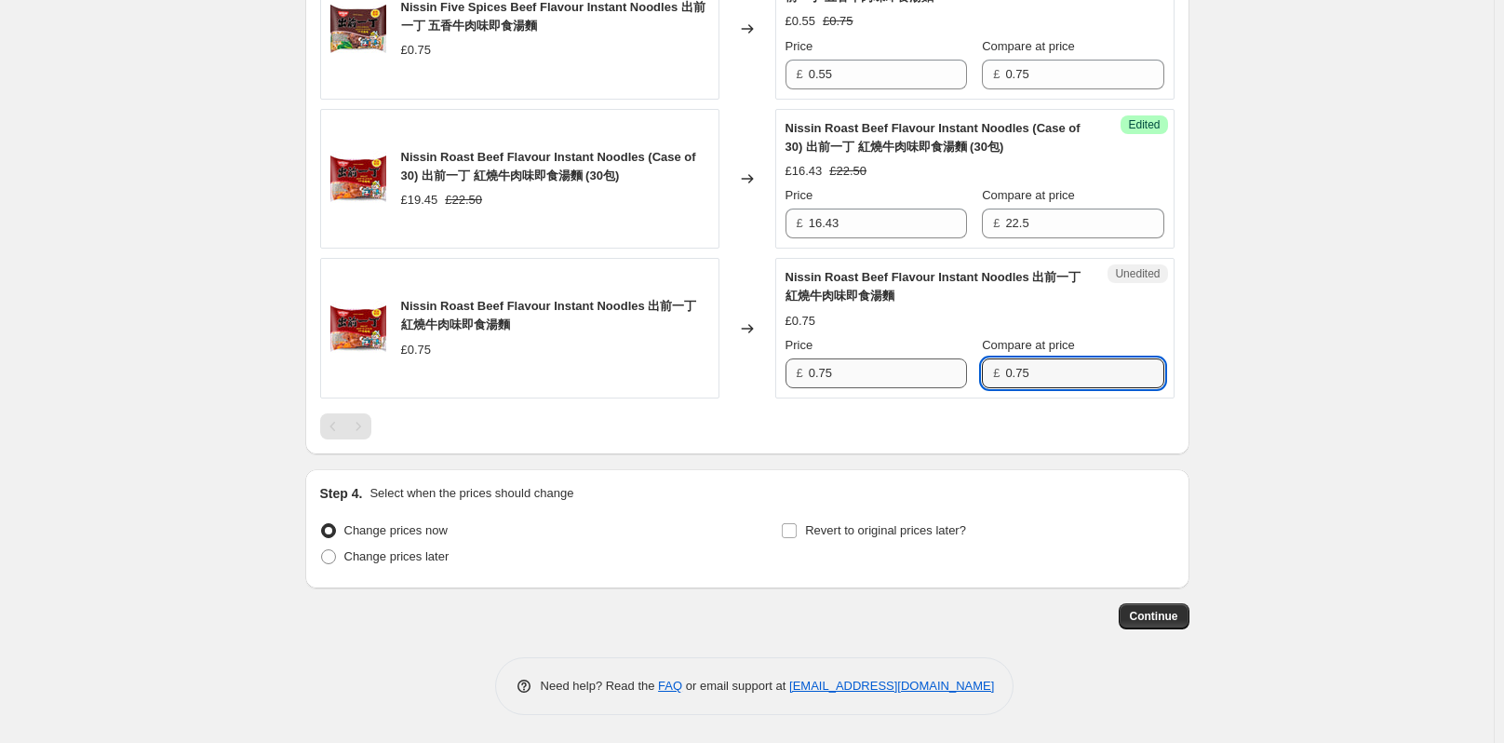
type input "0.75"
click at [887, 368] on input "0.75" at bounding box center [888, 373] width 158 height 30
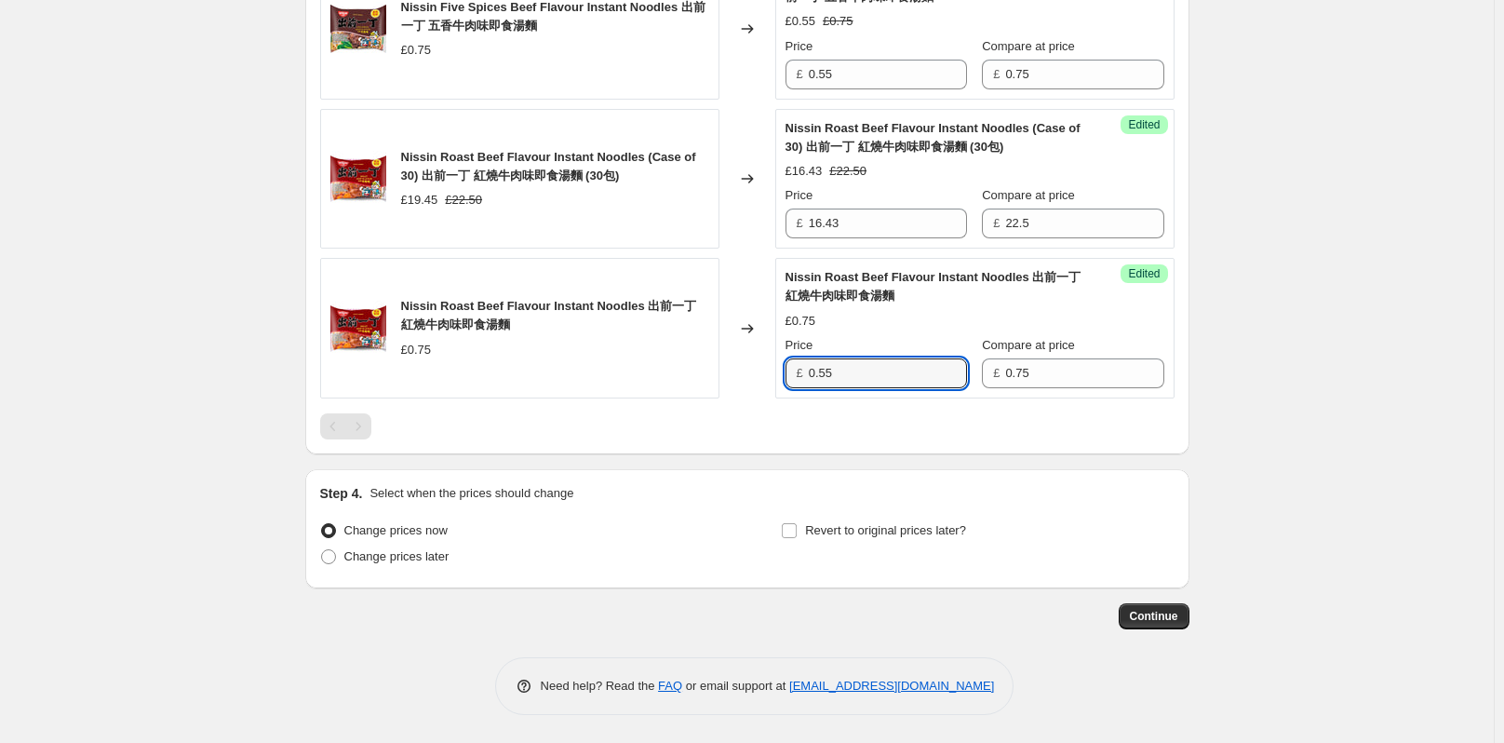
type input "0.55"
click at [1162, 614] on span "Continue" at bounding box center [1154, 616] width 48 height 15
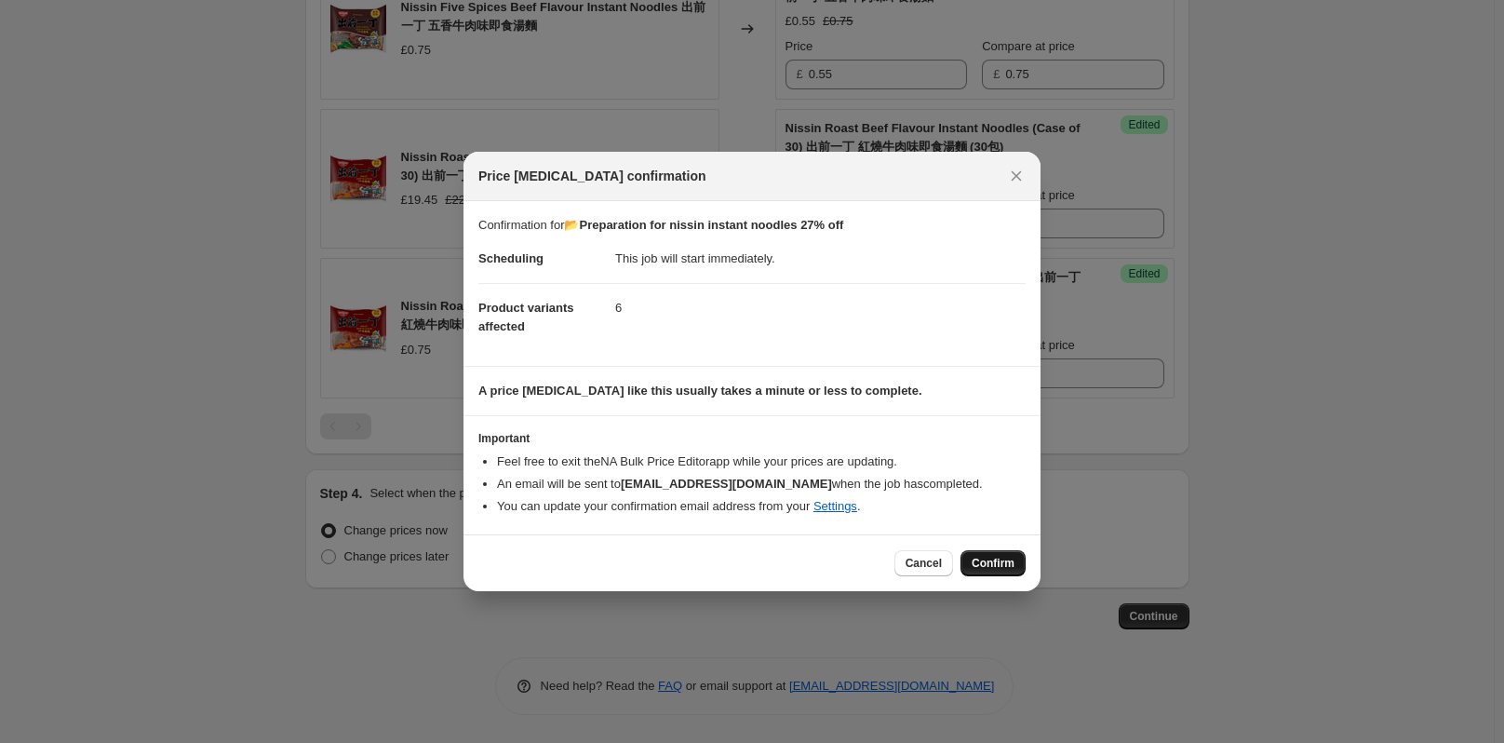
click at [992, 563] on span "Confirm" at bounding box center [992, 563] width 43 height 15
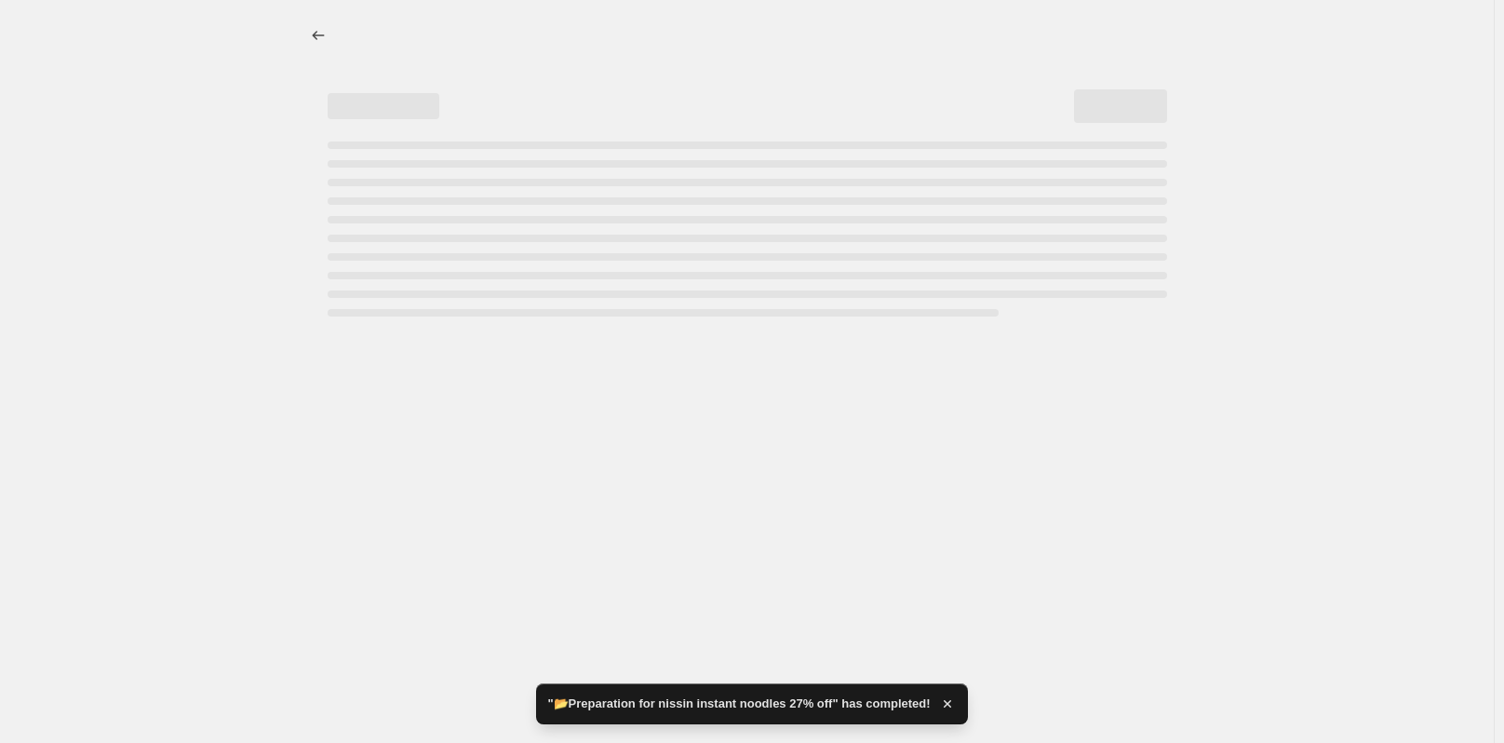
select select "collection"
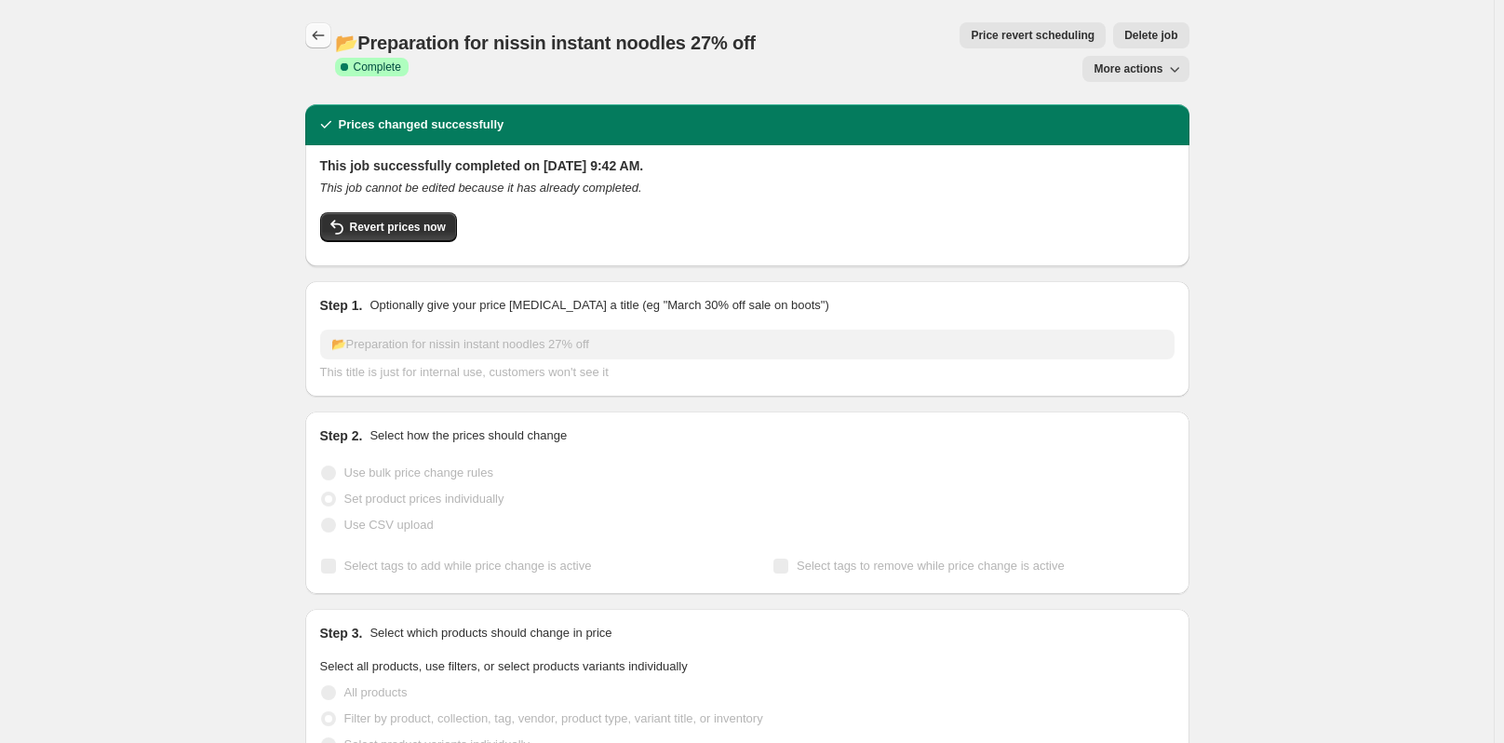
click at [328, 31] on icon "Price change jobs" at bounding box center [318, 35] width 19 height 19
